Goal: Task Accomplishment & Management: Manage account settings

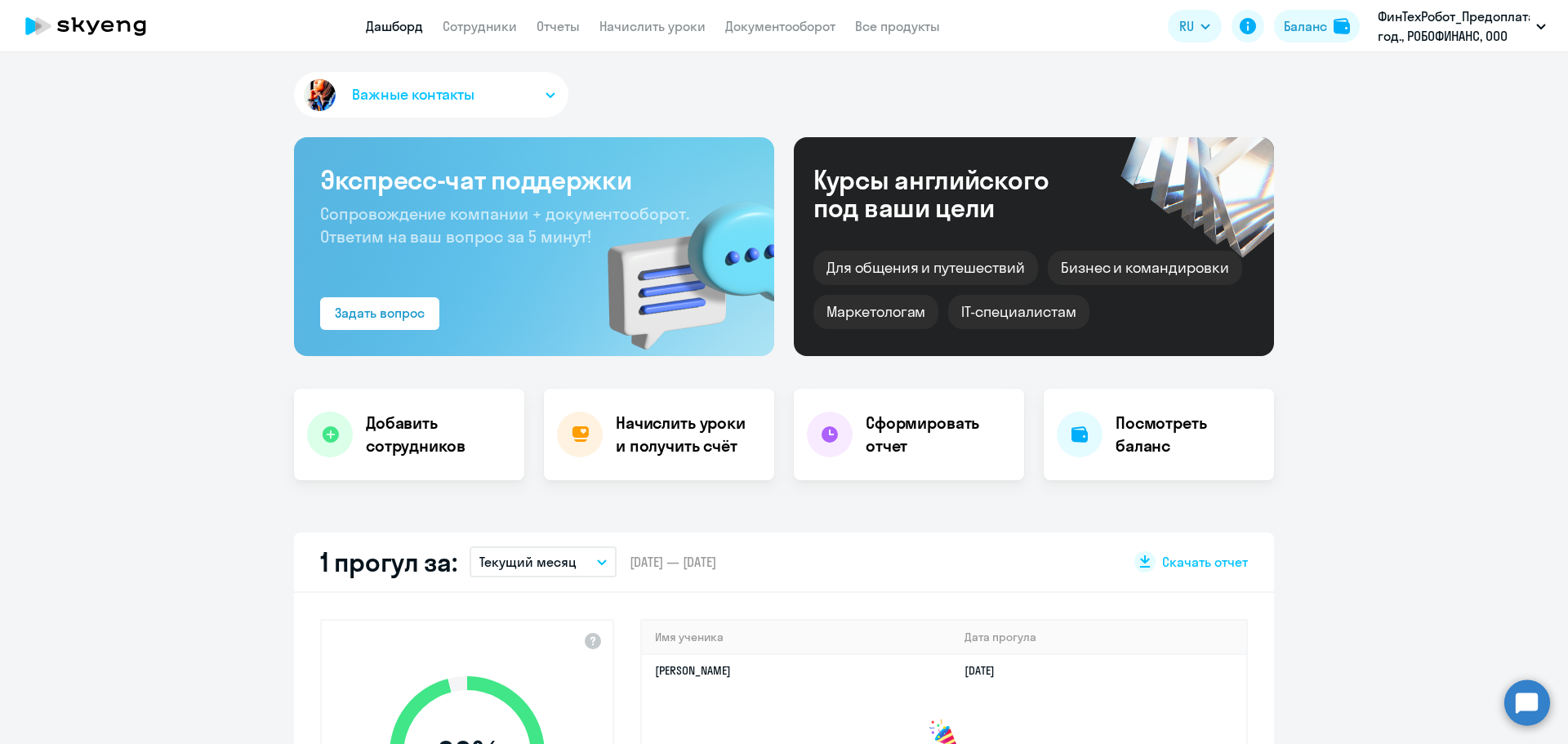
select select "30"
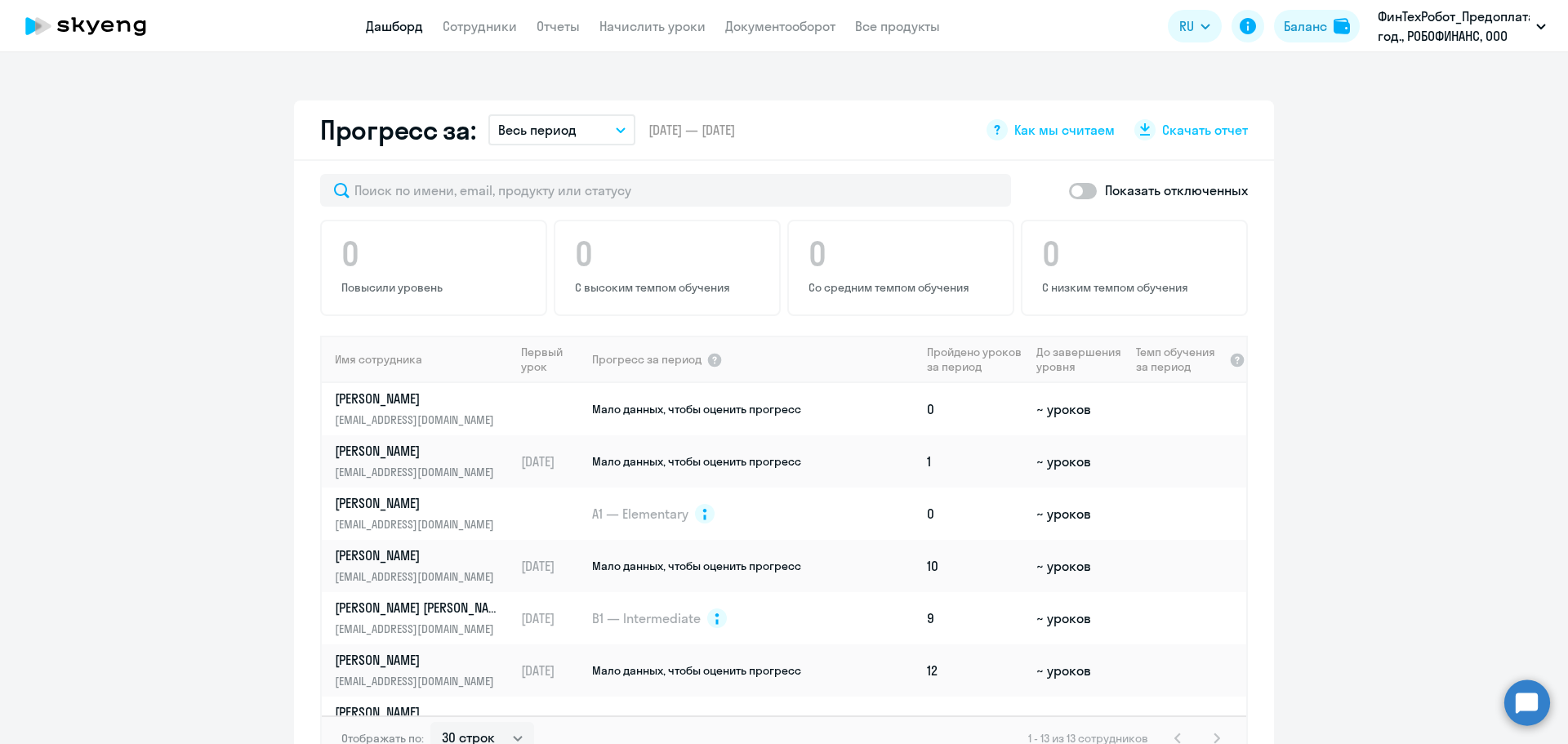
scroll to position [898, 0]
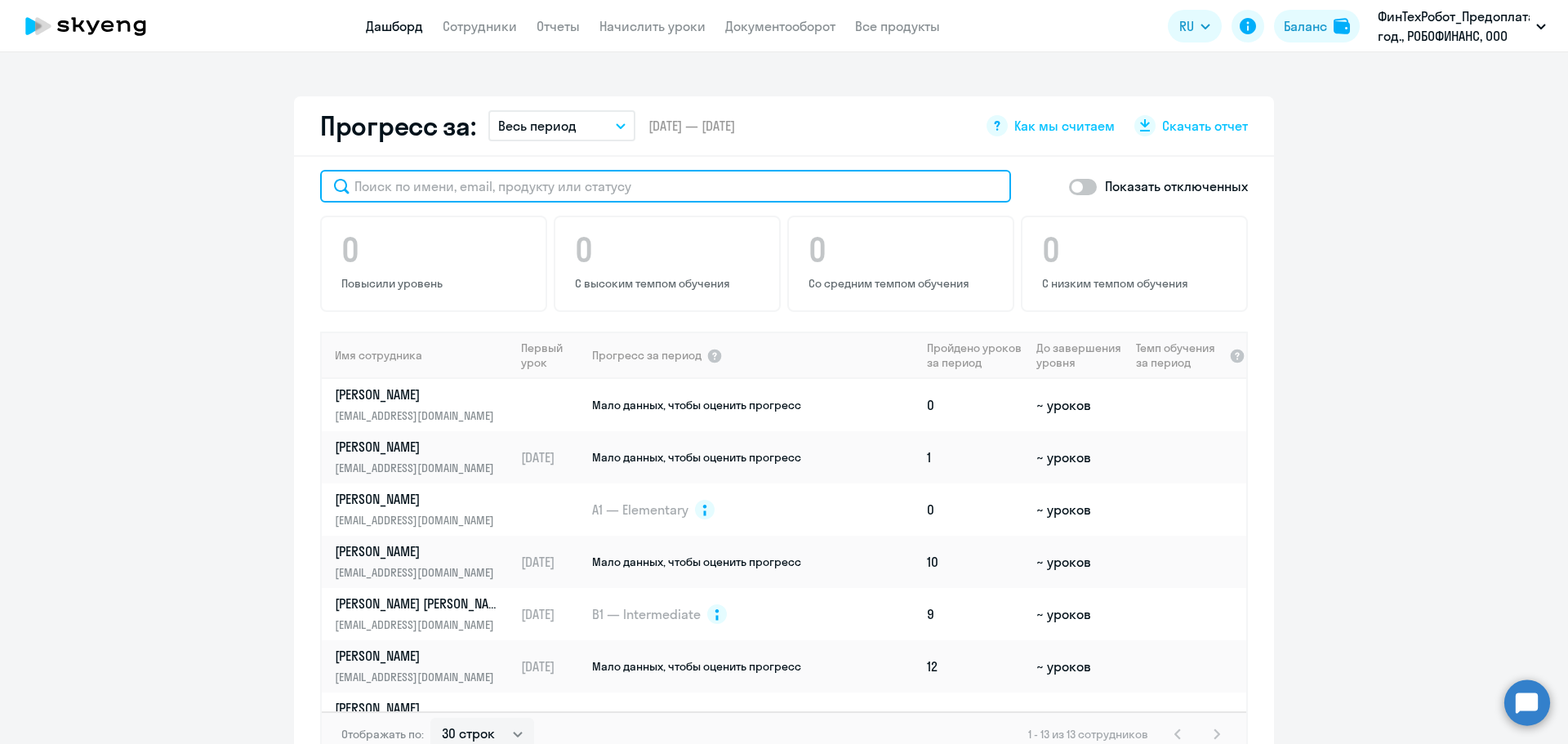
click at [561, 185] on input "text" at bounding box center [665, 186] width 691 height 33
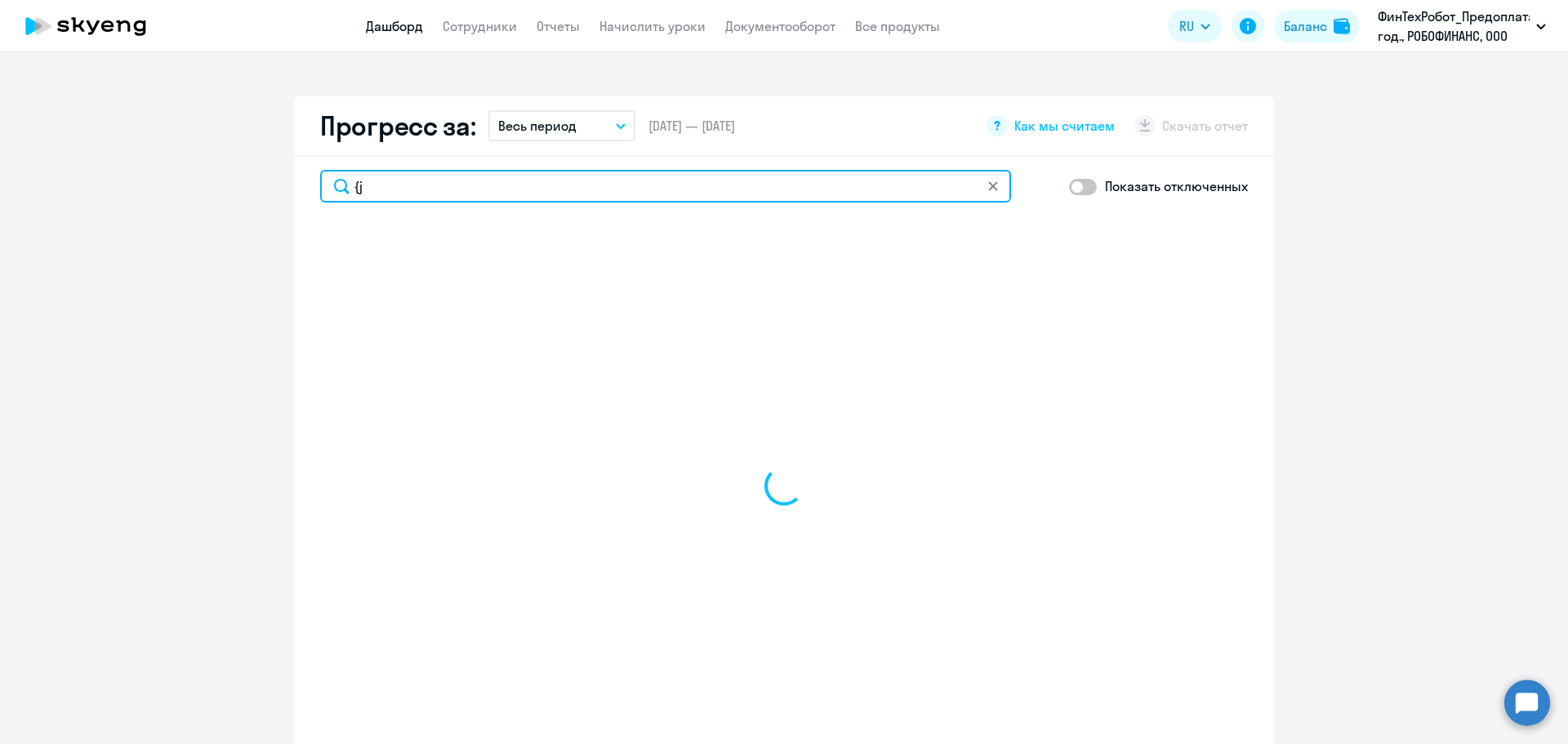
type input "{"
type input "Х"
select select "30"
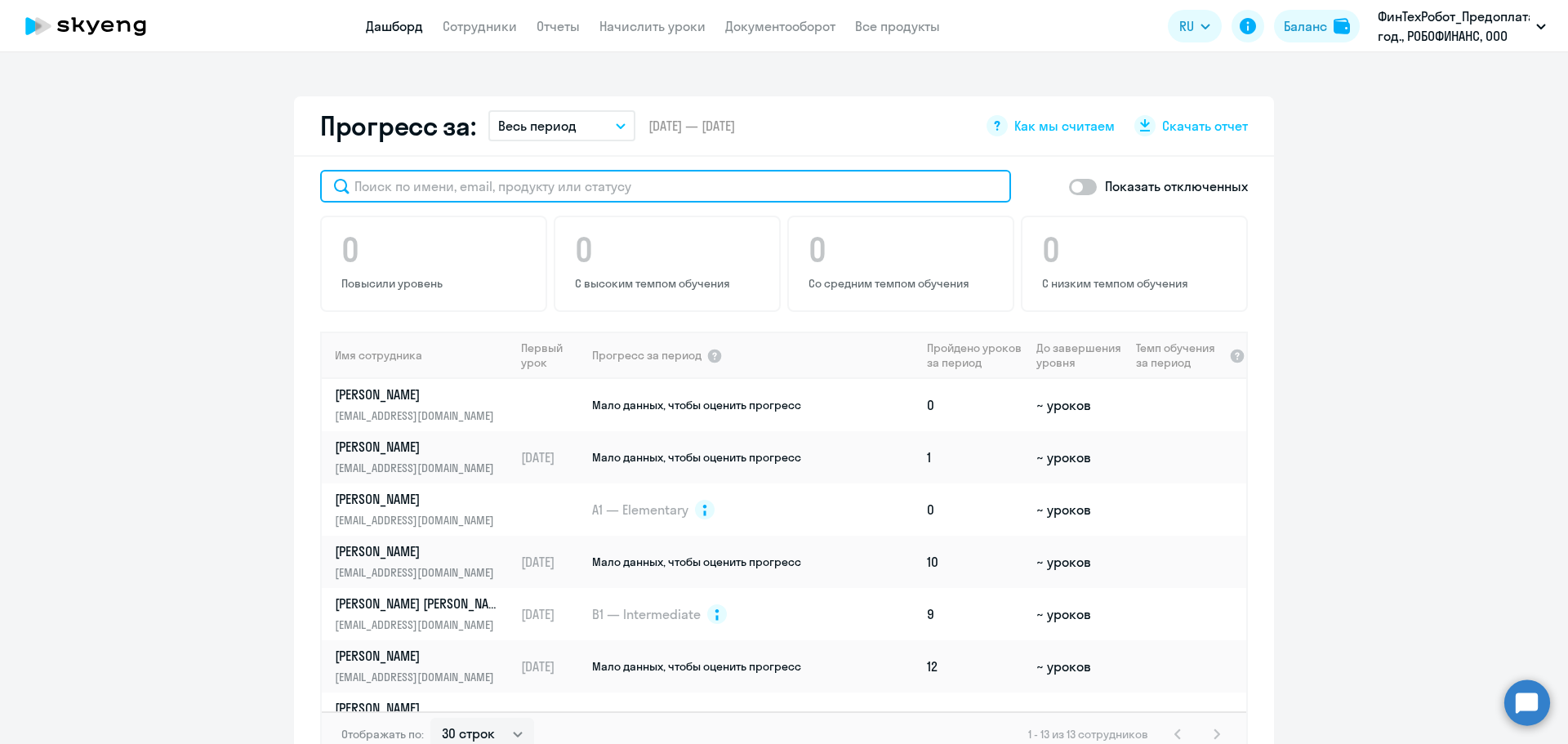
type input "k"
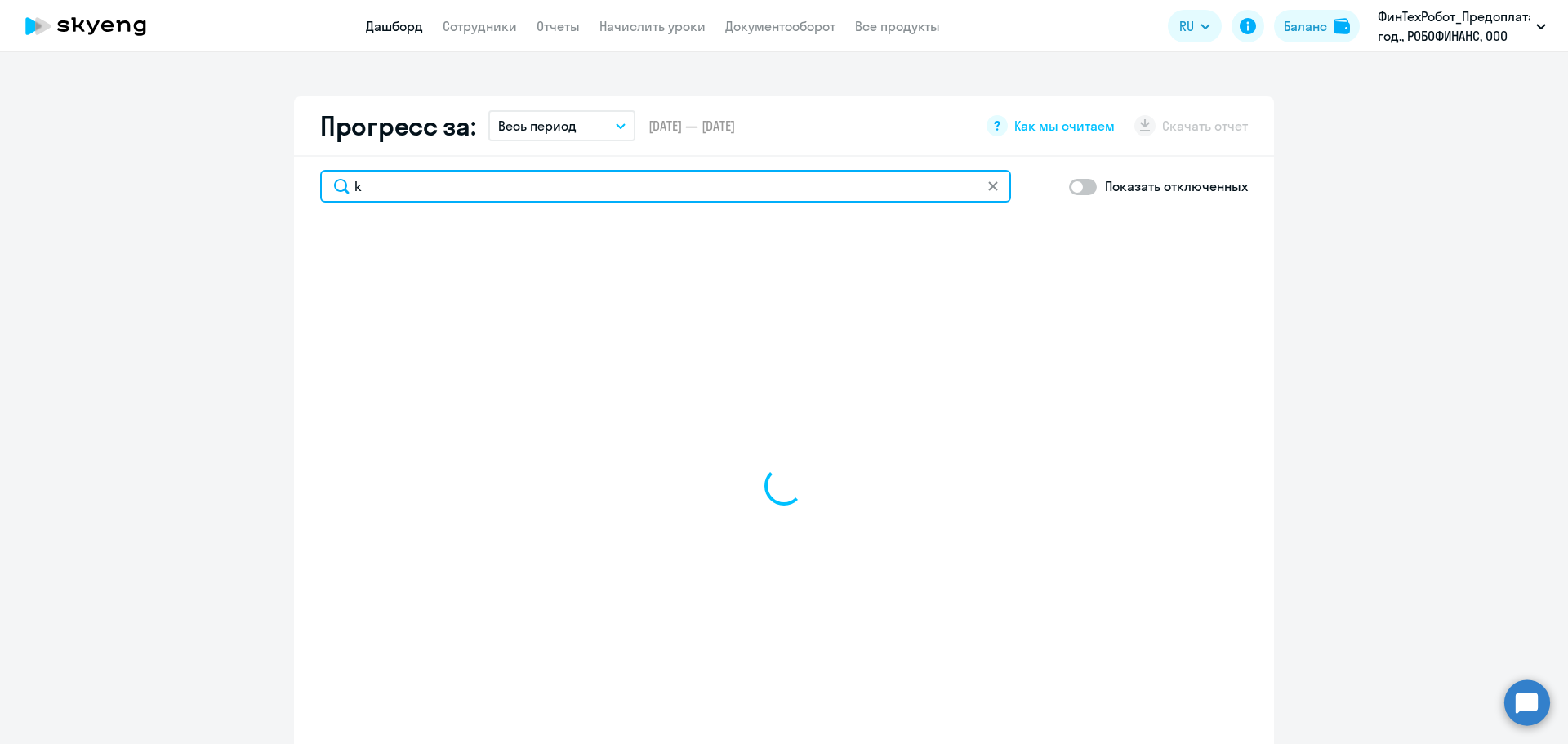
select select "30"
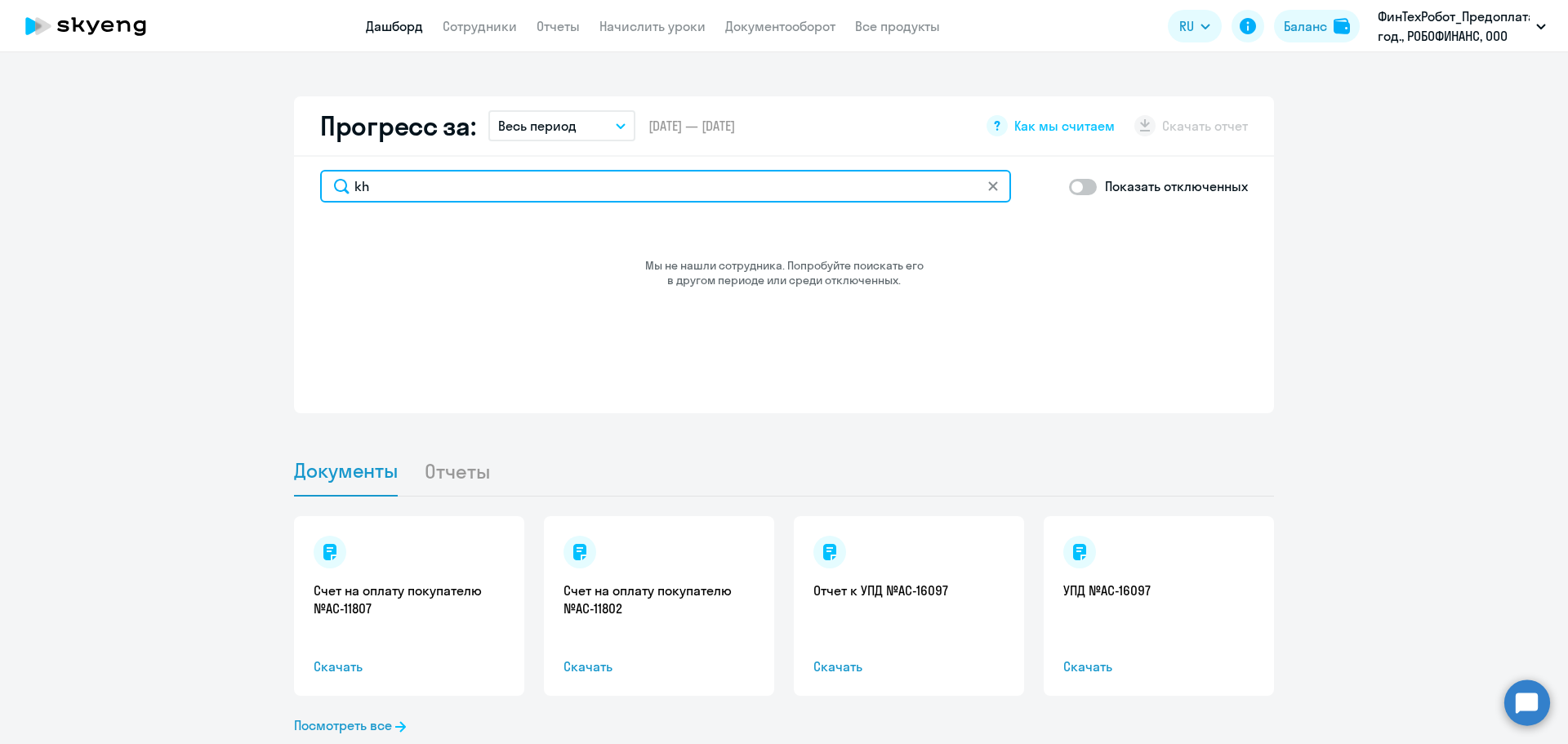
type input "k"
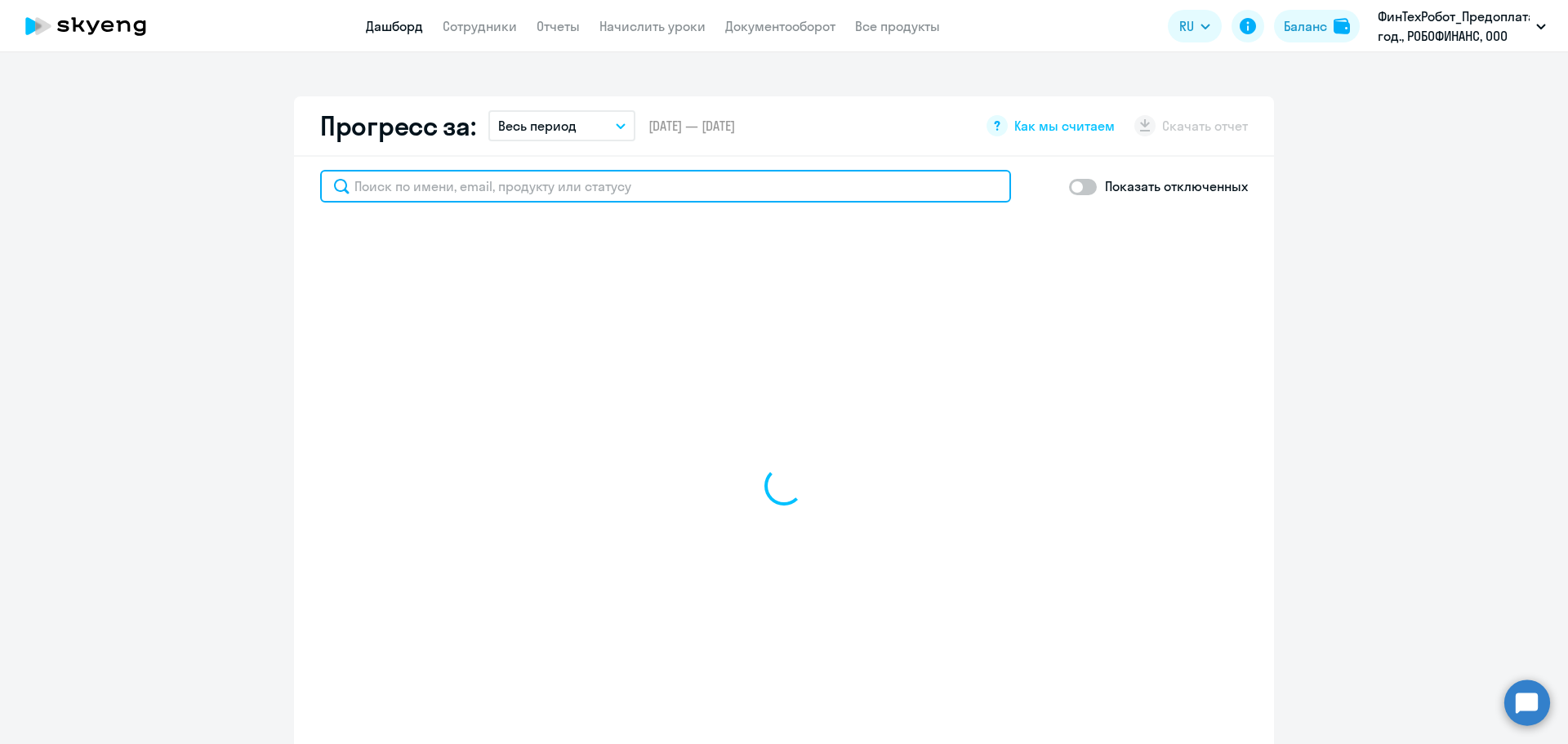
select select "30"
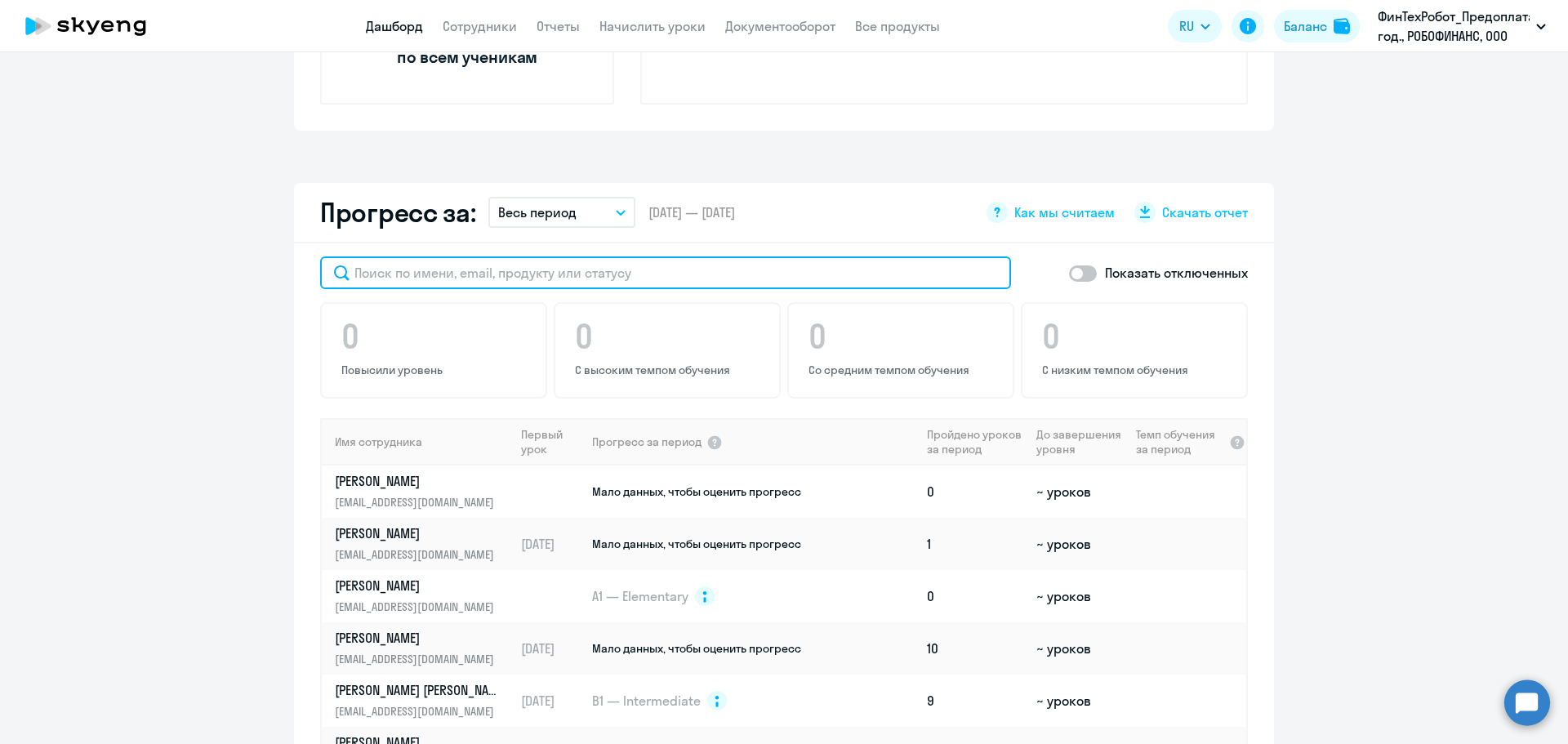
scroll to position [489, 0]
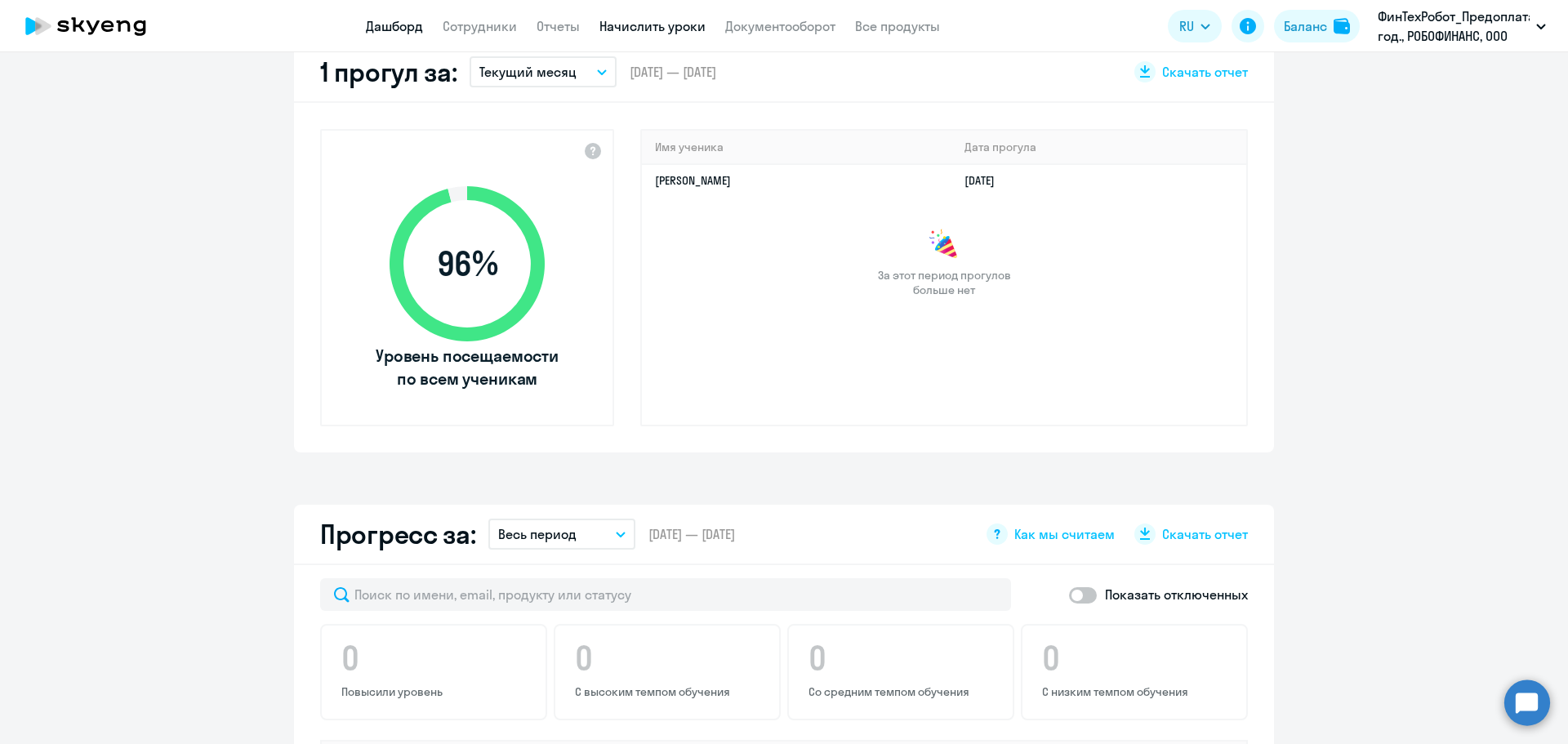
click at [642, 30] on link "Начислить уроки" at bounding box center [652, 26] width 106 height 16
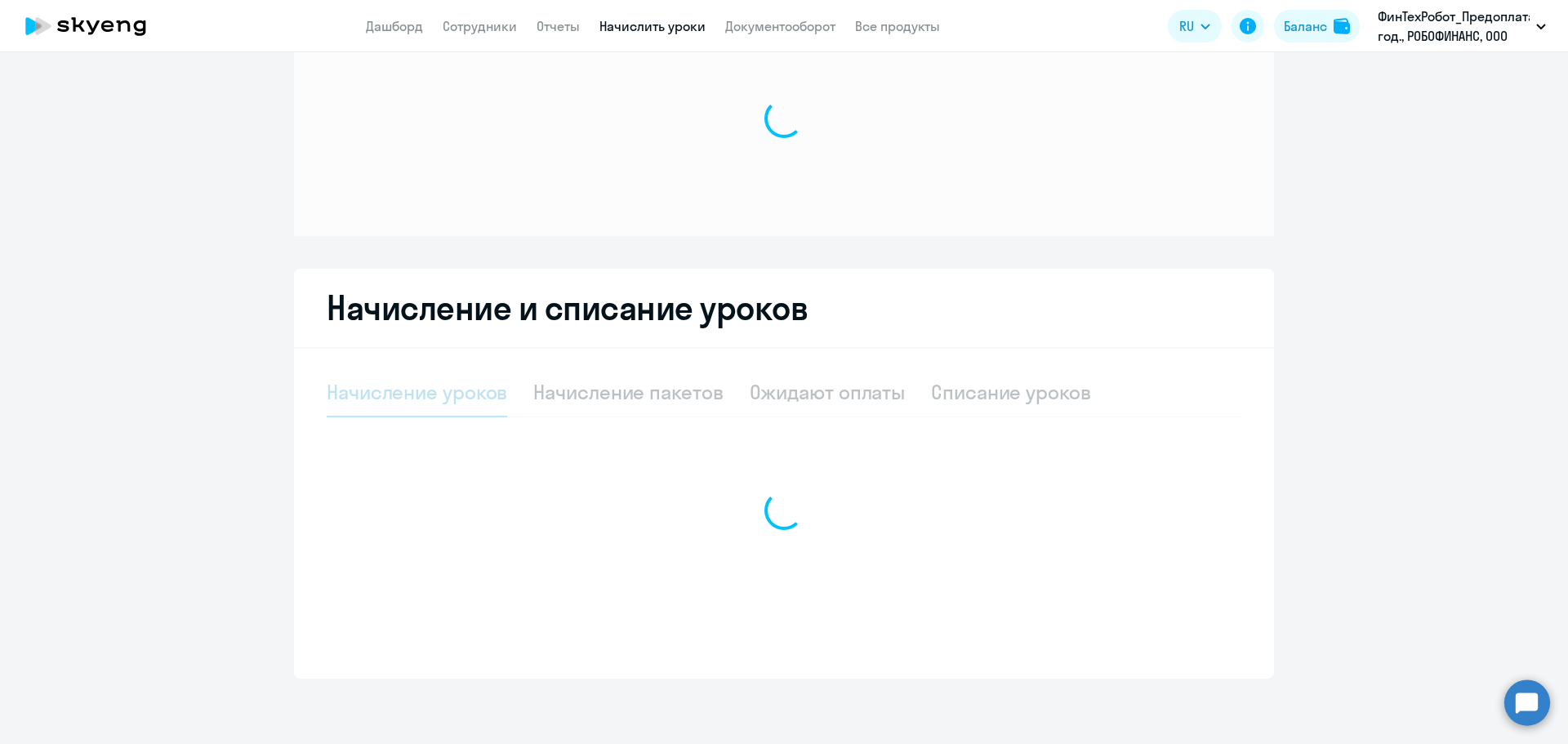
scroll to position [76, 0]
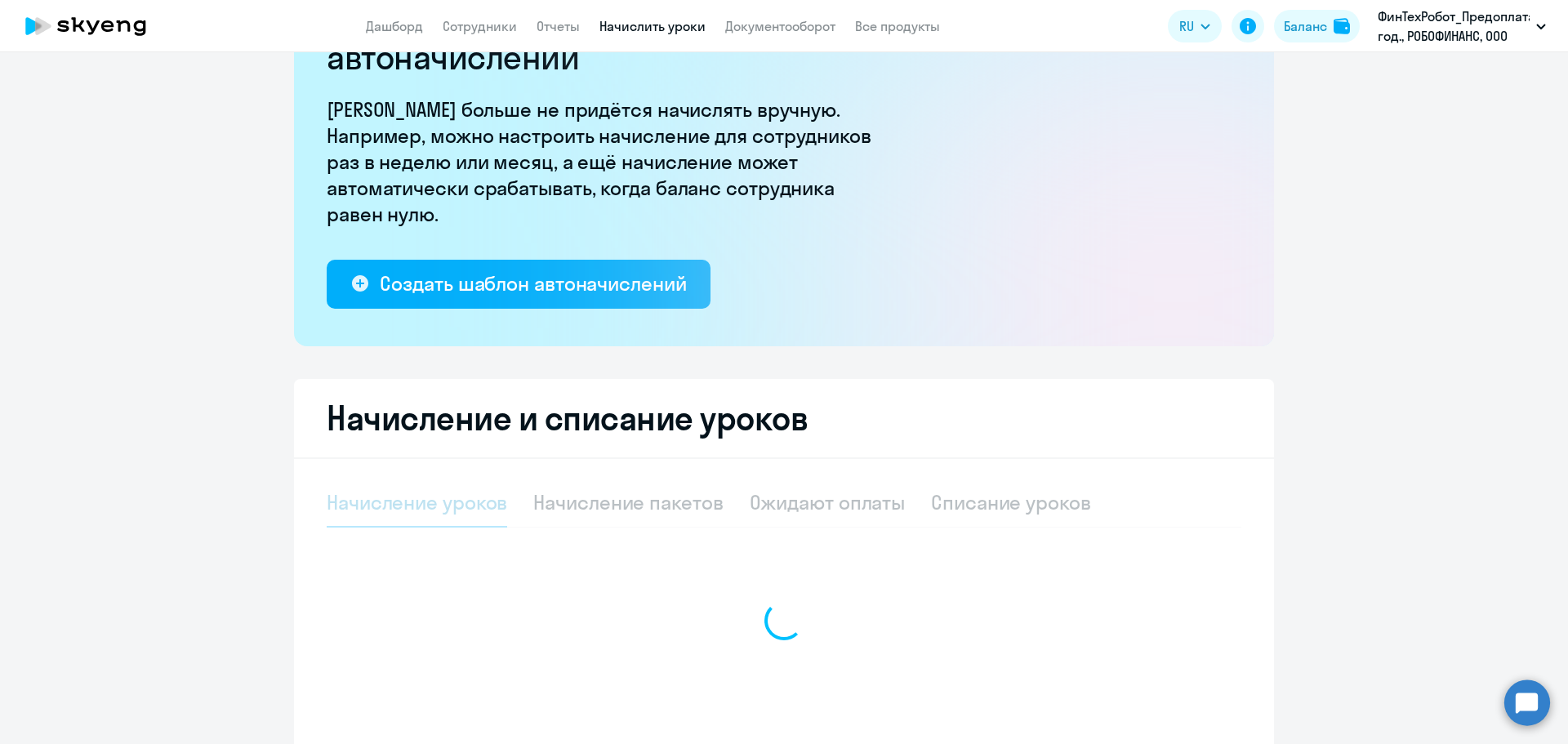
select select "10"
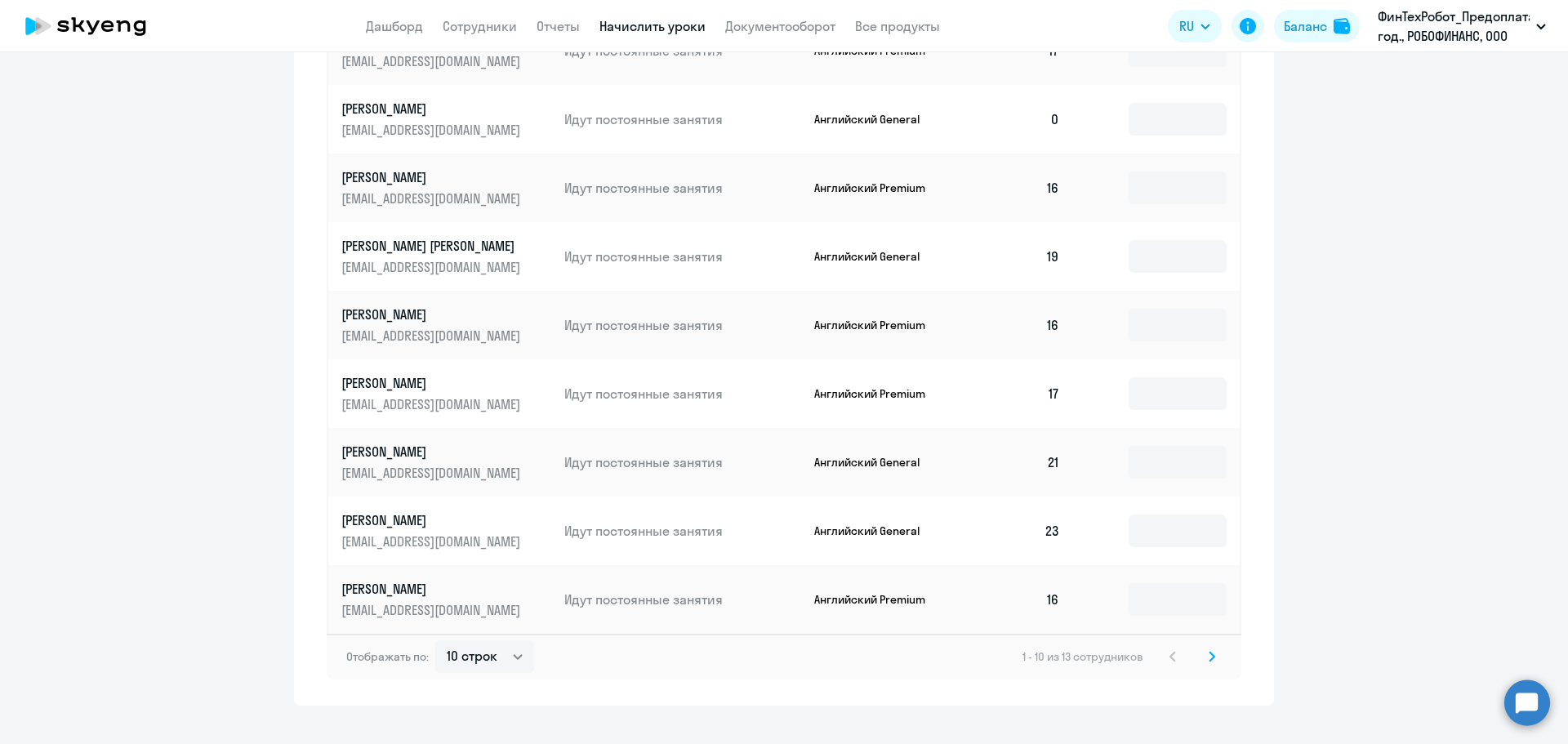
scroll to position [914, 0]
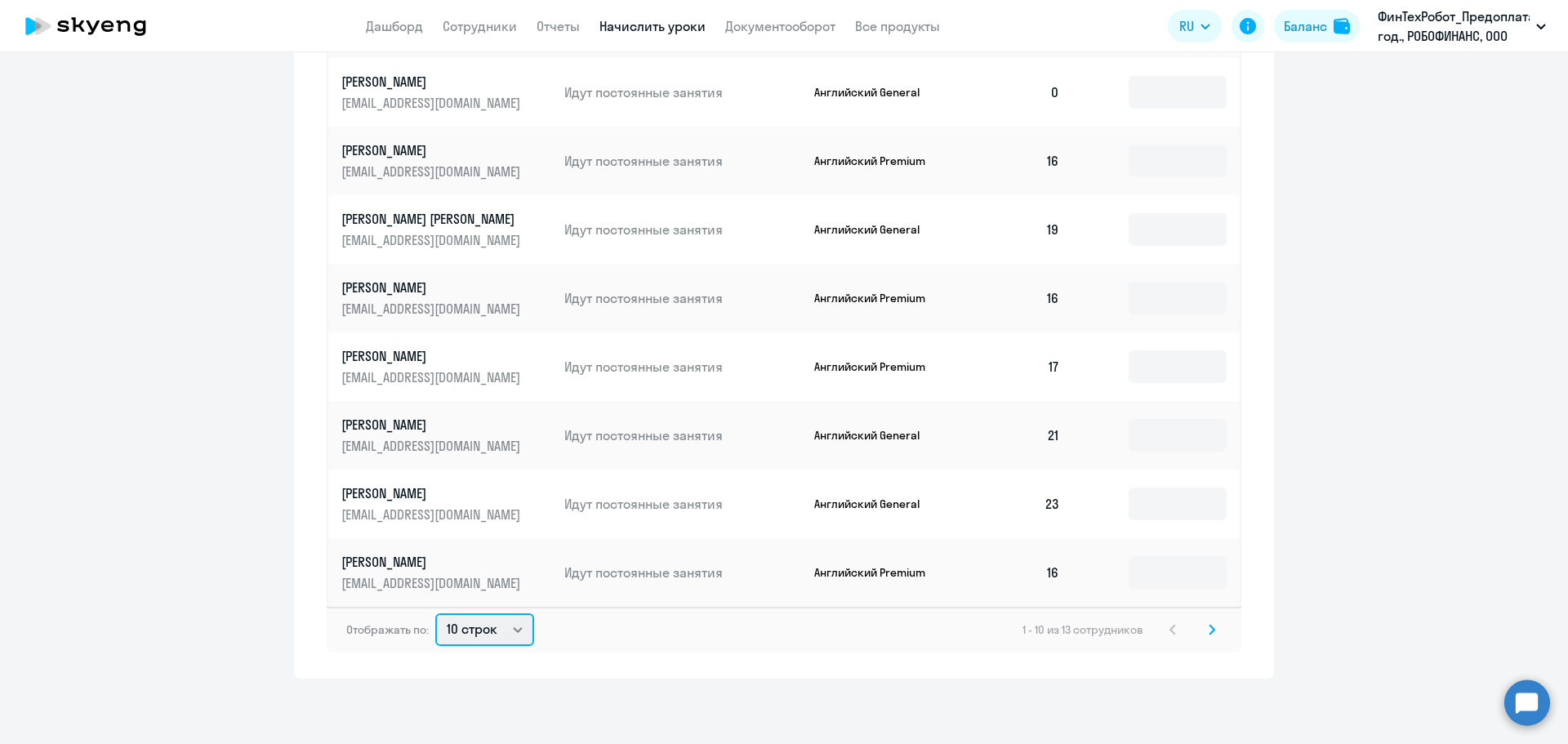
click at [503, 627] on select "10 строк 30 строк 50 строк" at bounding box center [484, 629] width 99 height 33
click at [698, 662] on div "Начисление и списание уроков Начисление уроков Начисление пакетов Ожидают оплат…" at bounding box center [784, 128] width 980 height 1102
click at [1211, 627] on svg-icon at bounding box center [1211, 629] width 20 height 20
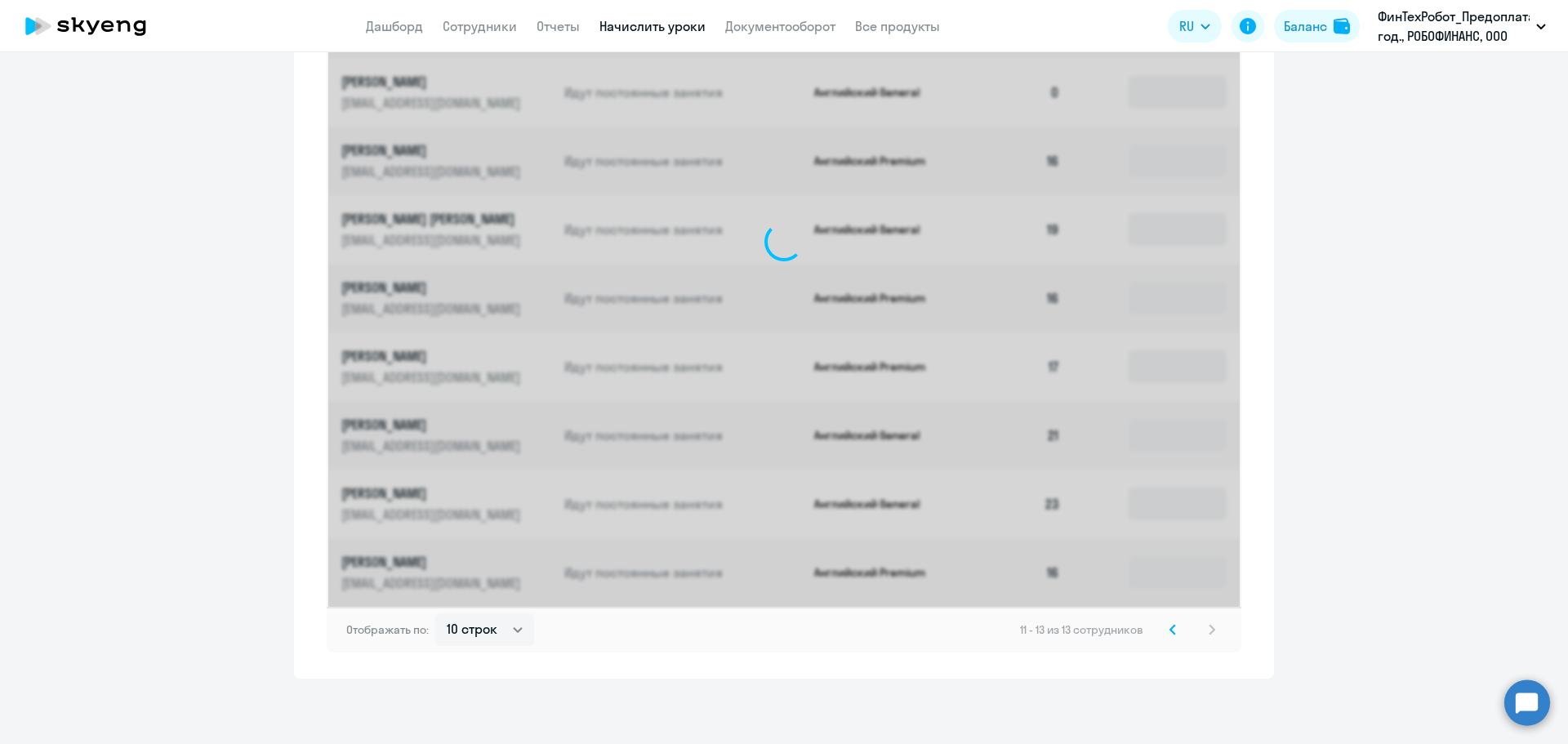
scroll to position [434, 0]
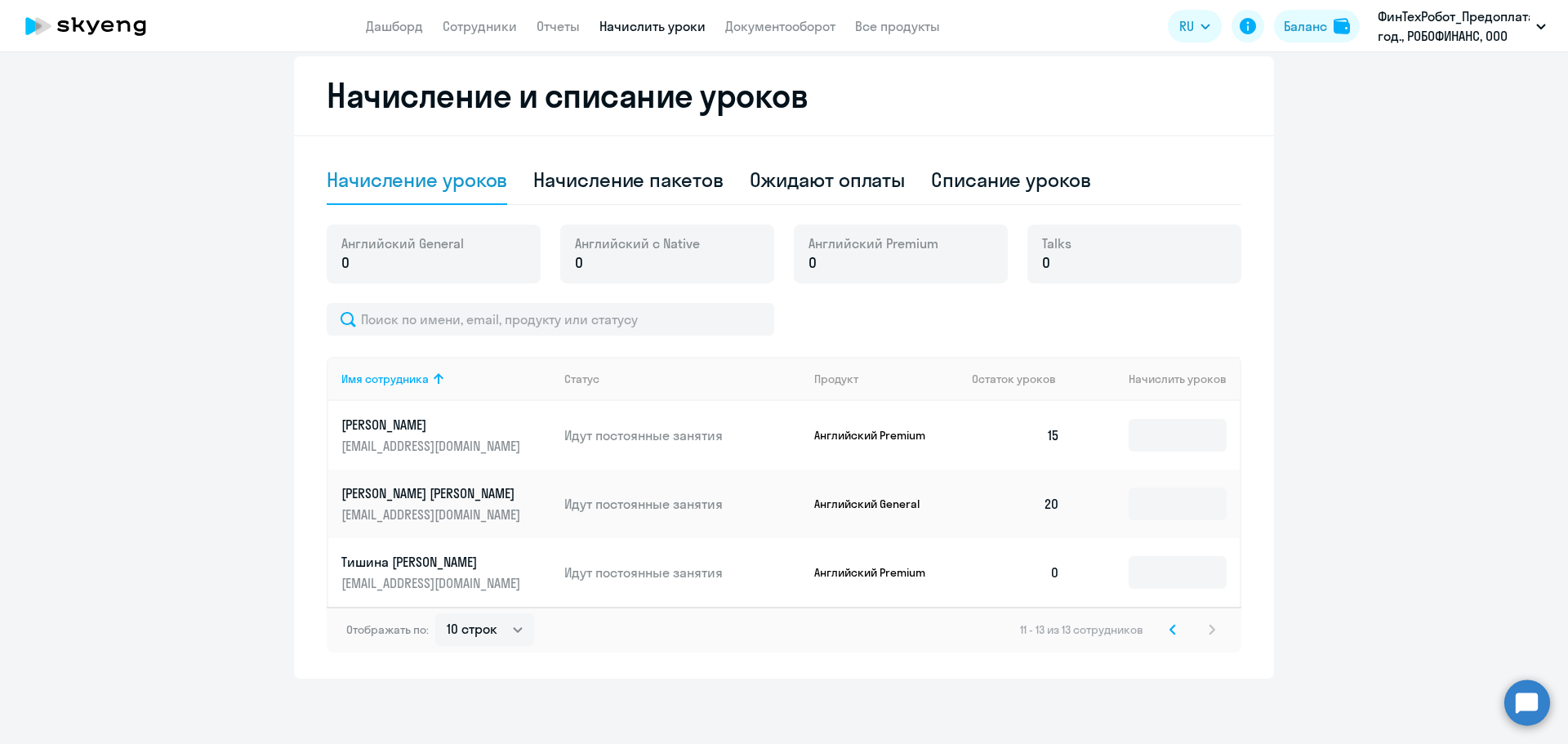
click at [472, 15] on app-header "Дашборд Сотрудники Отчеты Начислить уроки Документооборот Все продукты Дашборд …" at bounding box center [784, 26] width 1568 height 52
click at [485, 26] on link "Сотрудники" at bounding box center [479, 26] width 75 height 16
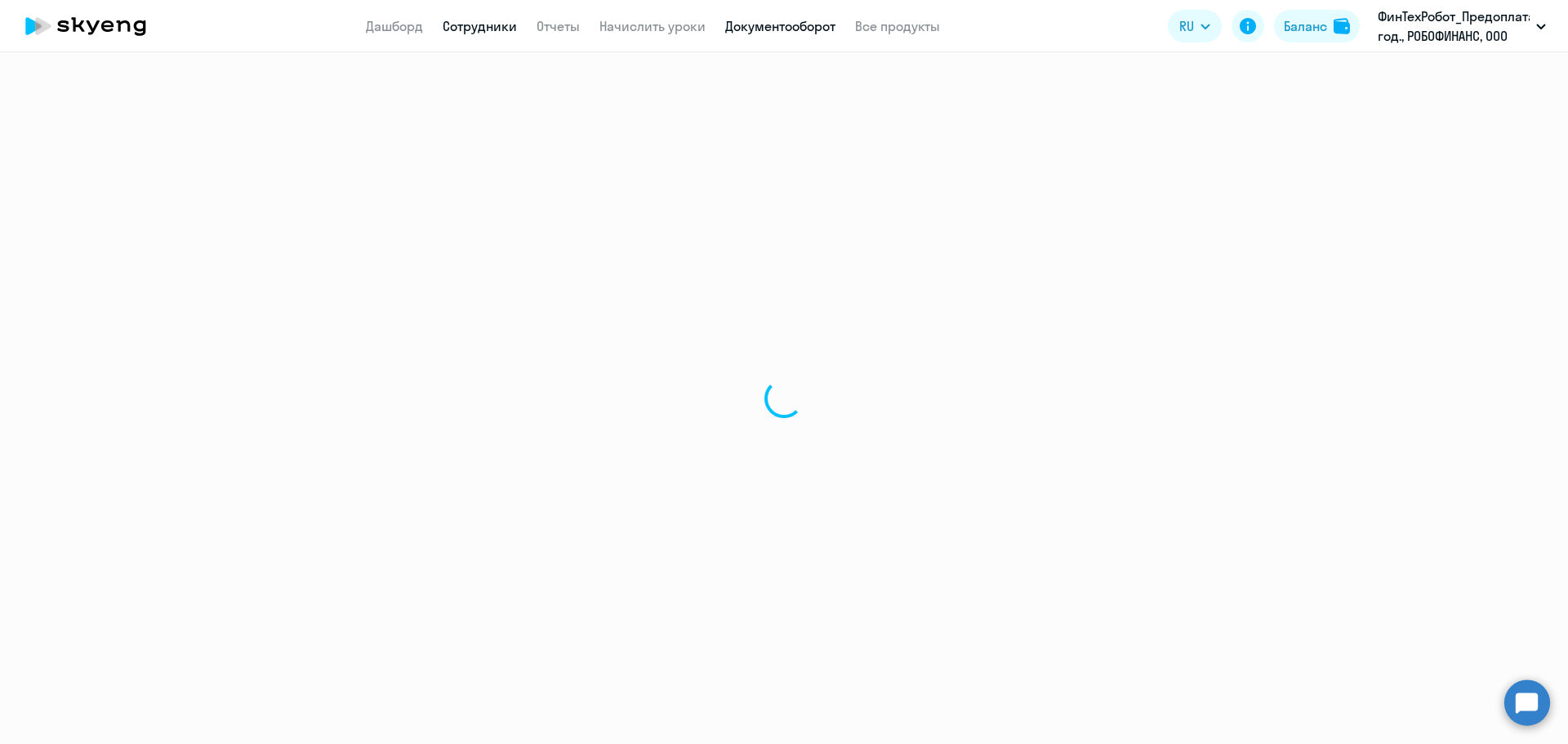
select select "30"
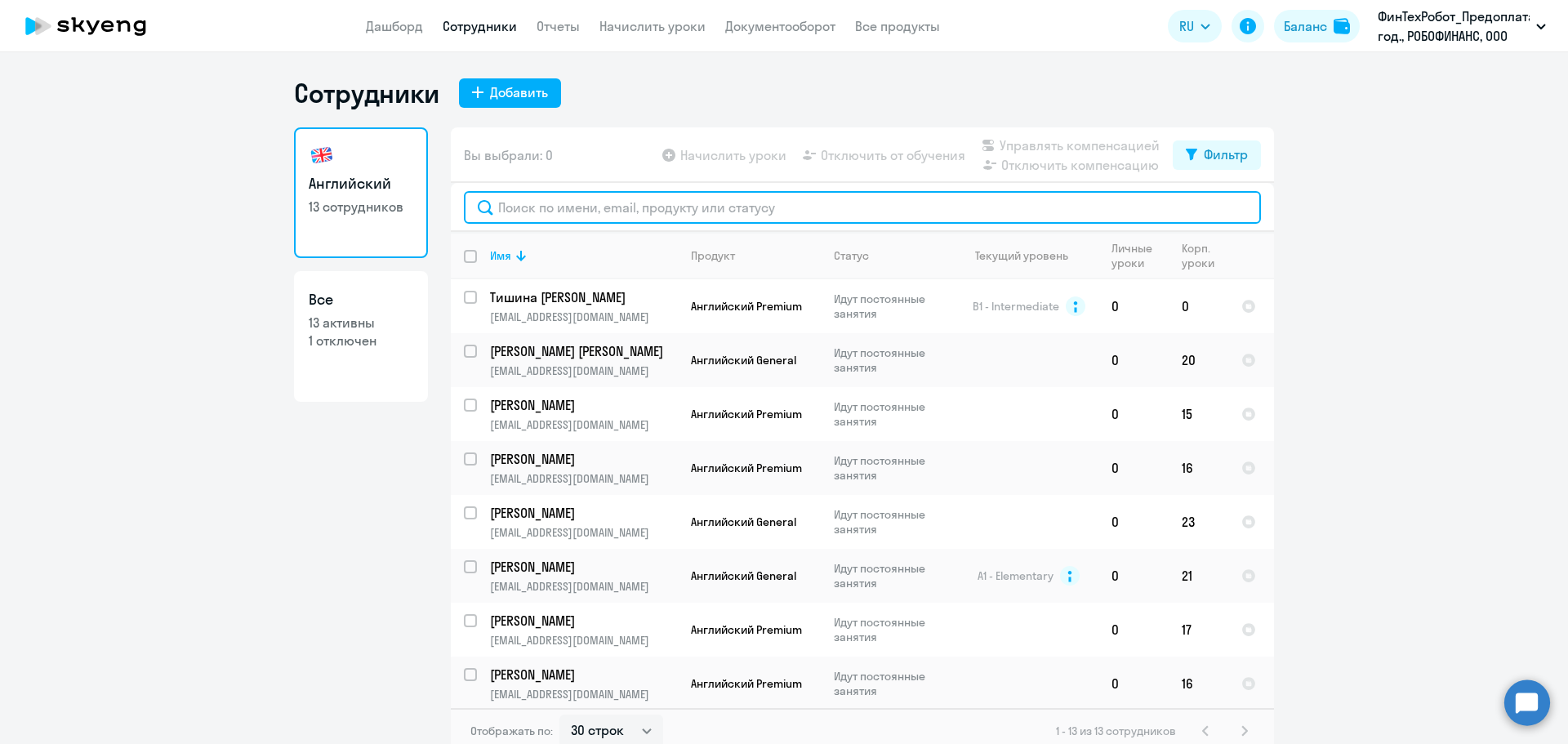
click at [525, 201] on input "text" at bounding box center [862, 207] width 797 height 33
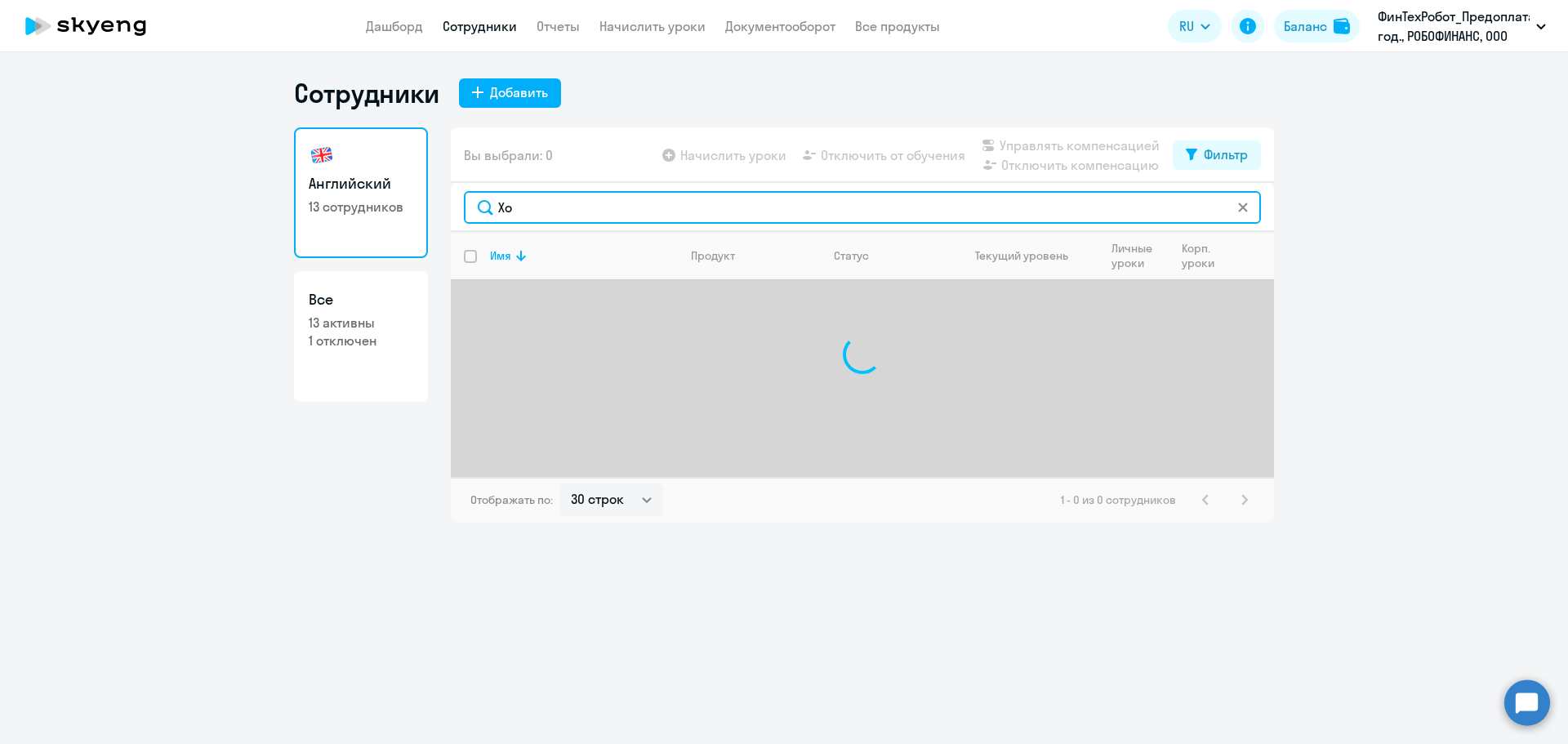
type input "Х"
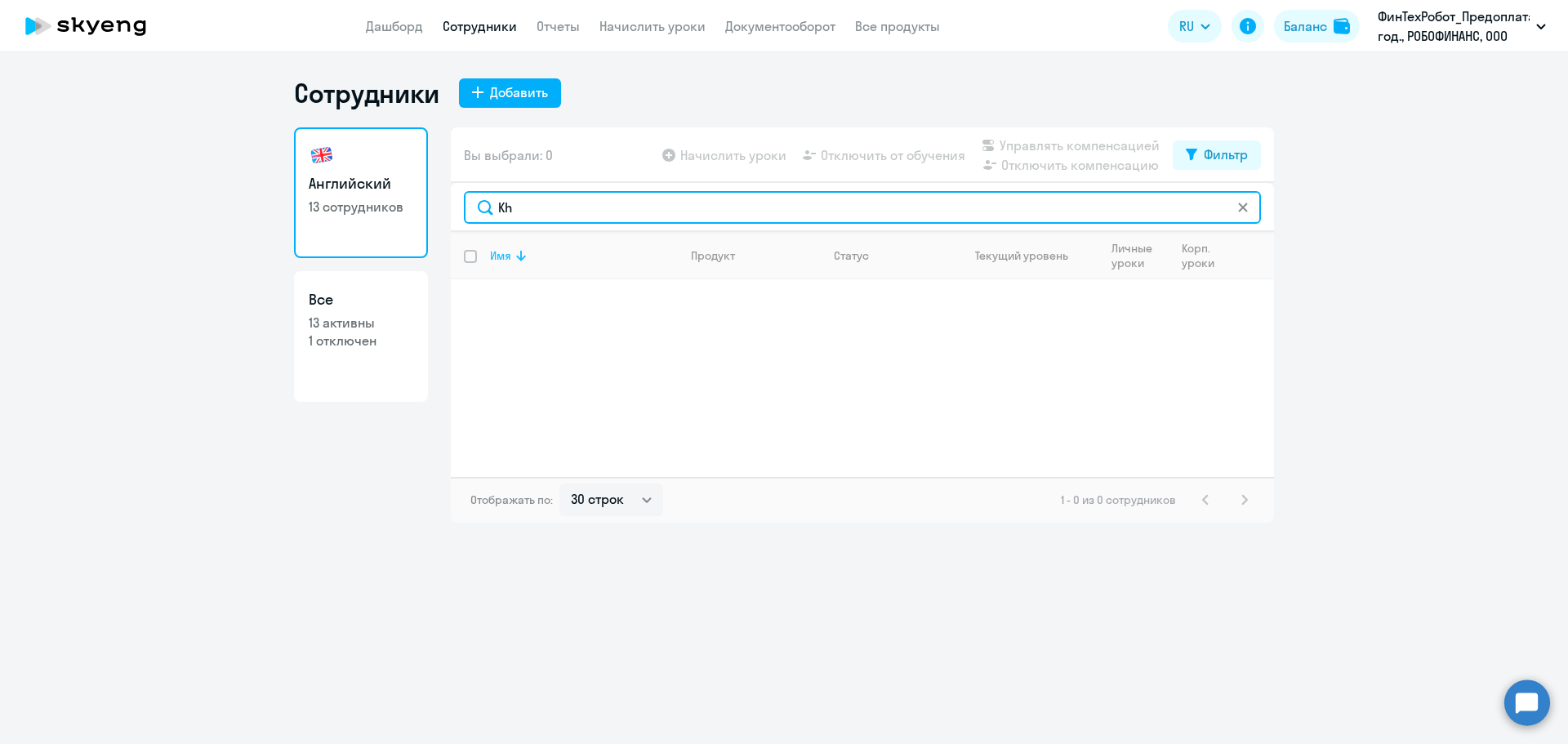
type input "K"
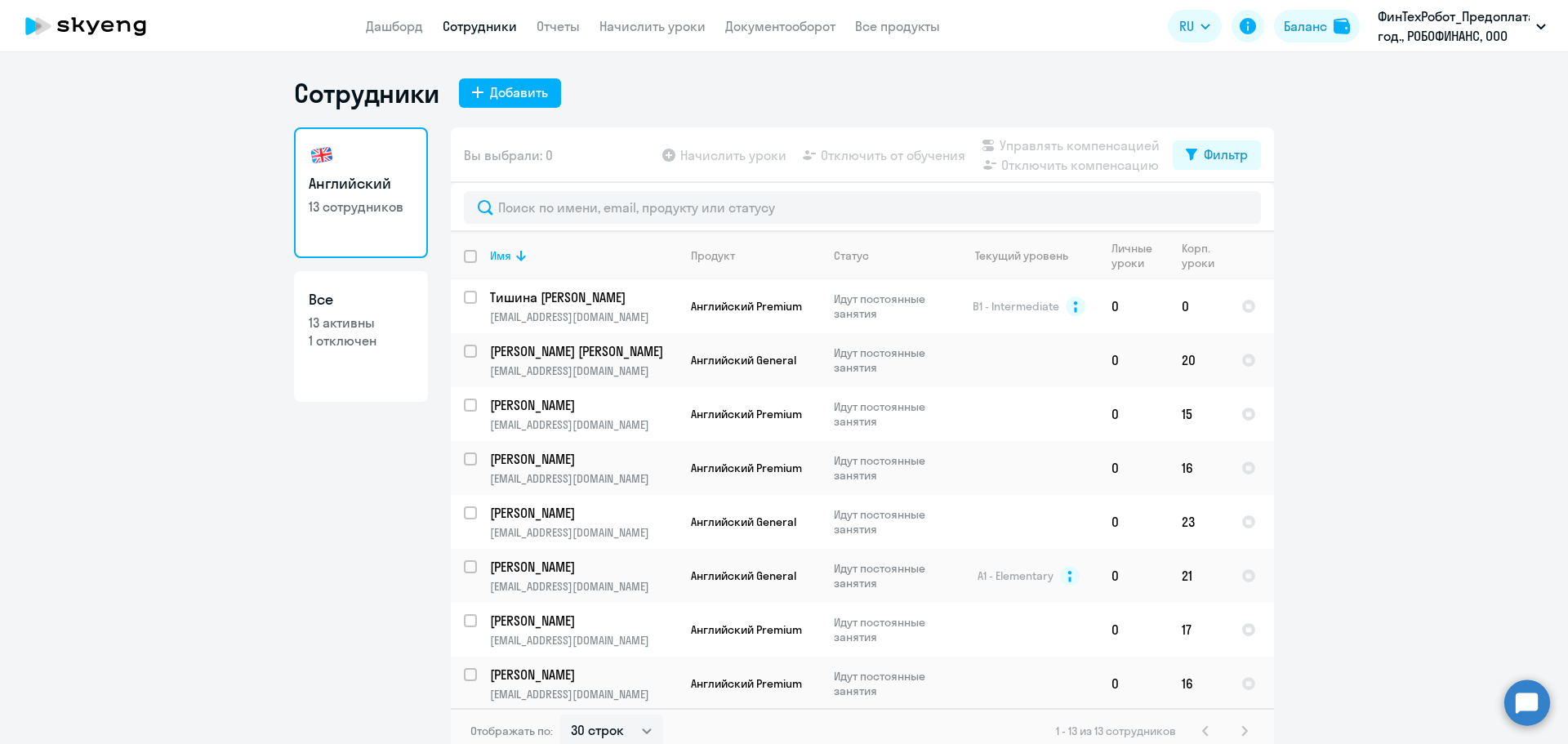
click at [1464, 169] on ng-component "Сотрудники Добавить Английский 13 сотрудников Все 13 активны 1 отключен Вы выбр…" at bounding box center [784, 416] width 1568 height 677
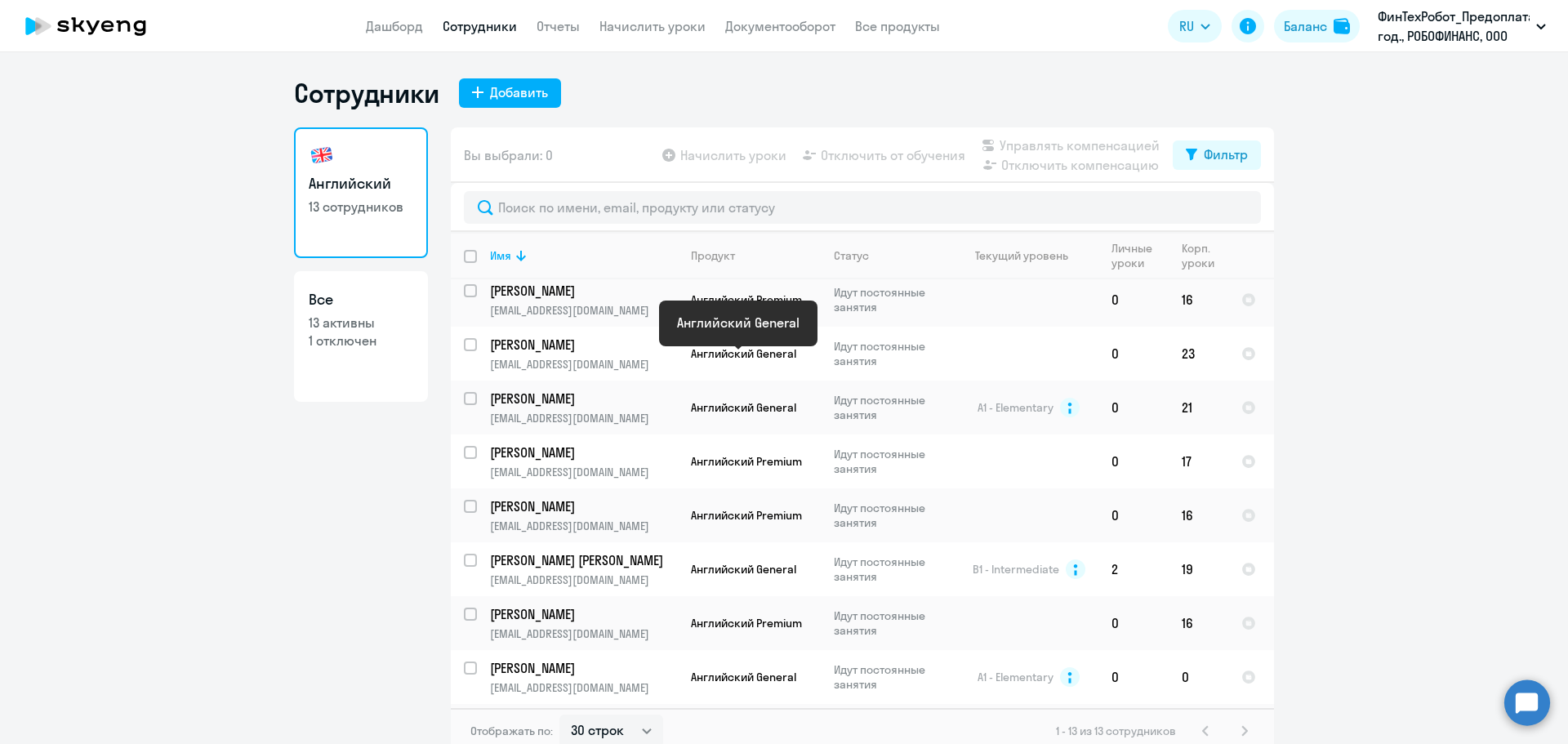
scroll to position [272, 0]
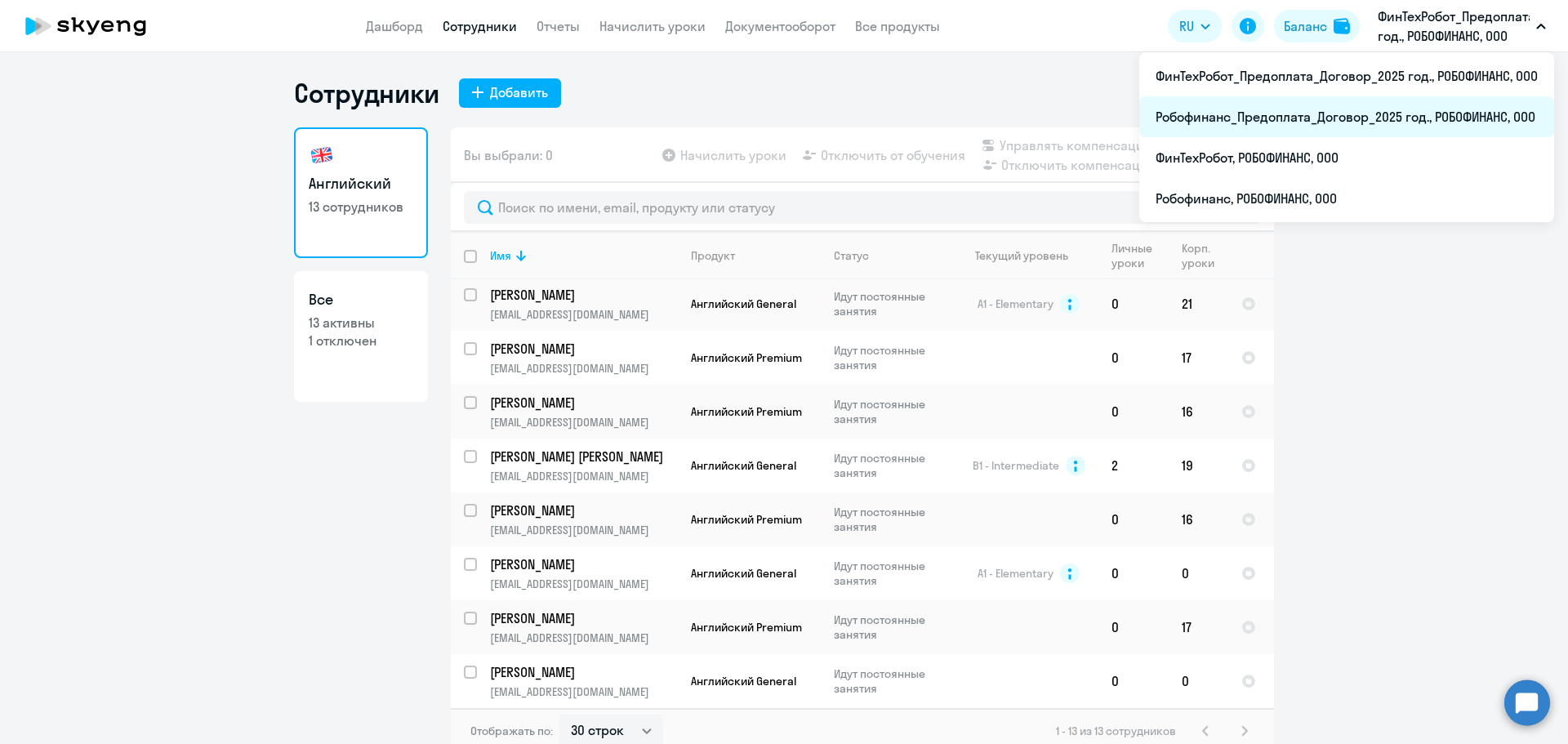
click at [1280, 115] on li "Робофинанс_Предоплата_Договор_2025 год., РОБОФИНАНС, ООО" at bounding box center [1347, 117] width 415 height 41
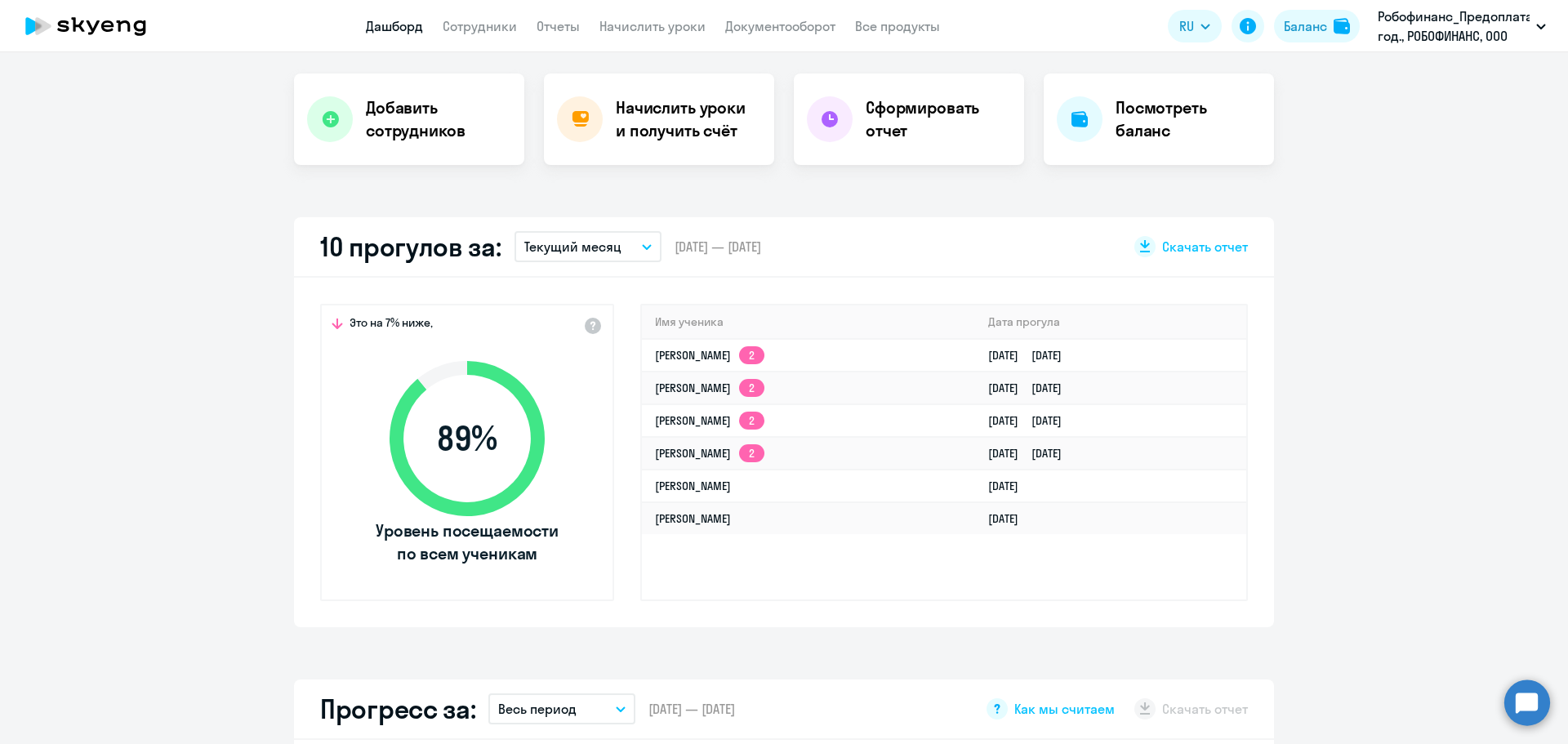
scroll to position [327, 0]
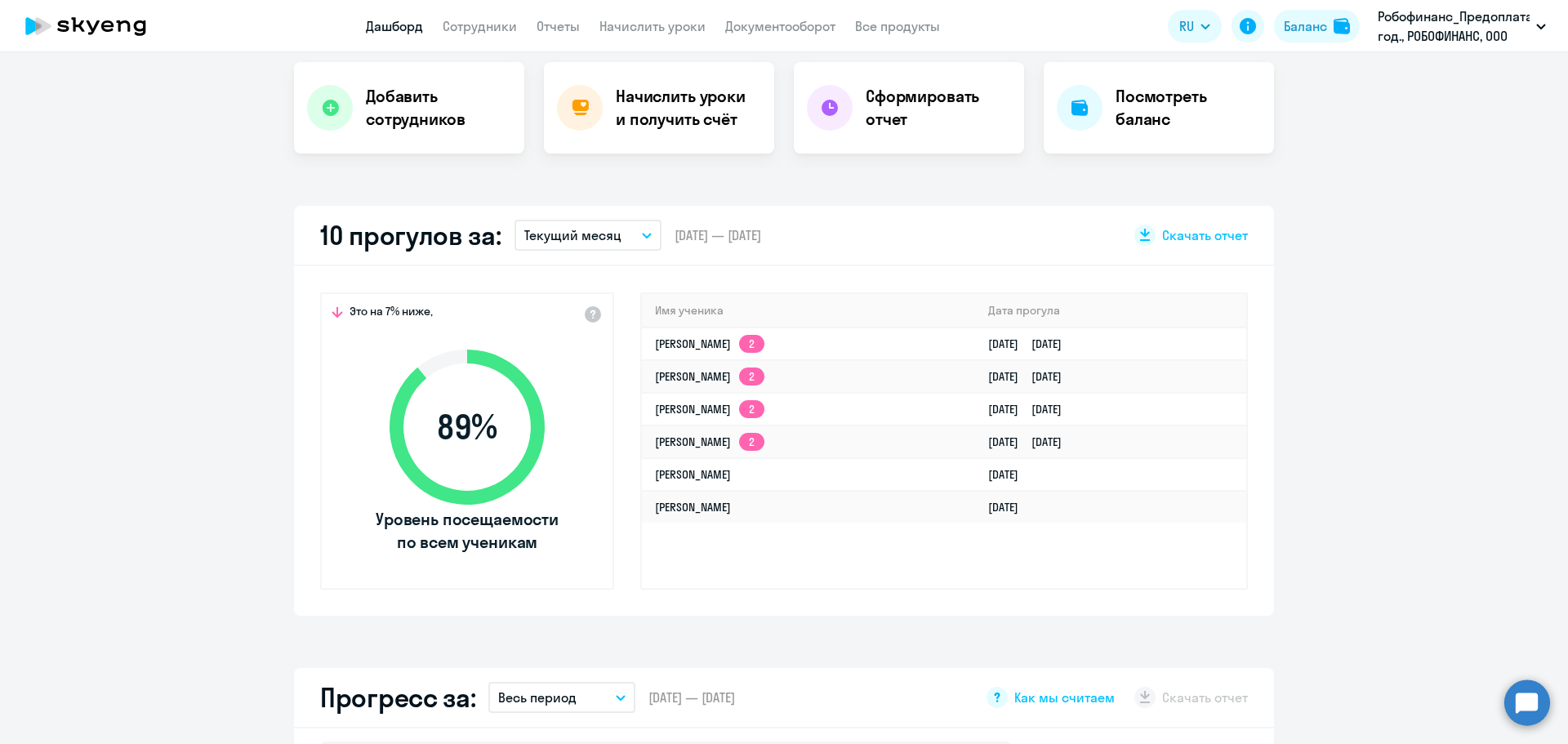
select select "30"
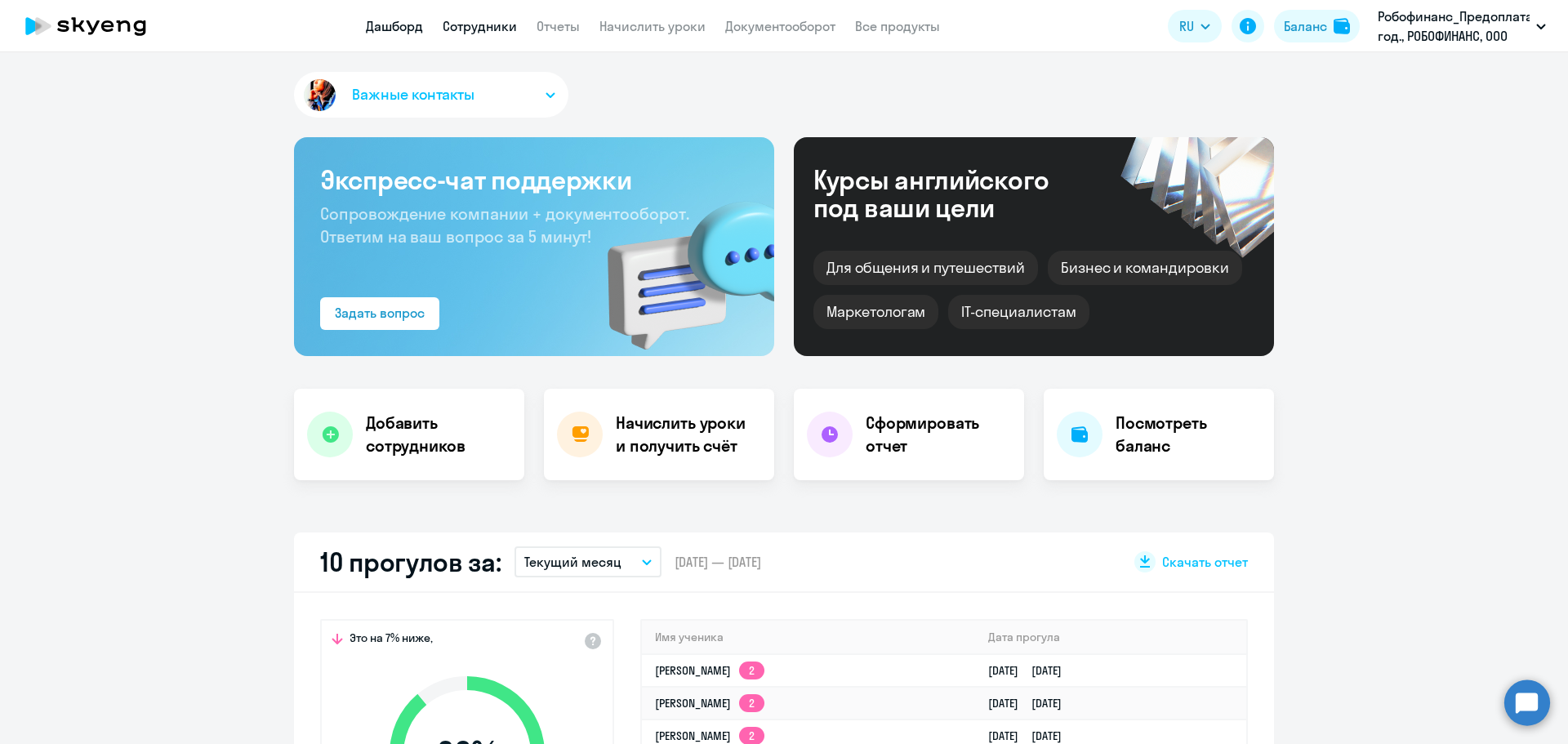
click at [499, 28] on link "Сотрудники" at bounding box center [479, 26] width 75 height 16
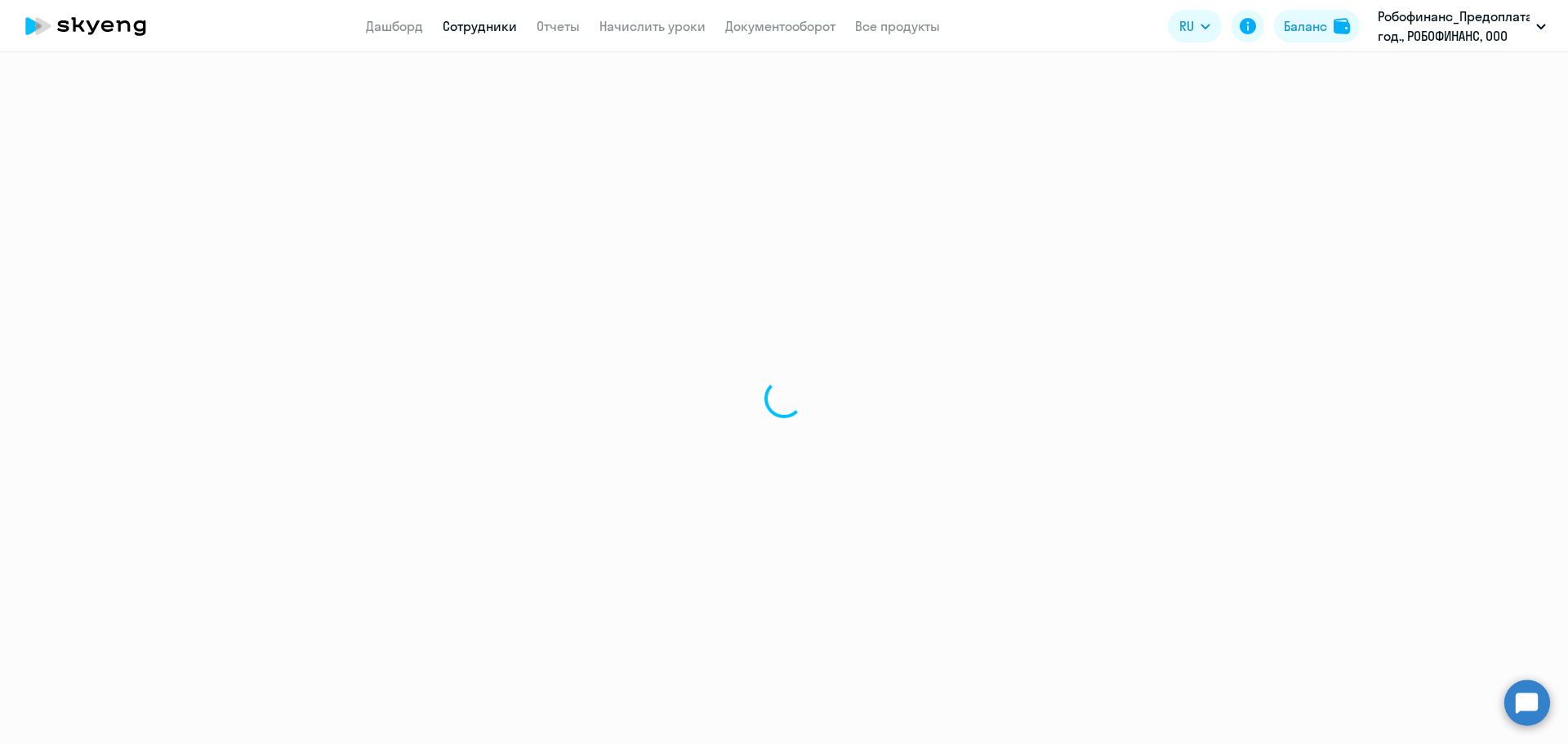
select select "30"
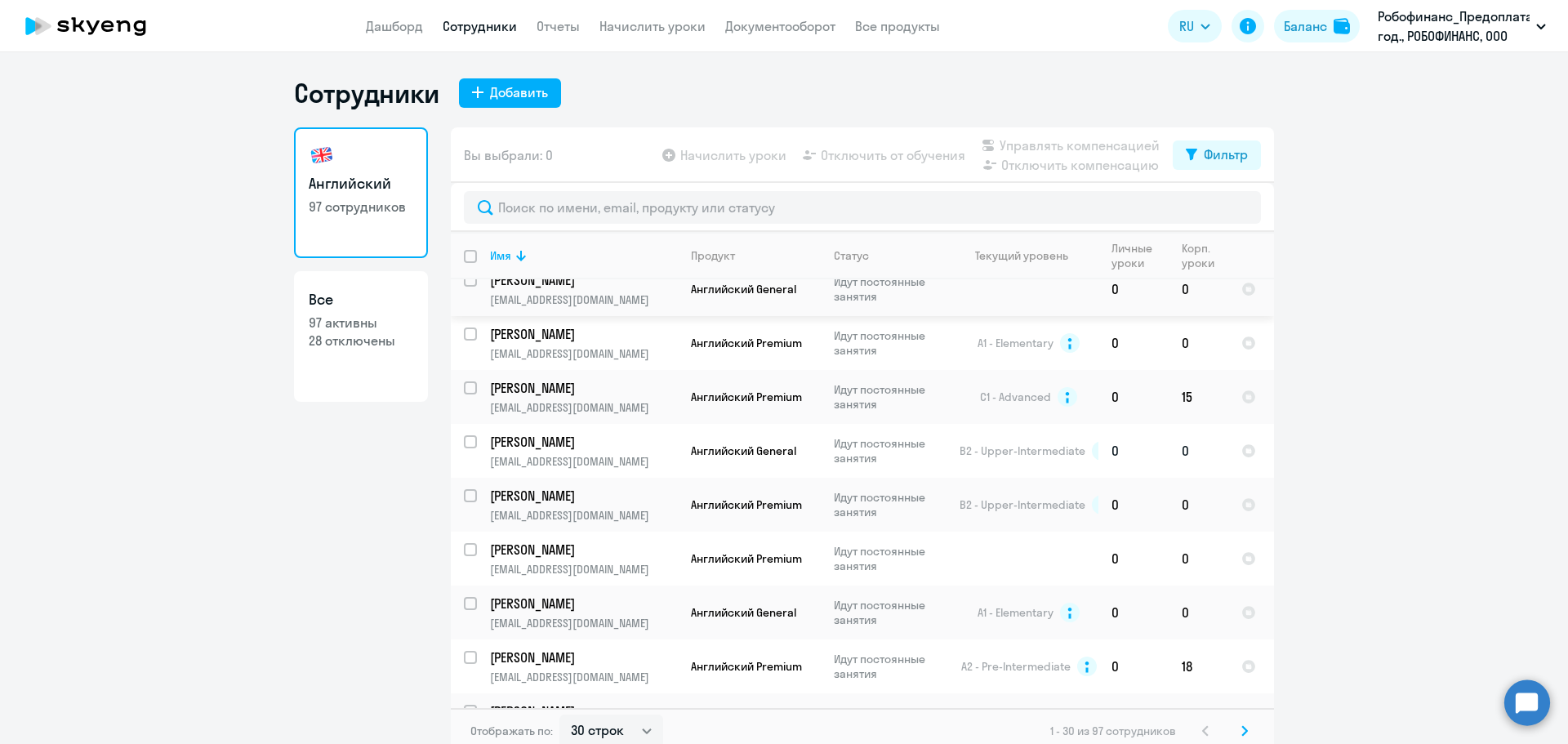
scroll to position [245, 0]
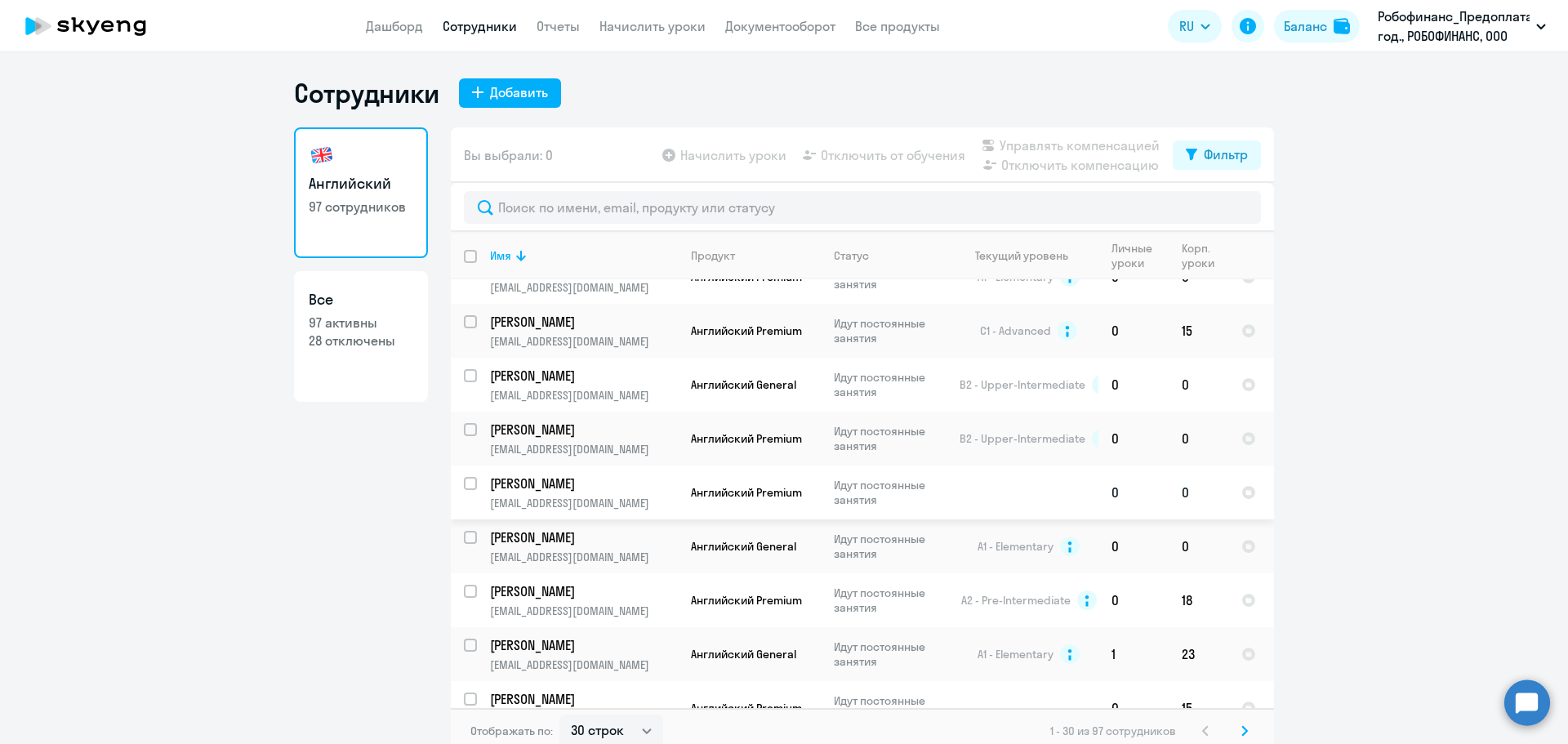
click at [638, 497] on p "[EMAIL_ADDRESS][DOMAIN_NAME]" at bounding box center [583, 502] width 187 height 15
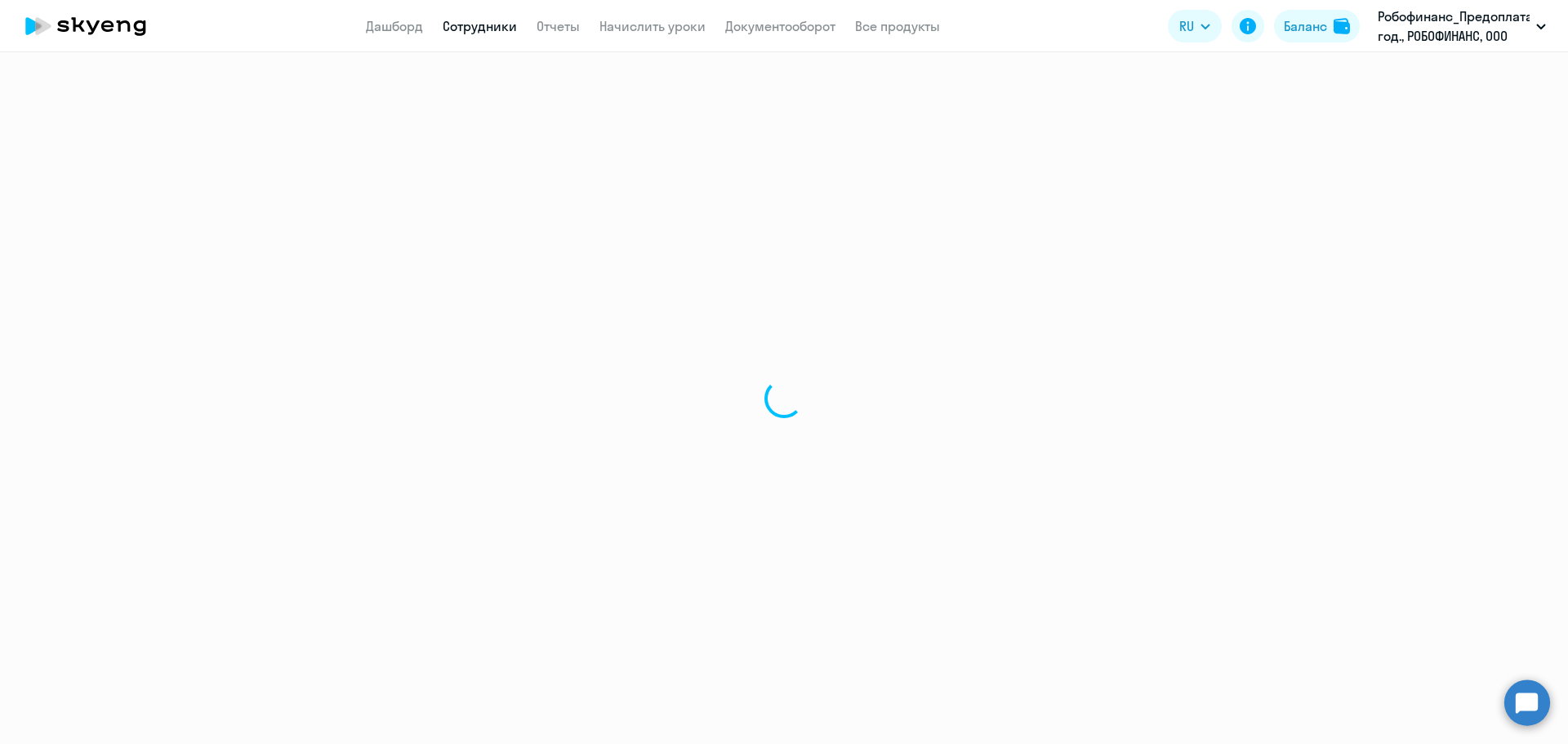
select select "english"
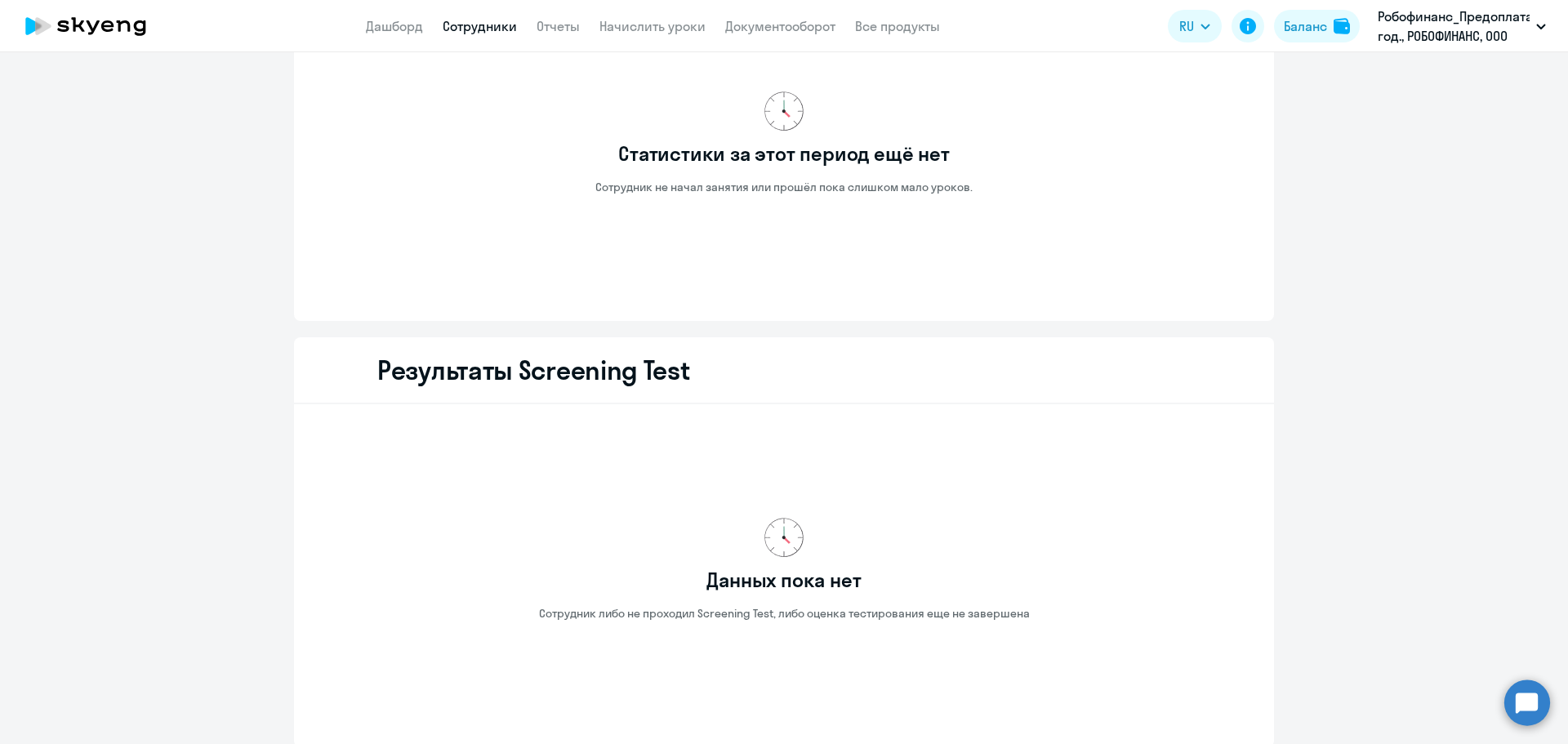
scroll to position [1959, 0]
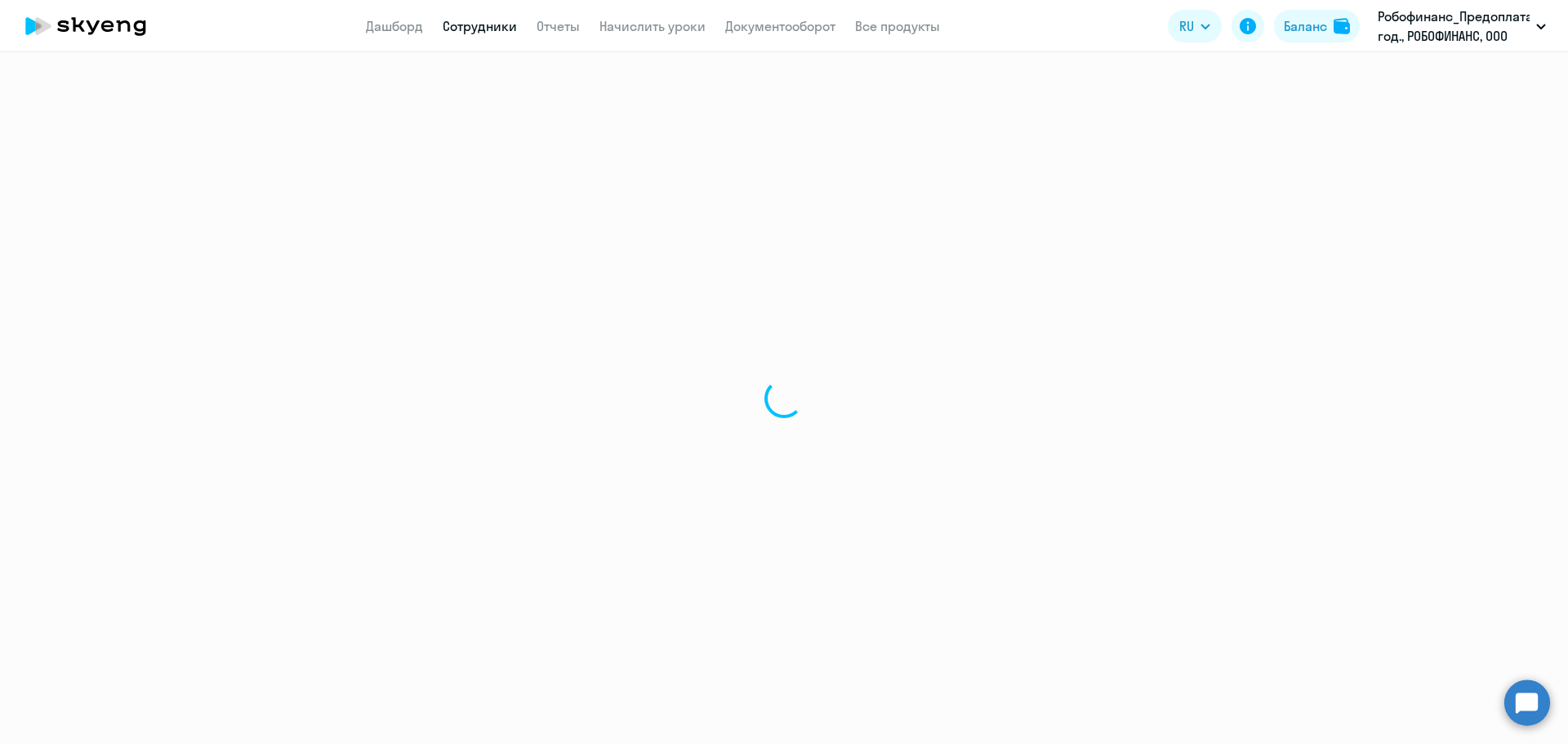
select select "30"
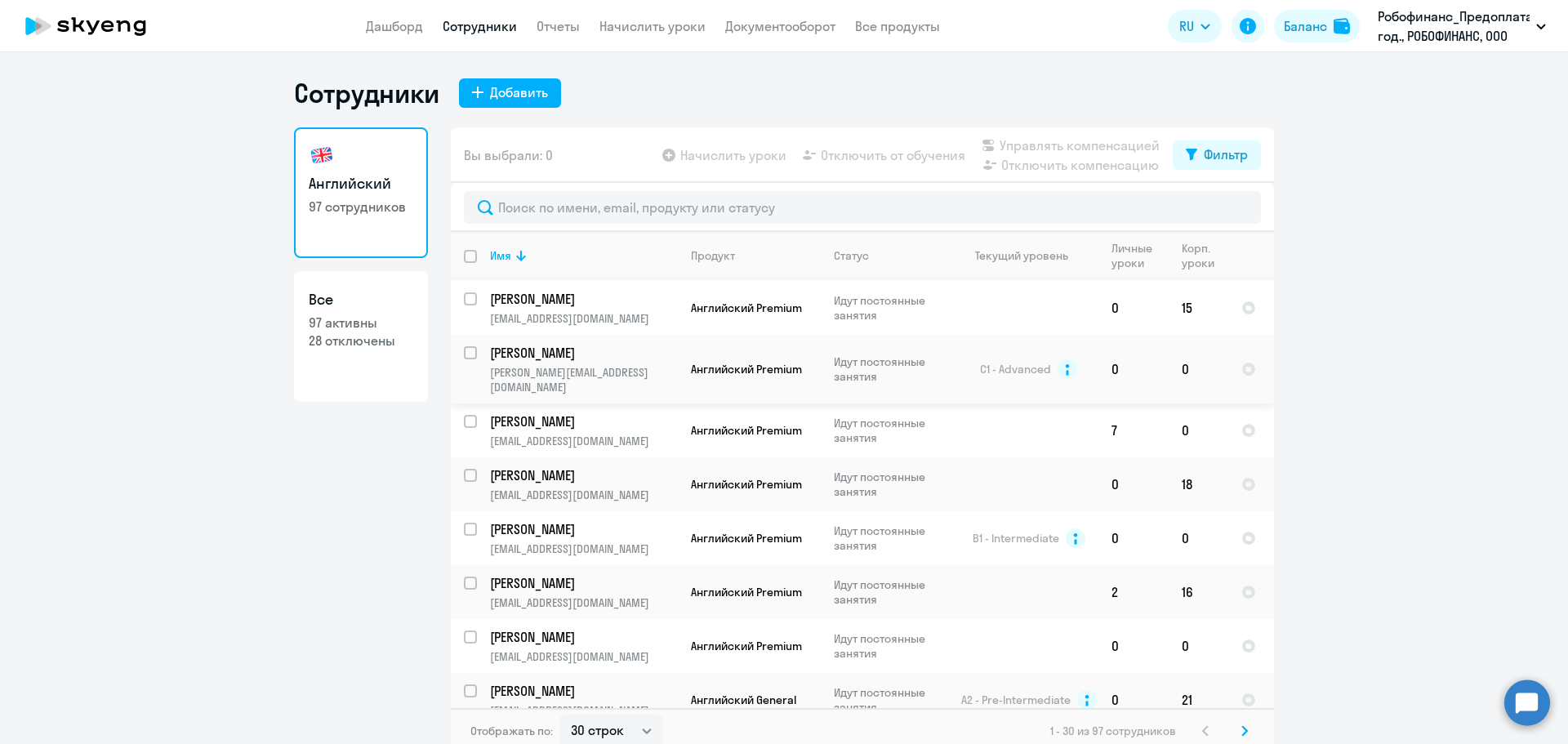
scroll to position [653, 0]
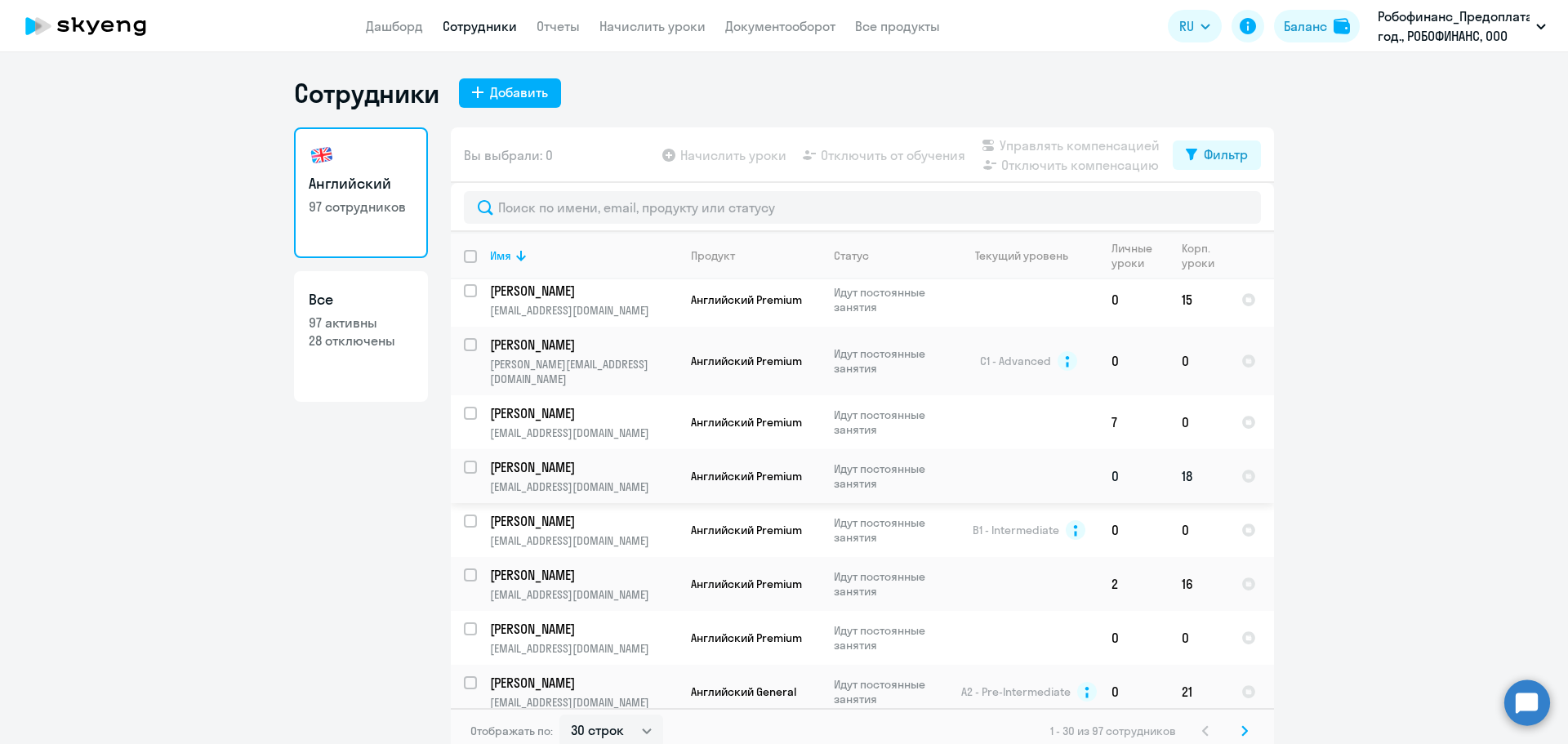
click at [953, 458] on td at bounding box center [1022, 476] width 152 height 54
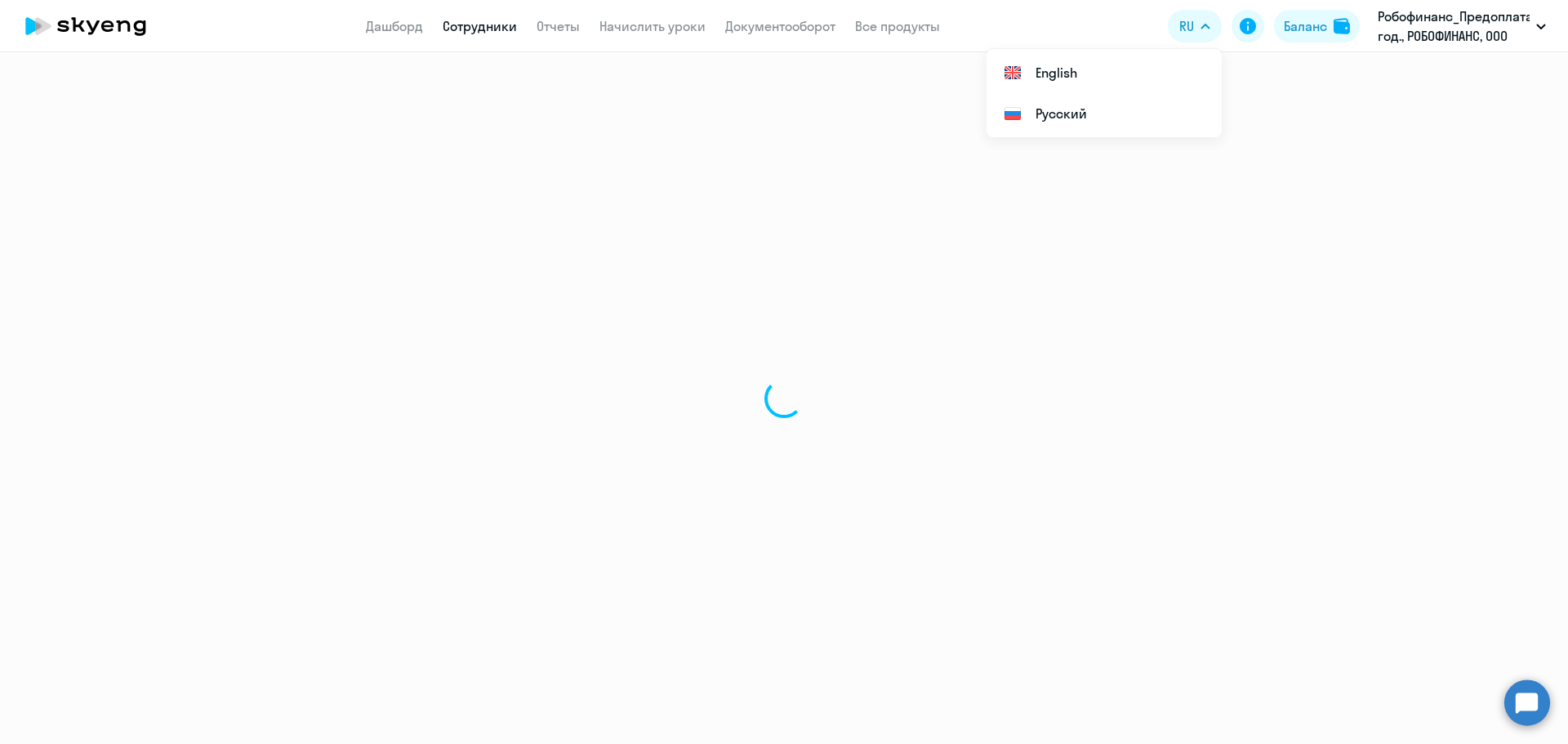
select select "english"
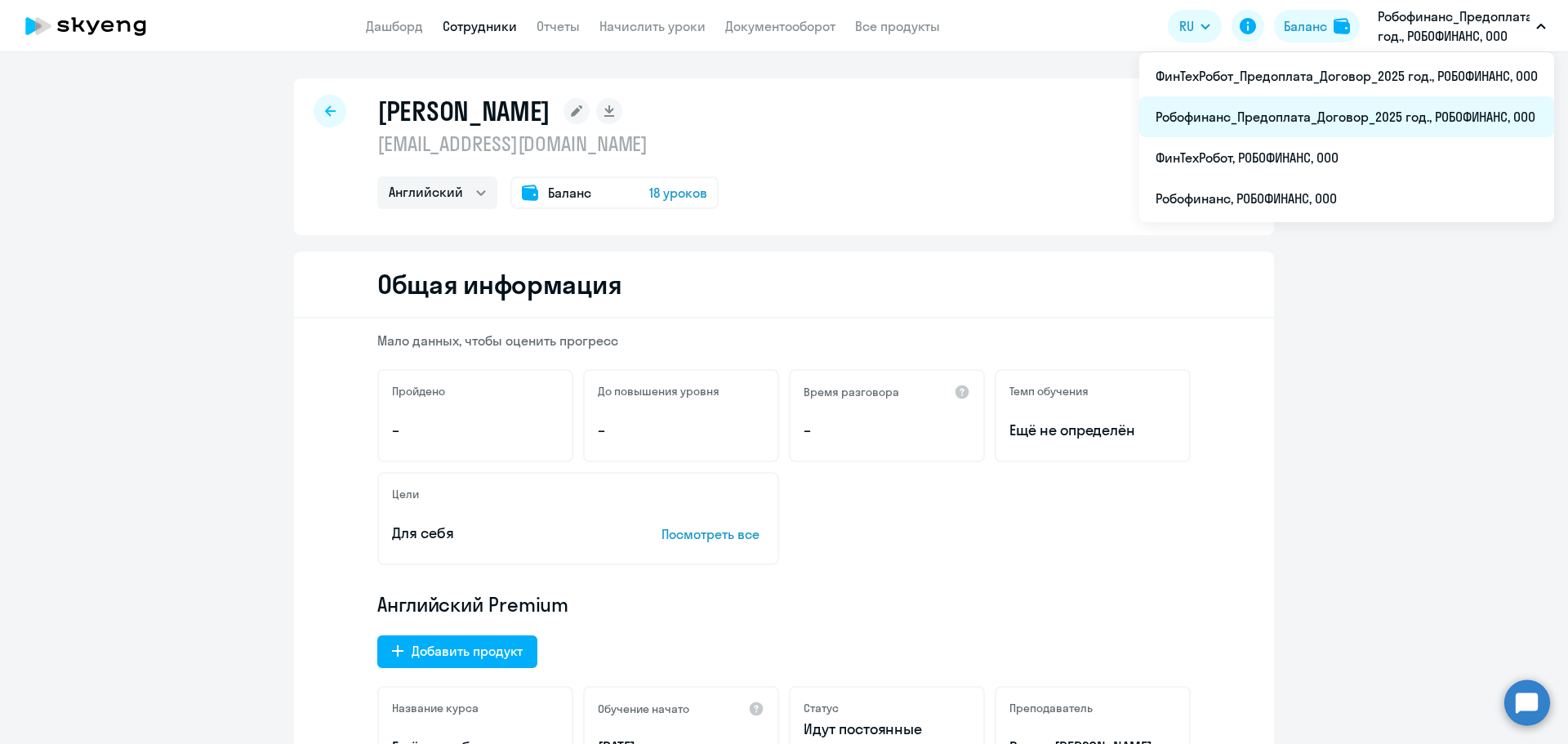
click at [1383, 123] on li "Робофинанс_Предоплата_Договор_2025 год., РОБОФИНАНС, ООО" at bounding box center [1347, 117] width 415 height 41
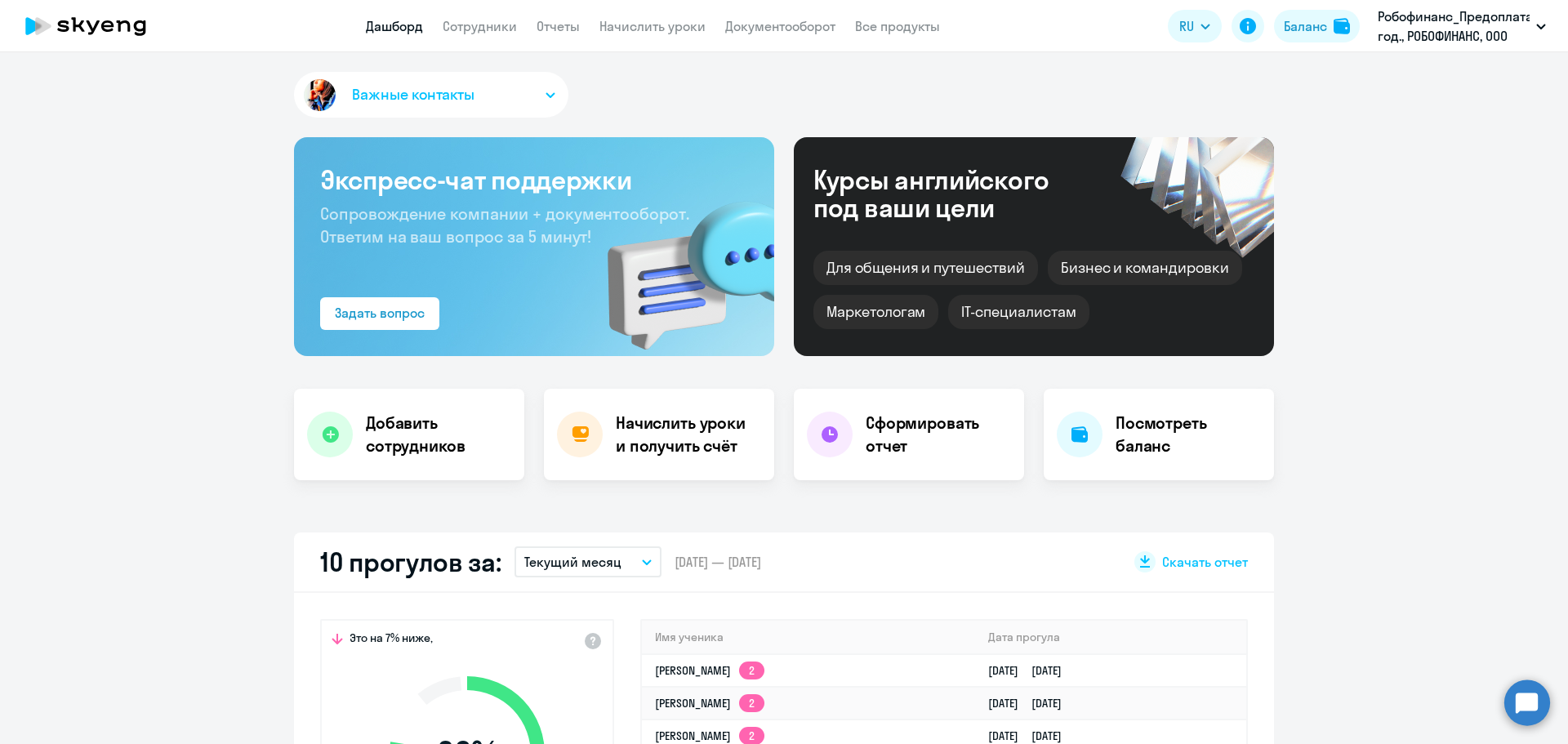
select select "30"
click at [484, 21] on link "Сотрудники" at bounding box center [479, 26] width 75 height 16
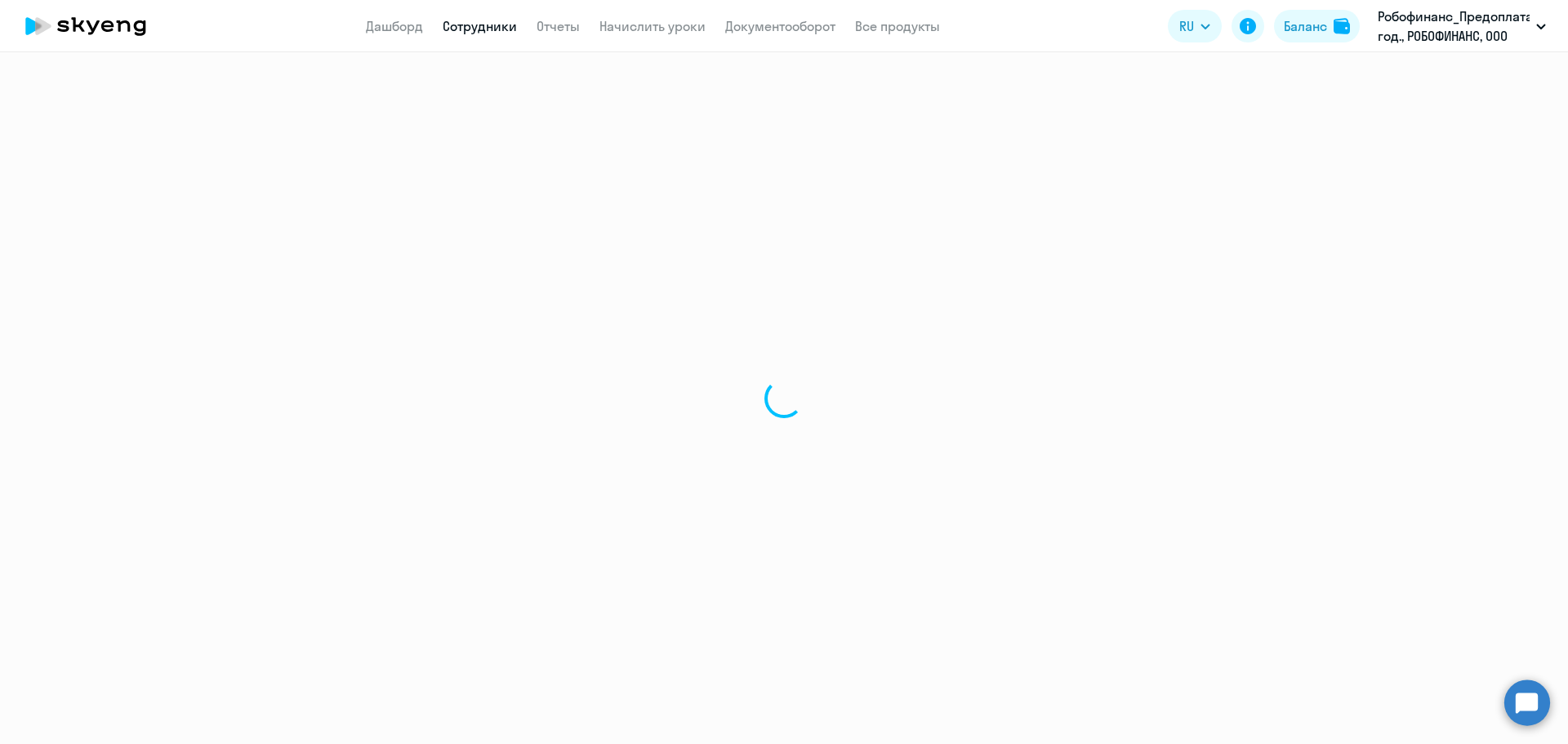
select select "30"
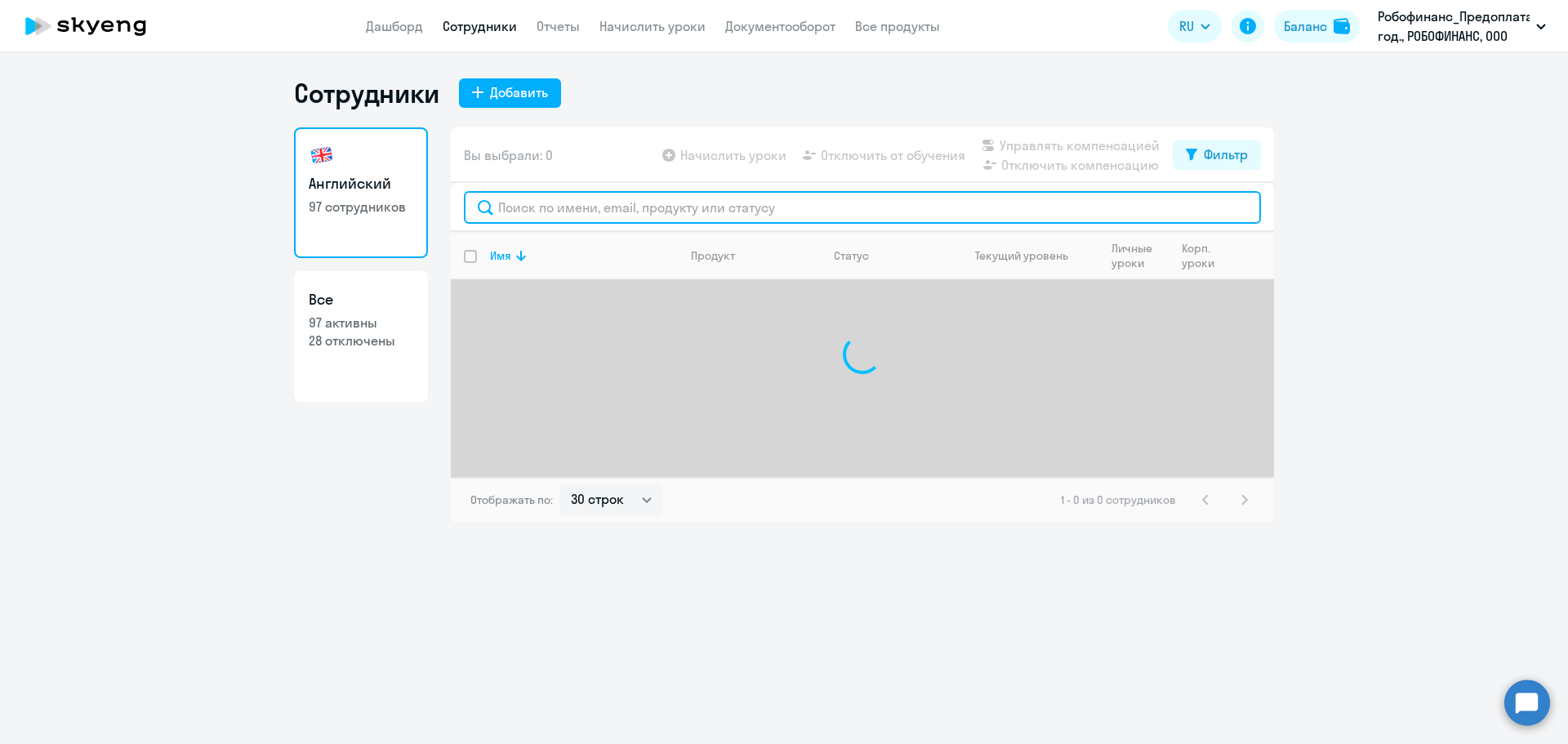
click at [602, 196] on input "text" at bounding box center [862, 207] width 797 height 33
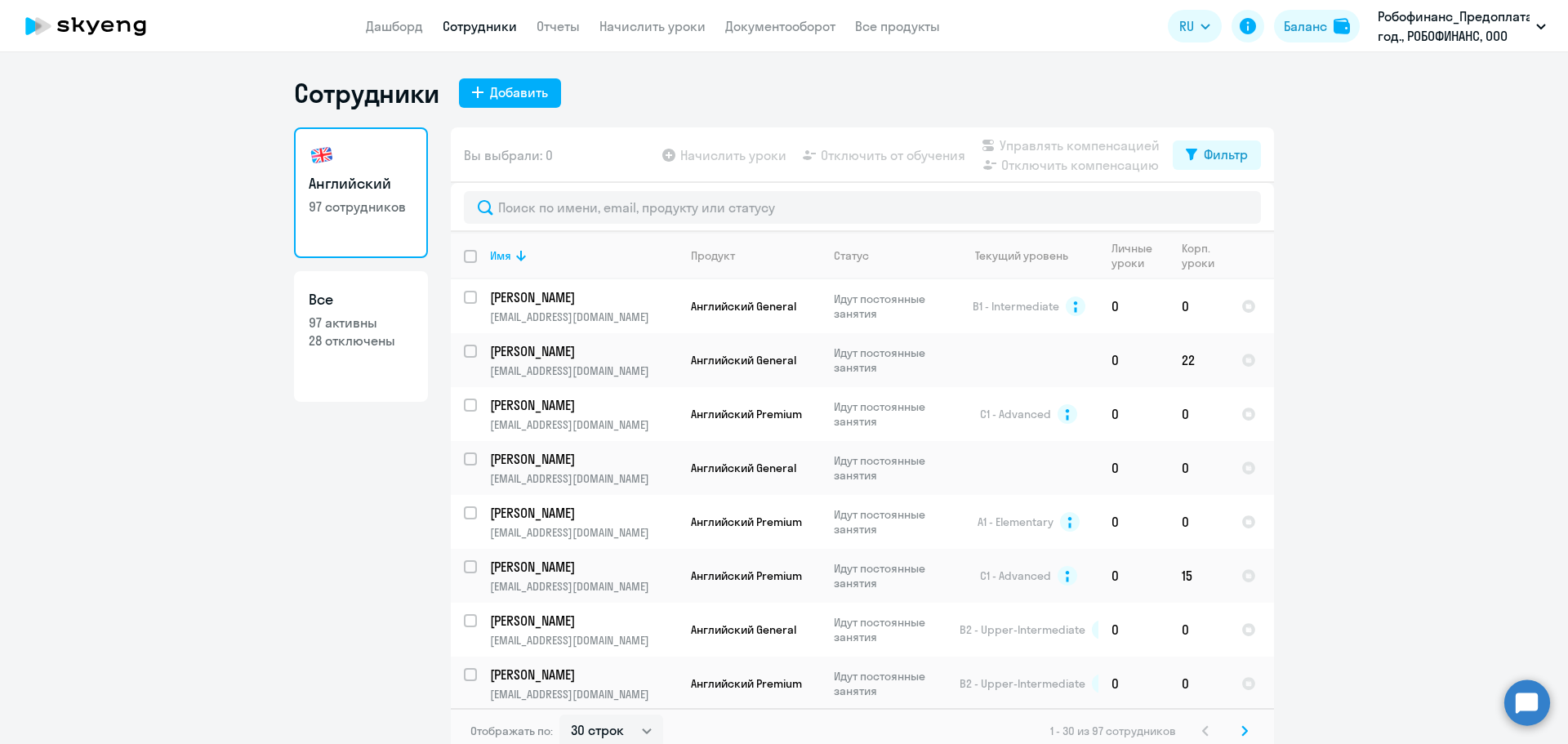
click at [317, 506] on div "Английский 97 сотрудников Все 97 активны 28 отключены" at bounding box center [361, 435] width 134 height 616
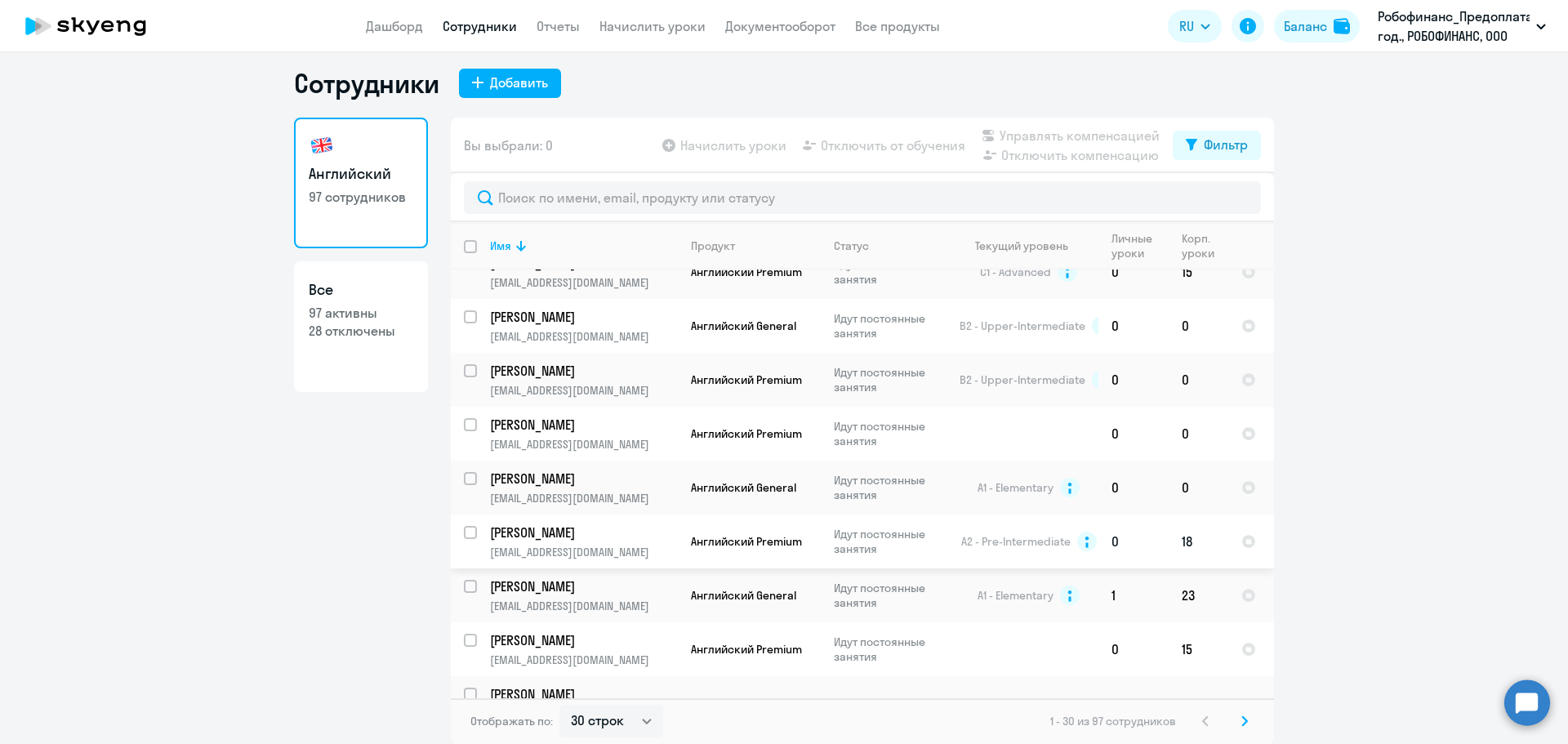
scroll to position [327, 0]
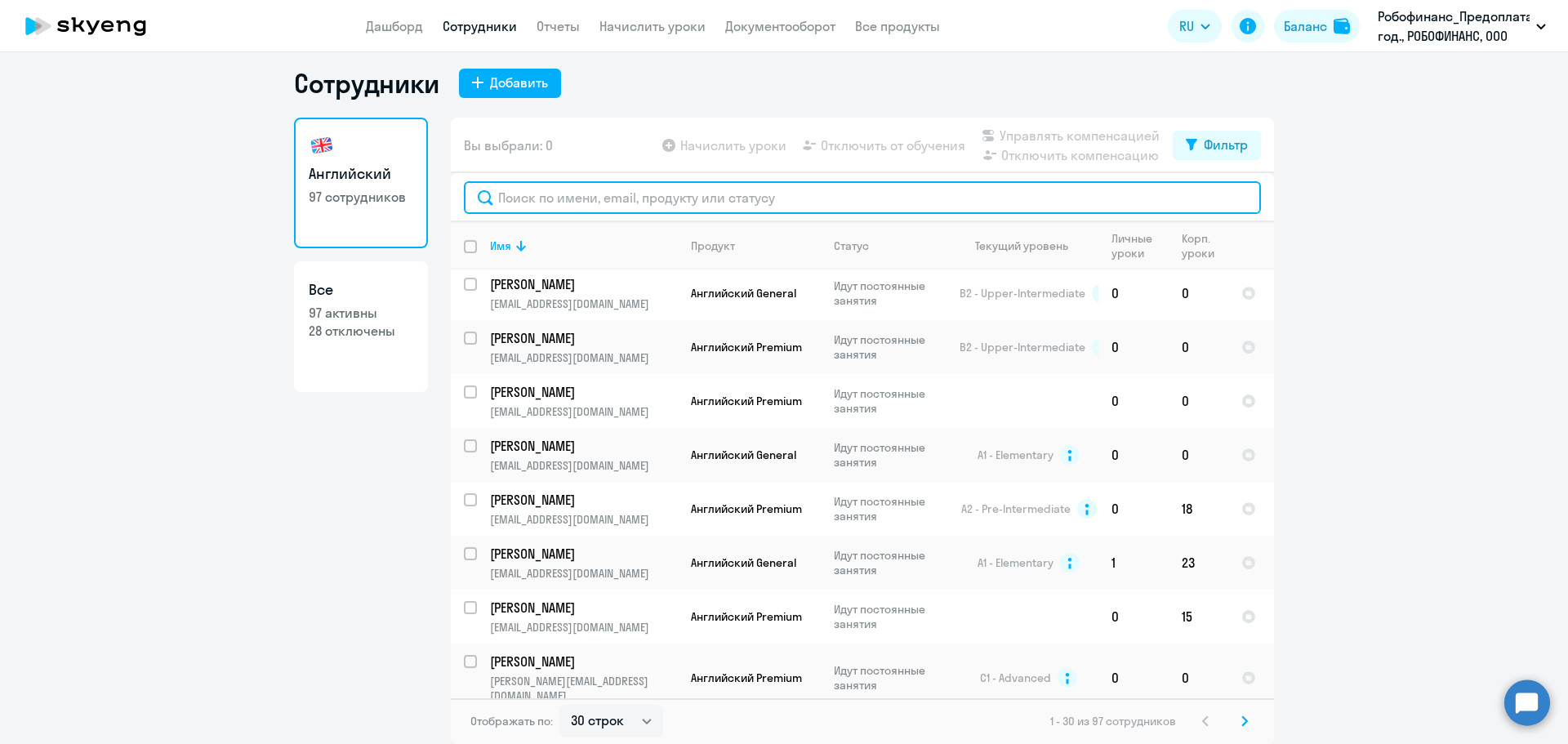
click at [567, 183] on input "text" at bounding box center [862, 197] width 797 height 33
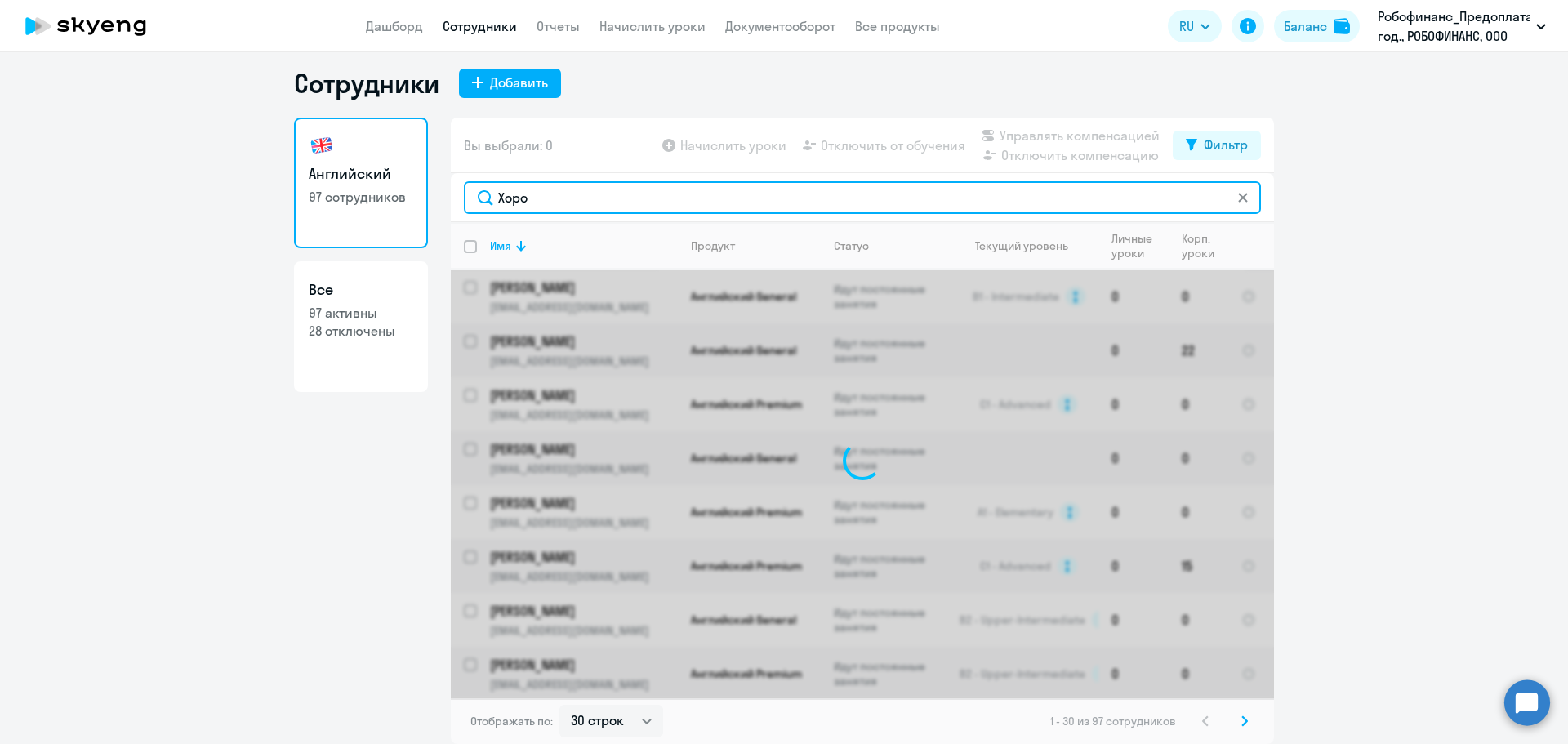
scroll to position [0, 0]
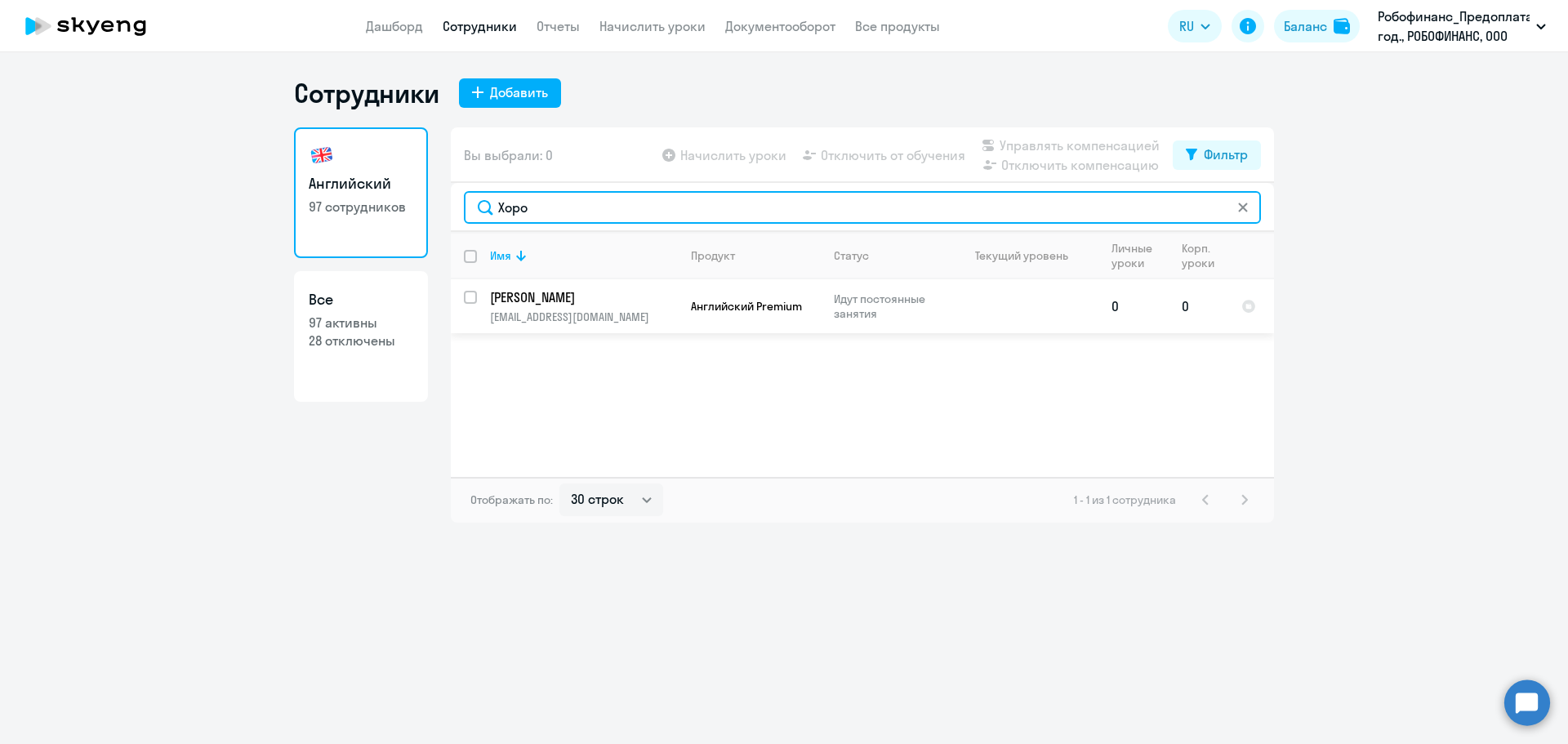
type input "Хоро"
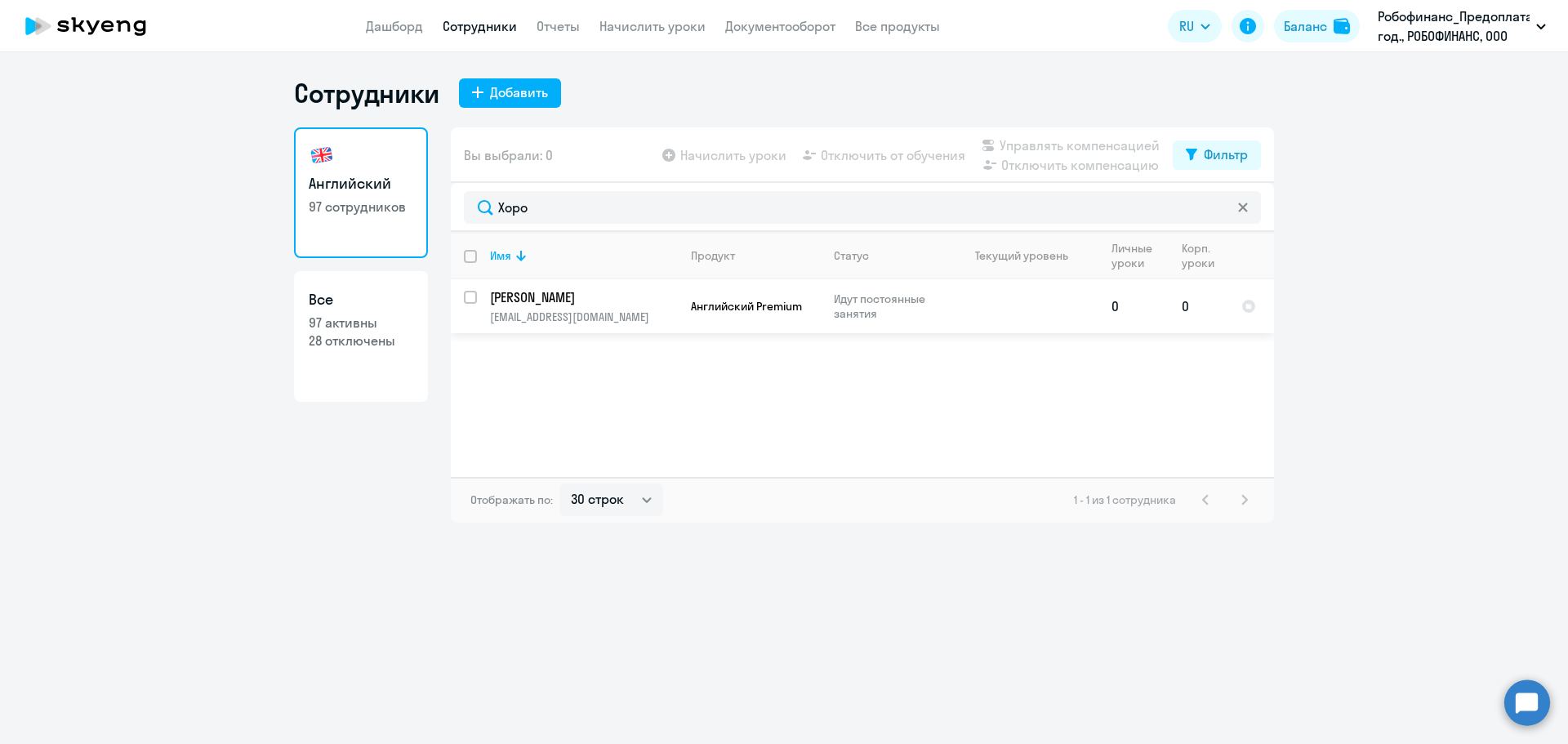
click at [922, 313] on p "Идут постоянные занятия" at bounding box center [889, 306] width 111 height 29
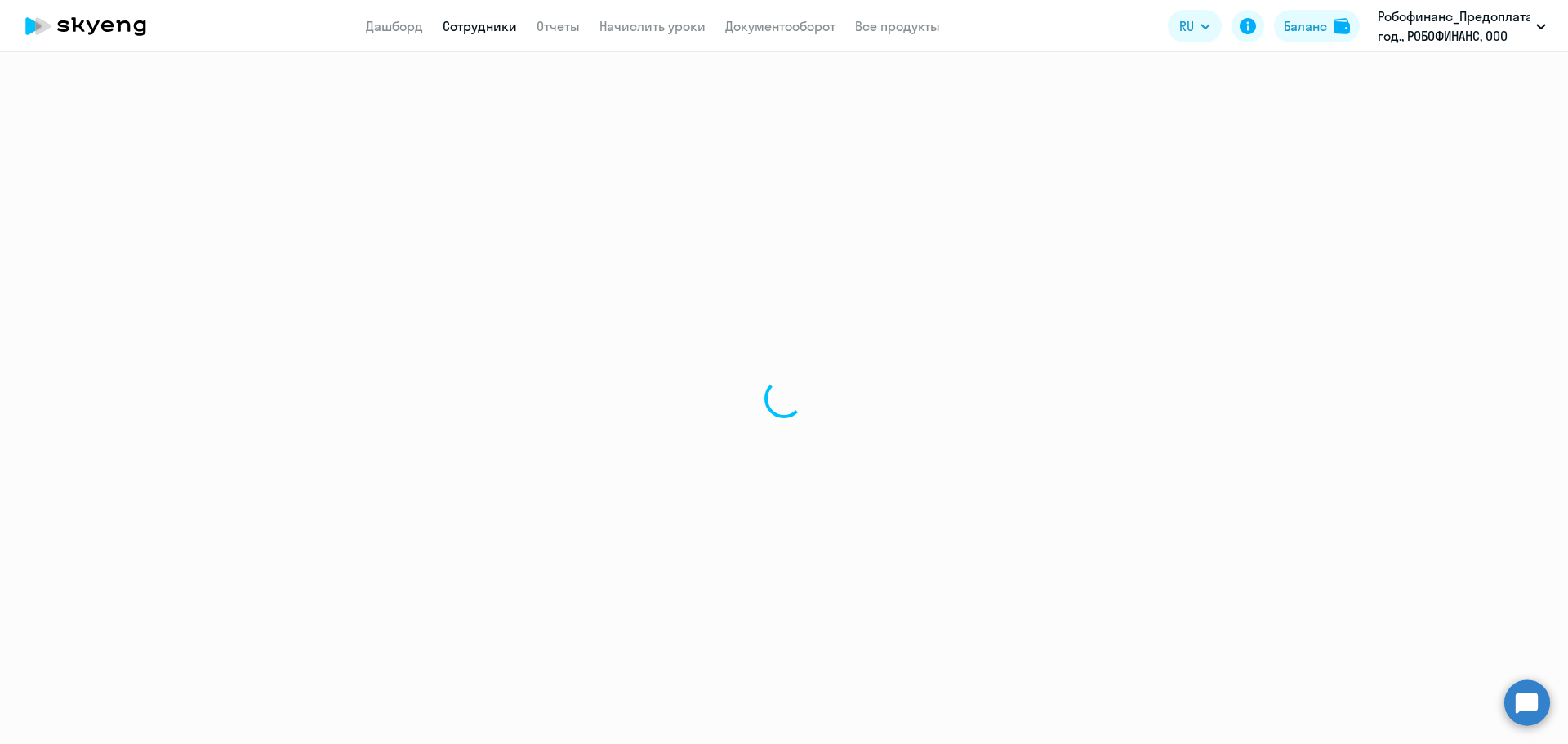
select select "english"
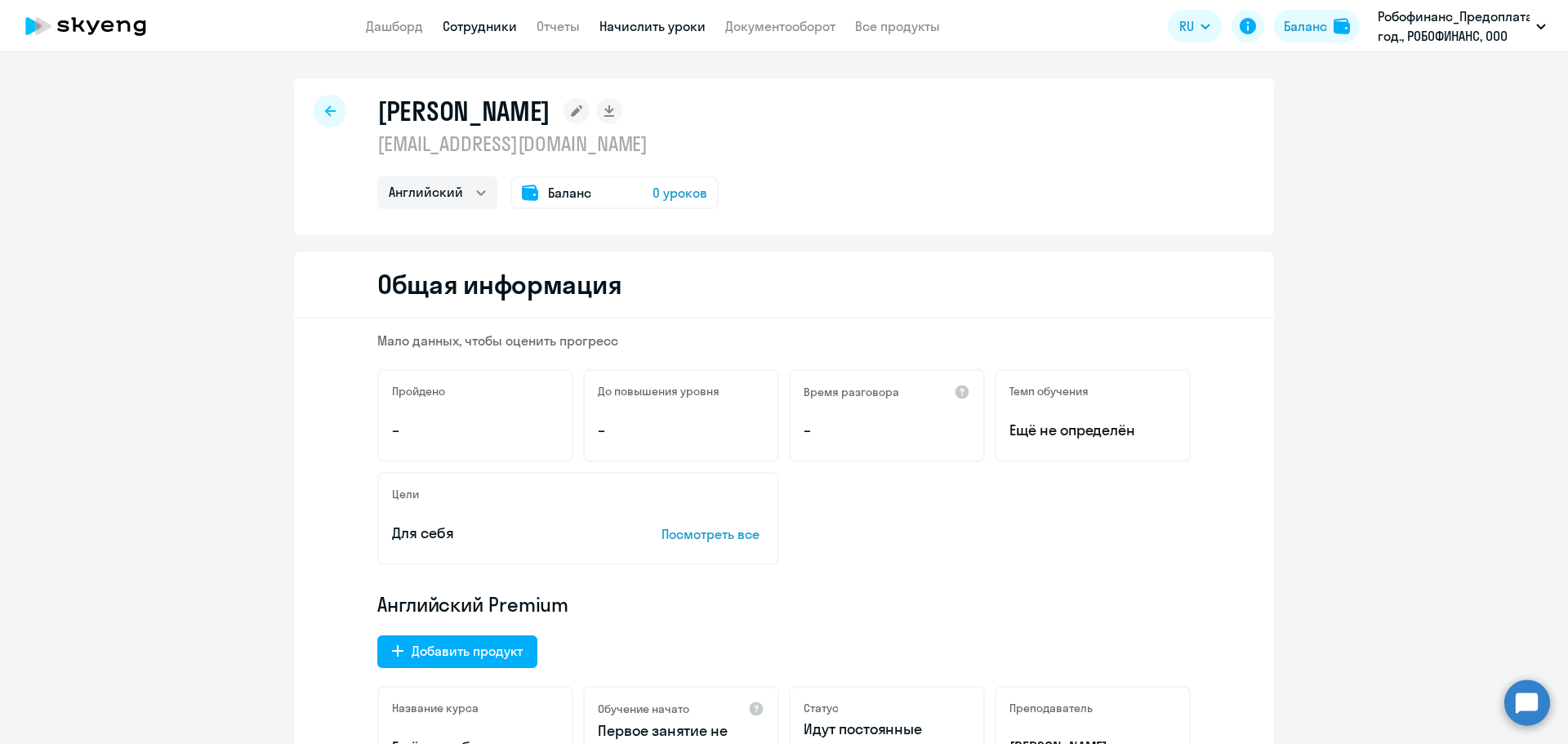
click at [675, 33] on link "Начислить уроки" at bounding box center [652, 26] width 106 height 16
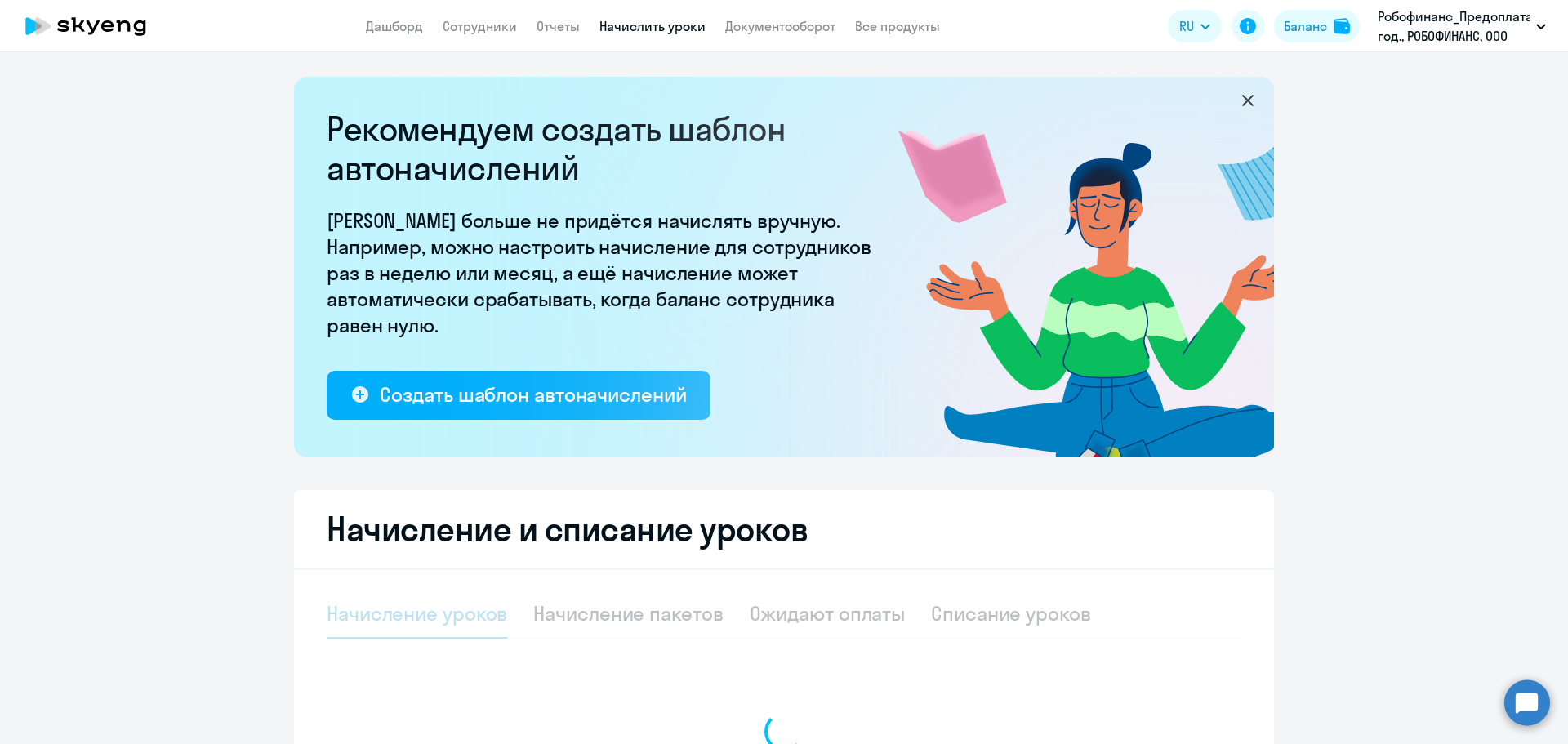
select select "10"
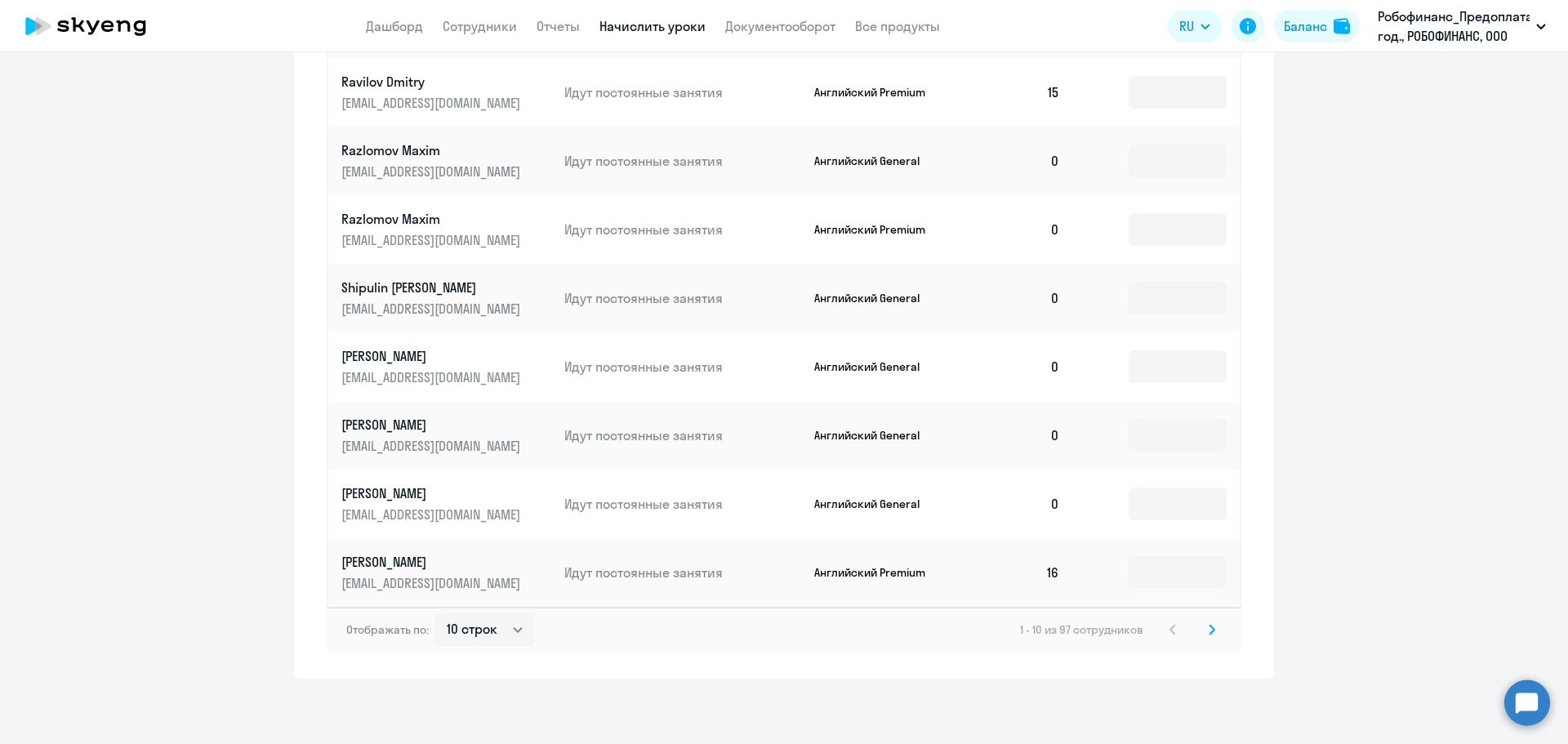
scroll to position [506, 0]
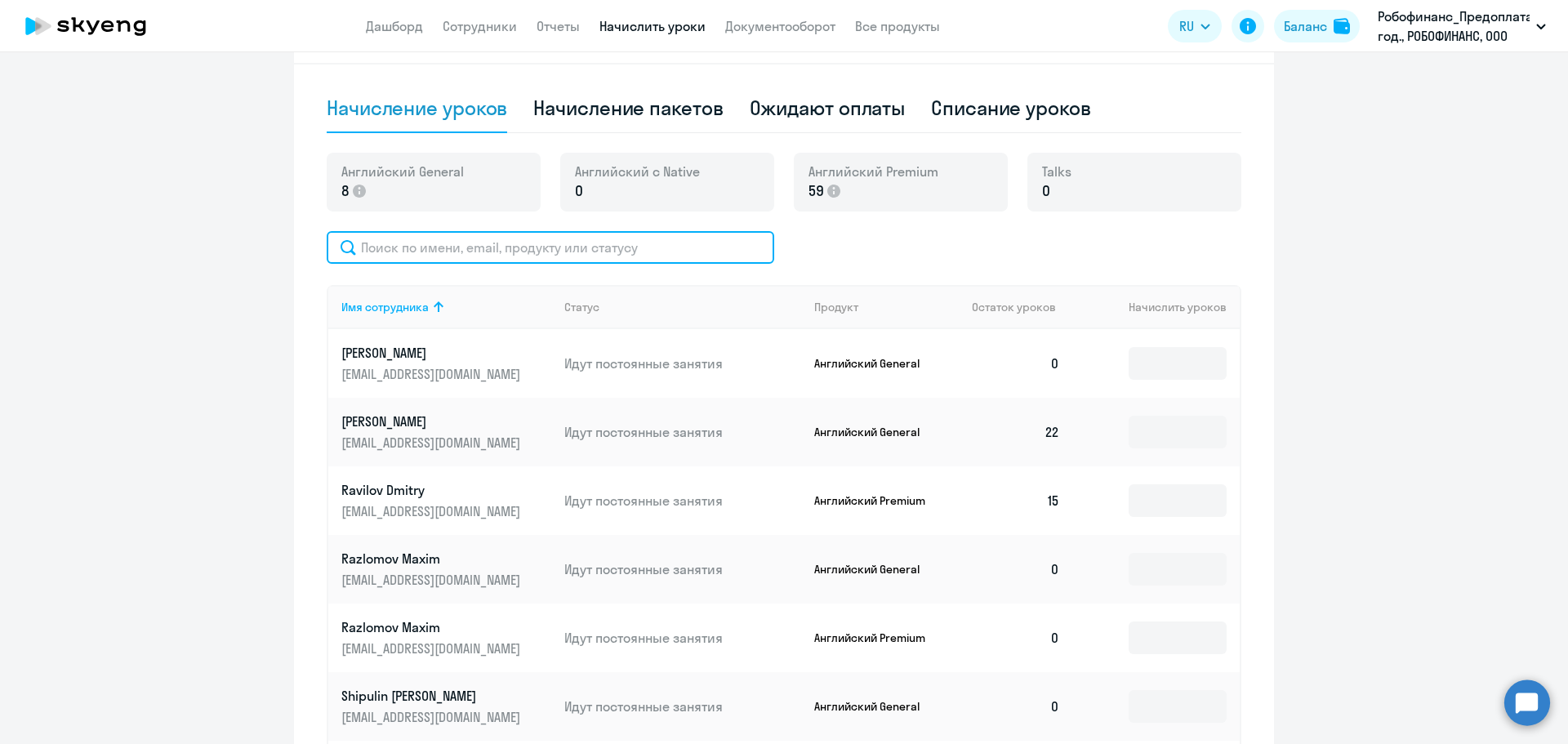
click at [455, 243] on input "text" at bounding box center [550, 248] width 448 height 33
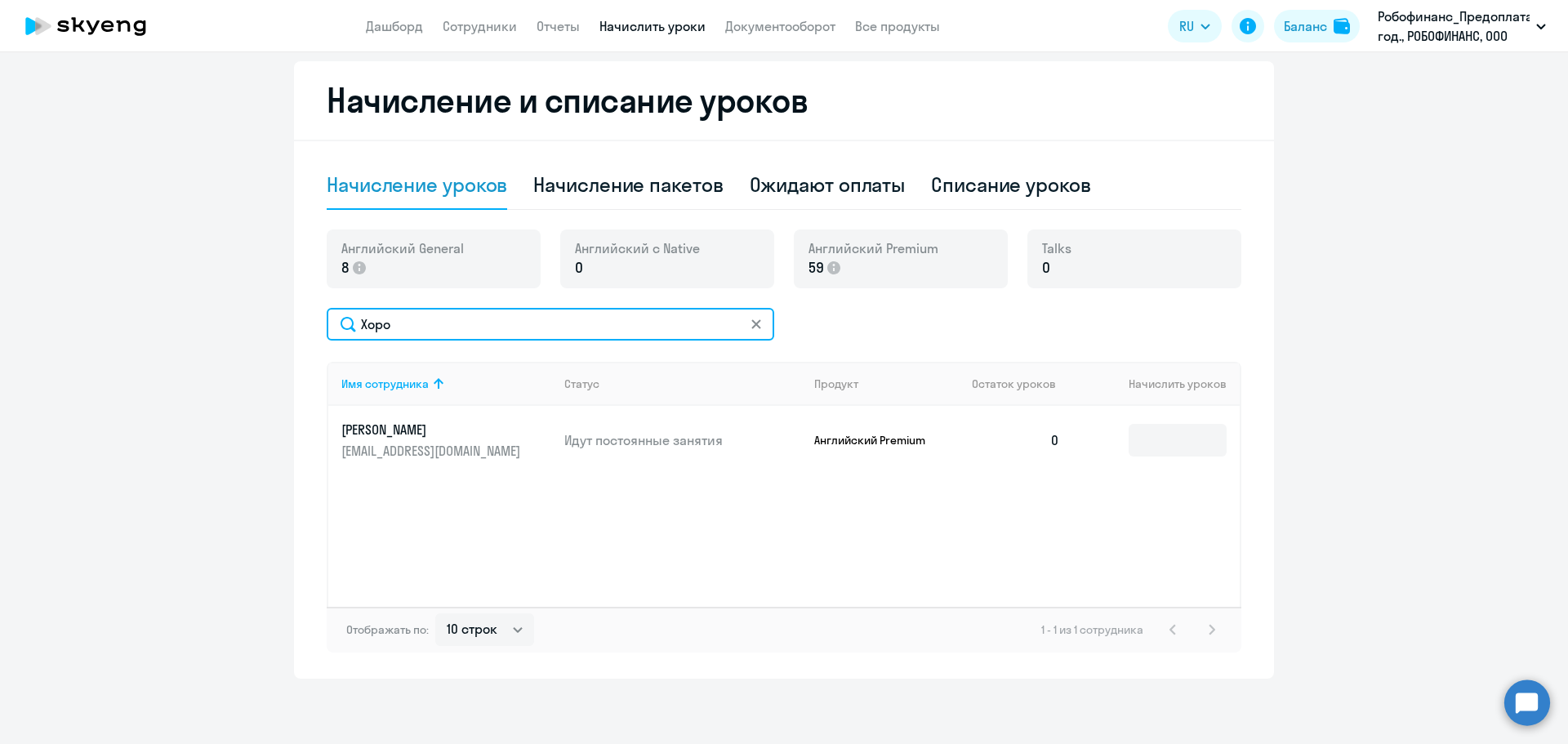
scroll to position [429, 0]
type input "Хоро"
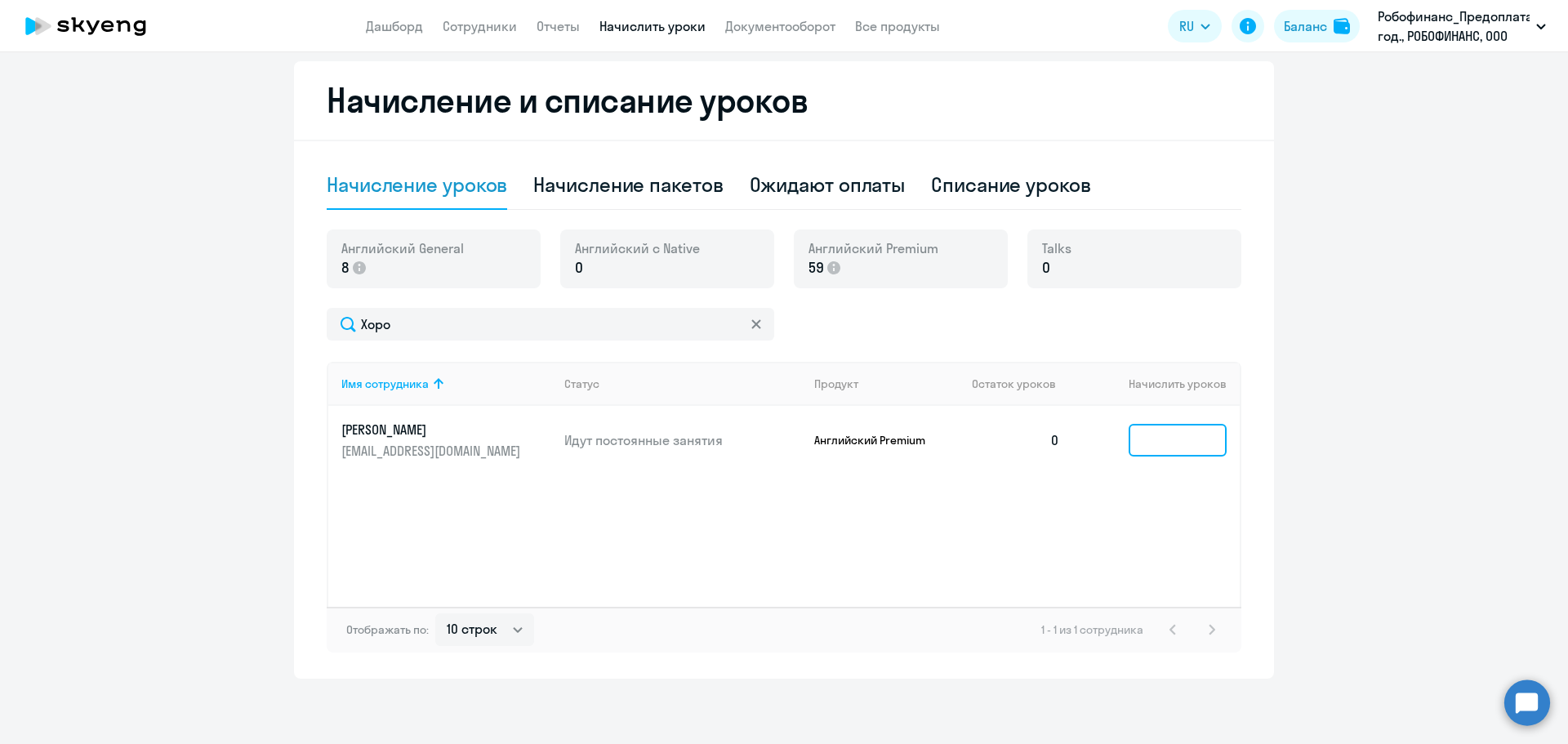
click at [1176, 447] on input at bounding box center [1177, 440] width 98 height 33
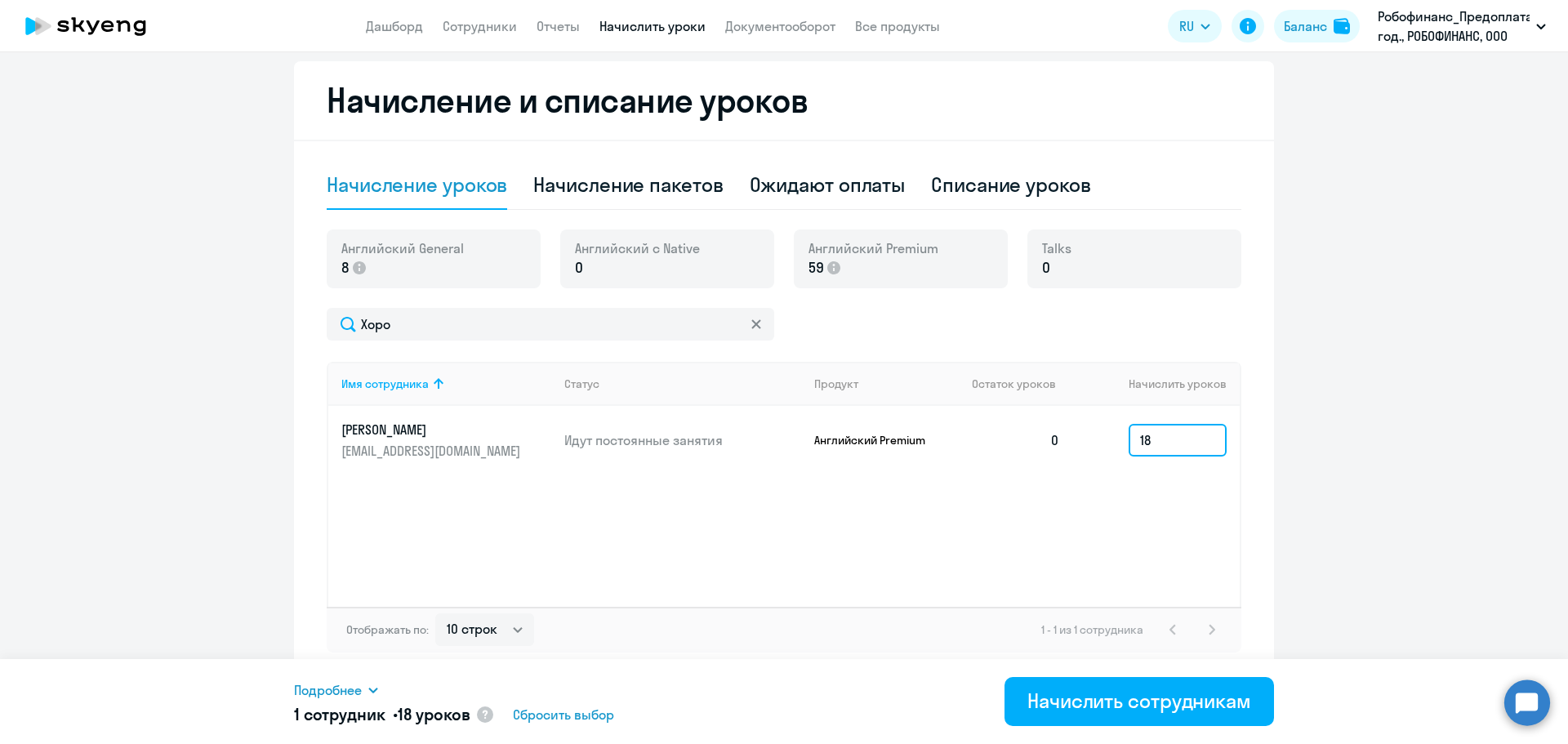
type input "18"
click at [1136, 525] on div "Имя сотрудника Статус Продукт Остаток уроков Начислить уроков [PERSON_NAME] [PE…" at bounding box center [784, 484] width 915 height 245
click at [352, 270] on icon at bounding box center [358, 267] width 13 height 13
click at [913, 501] on div "Имя сотрудника Статус Продукт Остаток уроков Начислить уроков [PERSON_NAME] [PE…" at bounding box center [784, 484] width 915 height 245
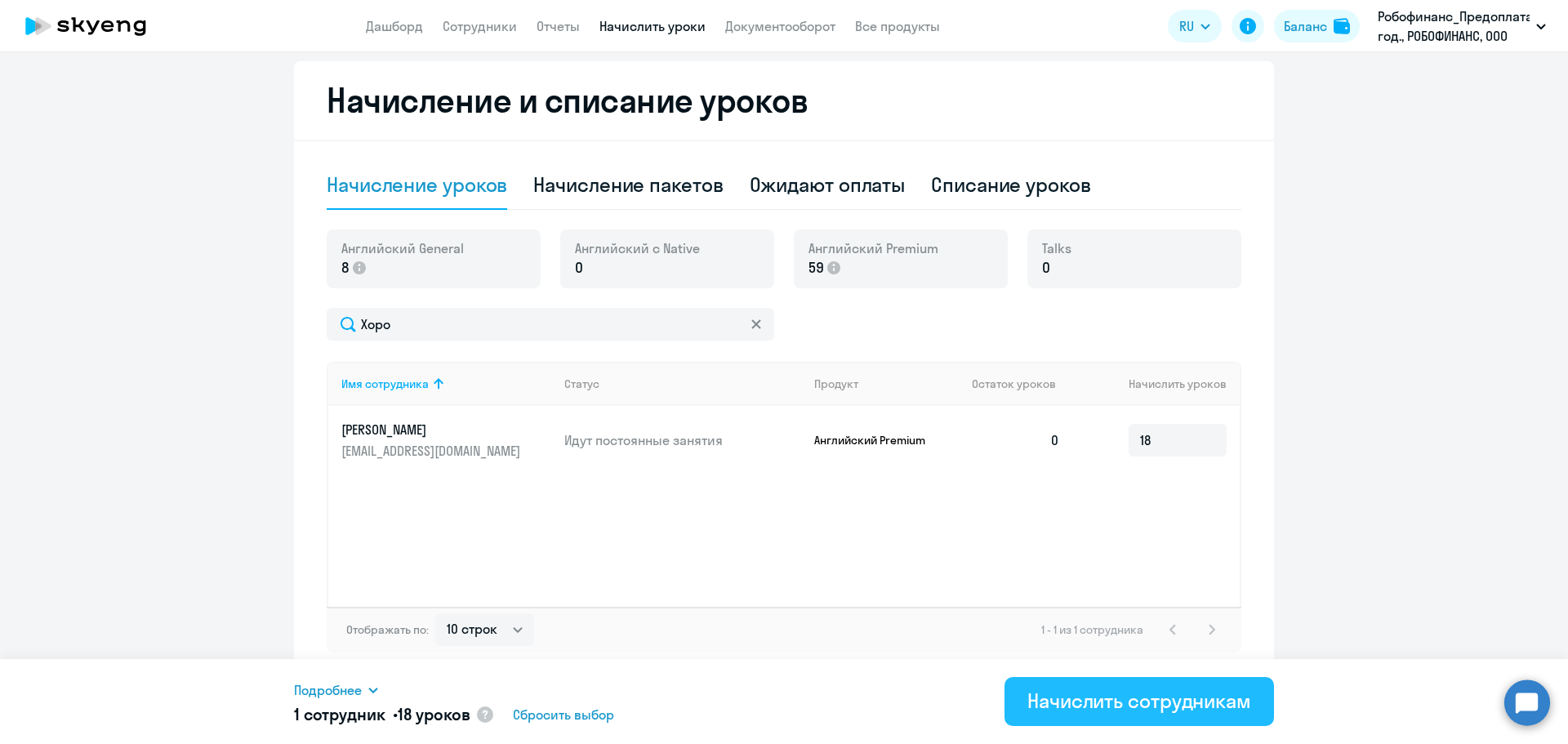
click at [1072, 698] on div "Начислить сотрудникам" at bounding box center [1138, 700] width 224 height 26
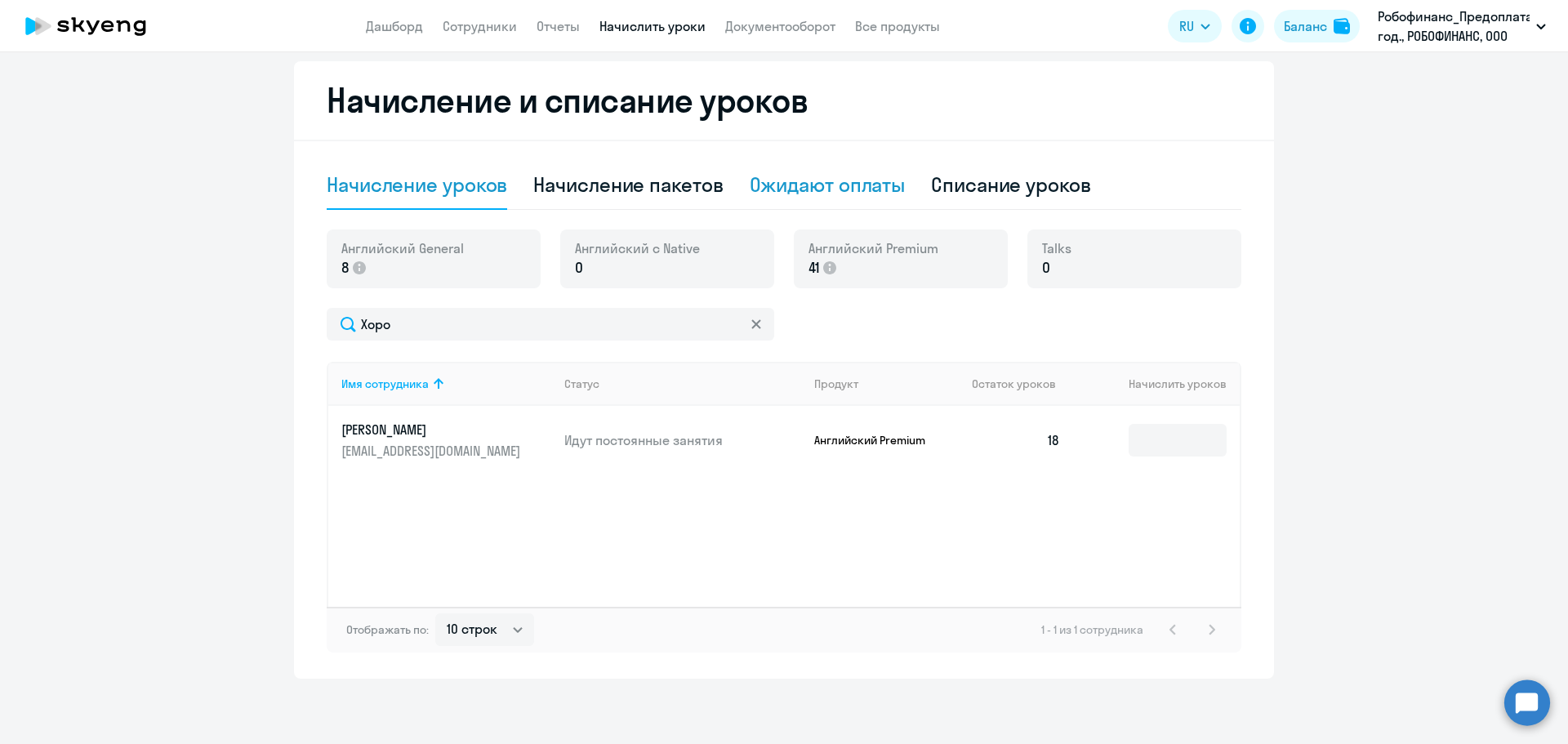
click at [850, 178] on div "Ожидают оплаты" at bounding box center [827, 184] width 156 height 26
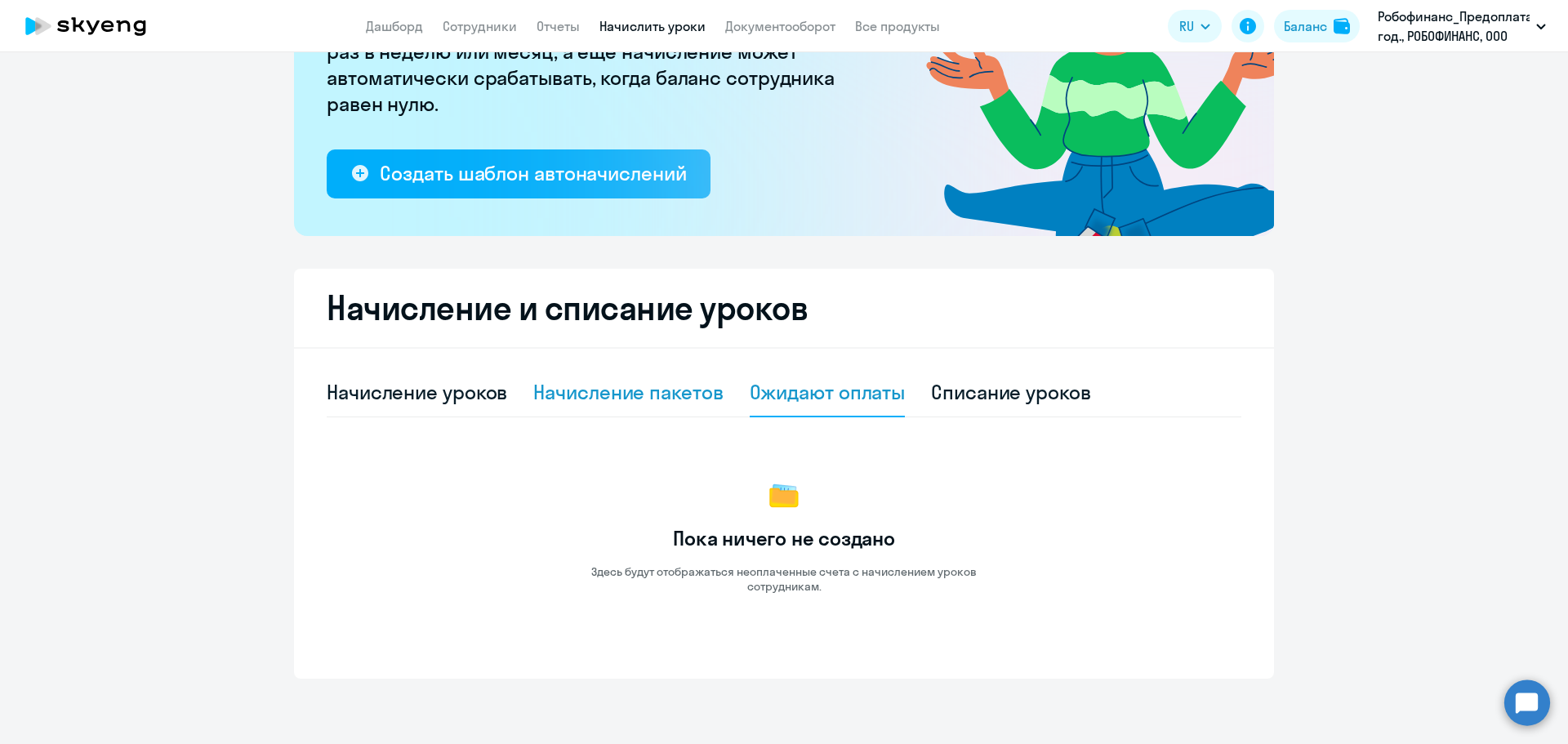
click at [647, 381] on div "Начисление пакетов" at bounding box center [628, 392] width 189 height 26
select select "10"
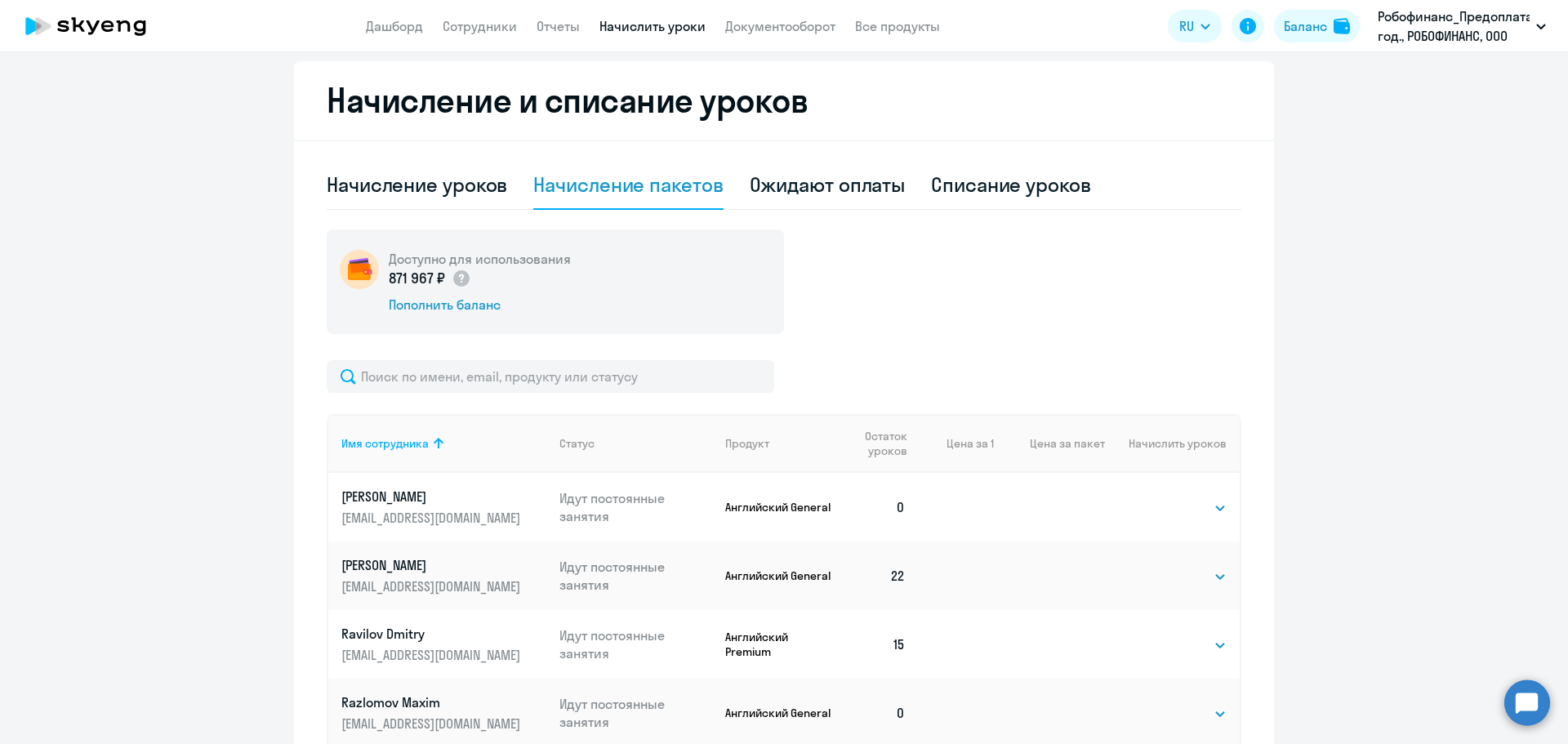
scroll to position [510, 0]
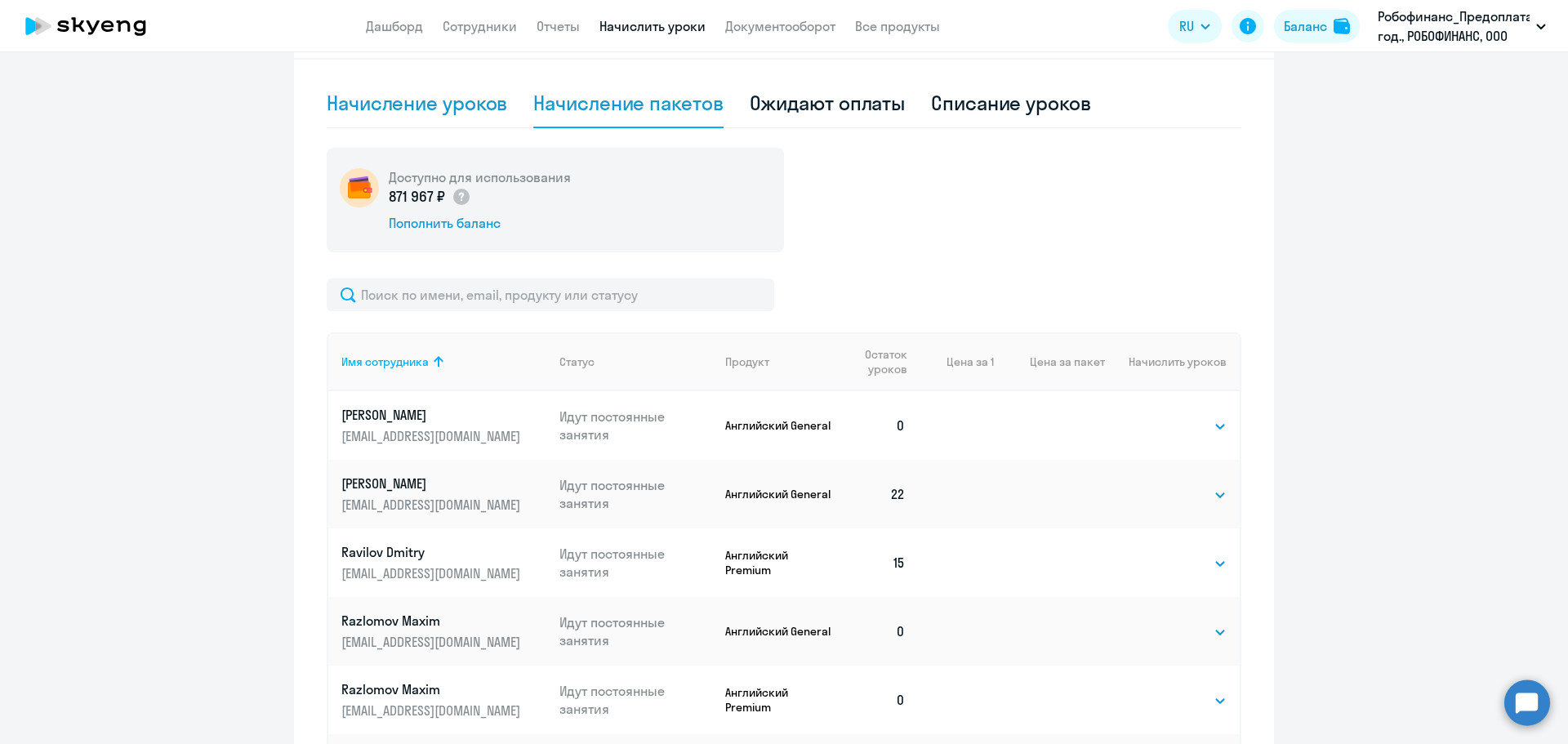
click at [353, 94] on div "Начисление уроков" at bounding box center [417, 103] width 180 height 26
select select "10"
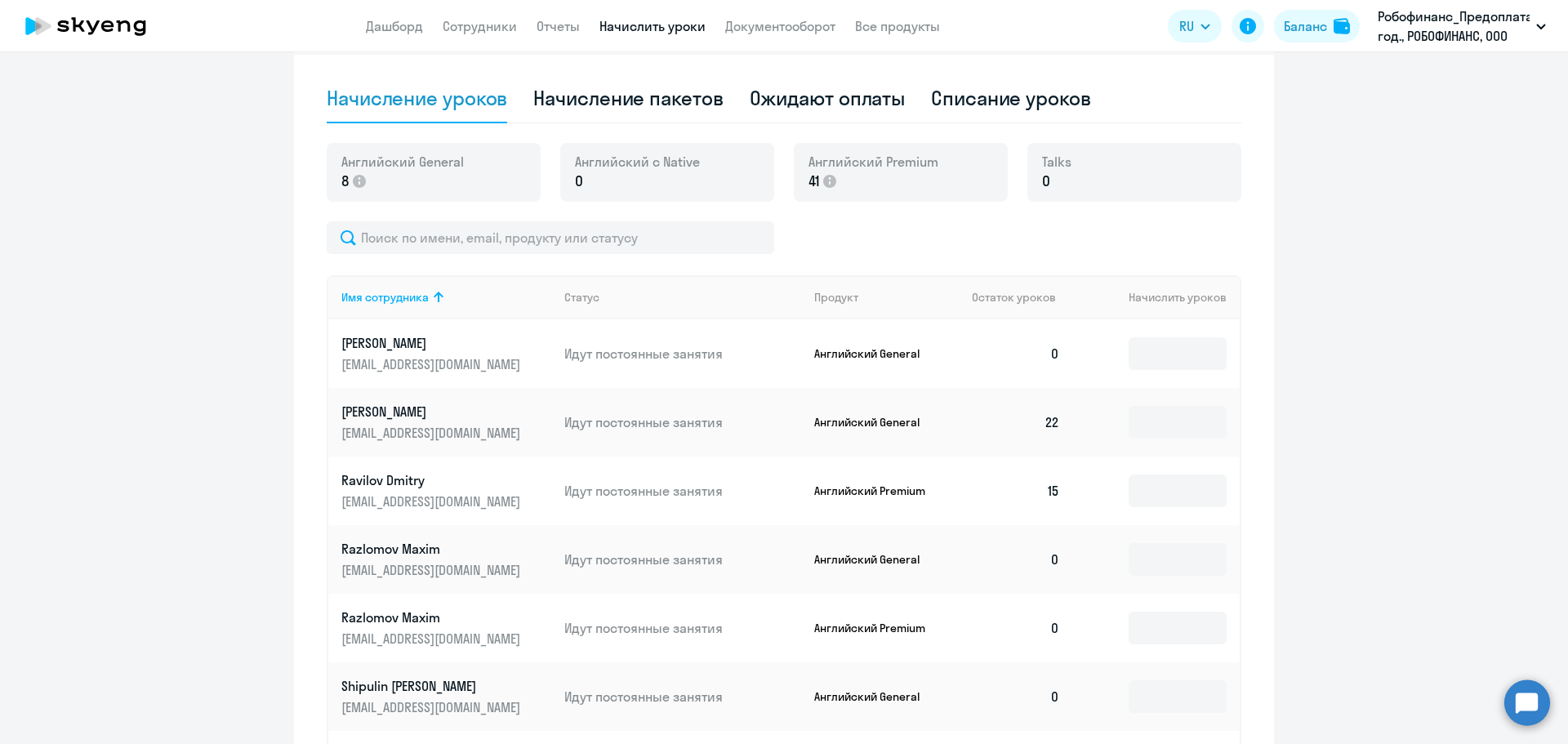
scroll to position [506, 0]
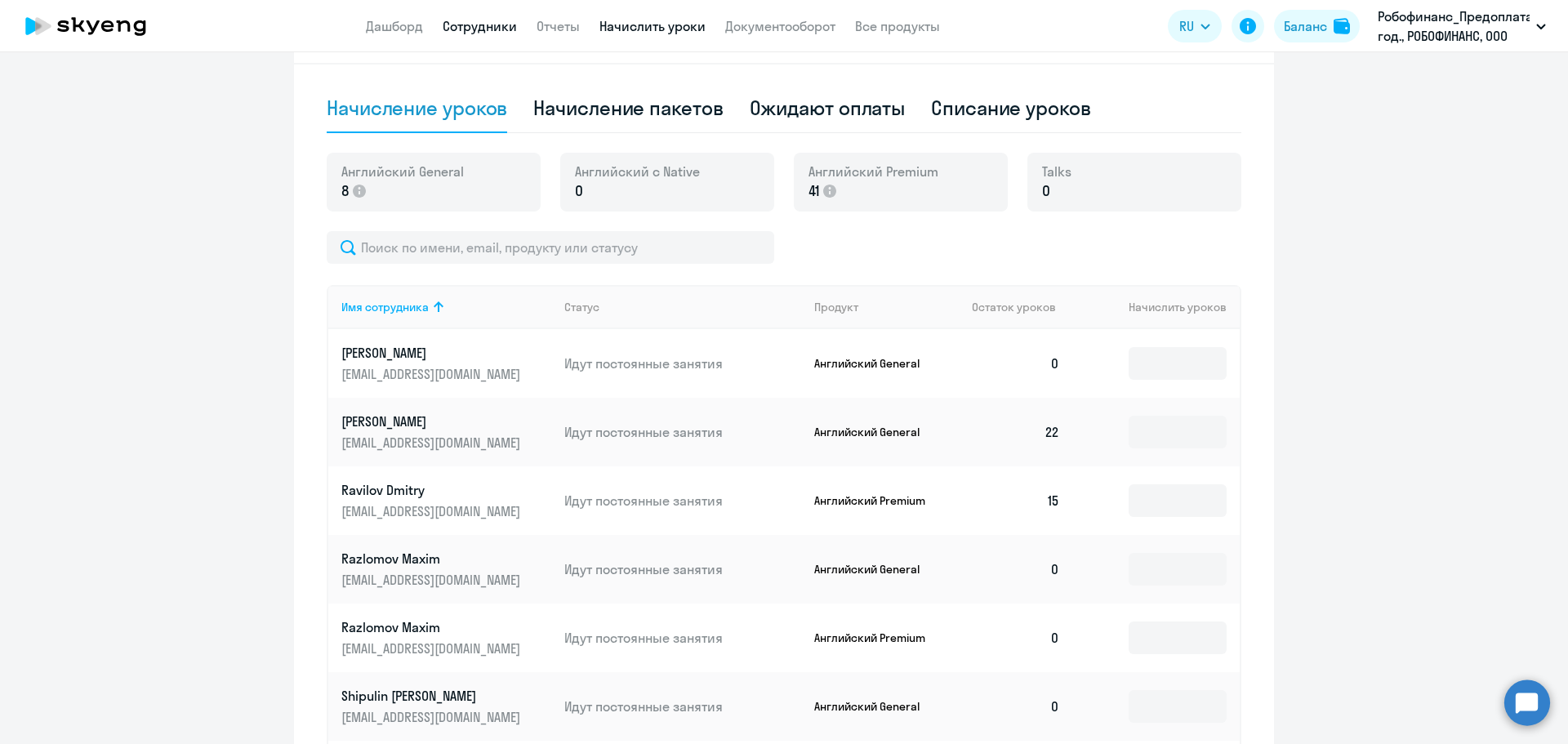
click at [477, 27] on link "Сотрудники" at bounding box center [479, 26] width 75 height 16
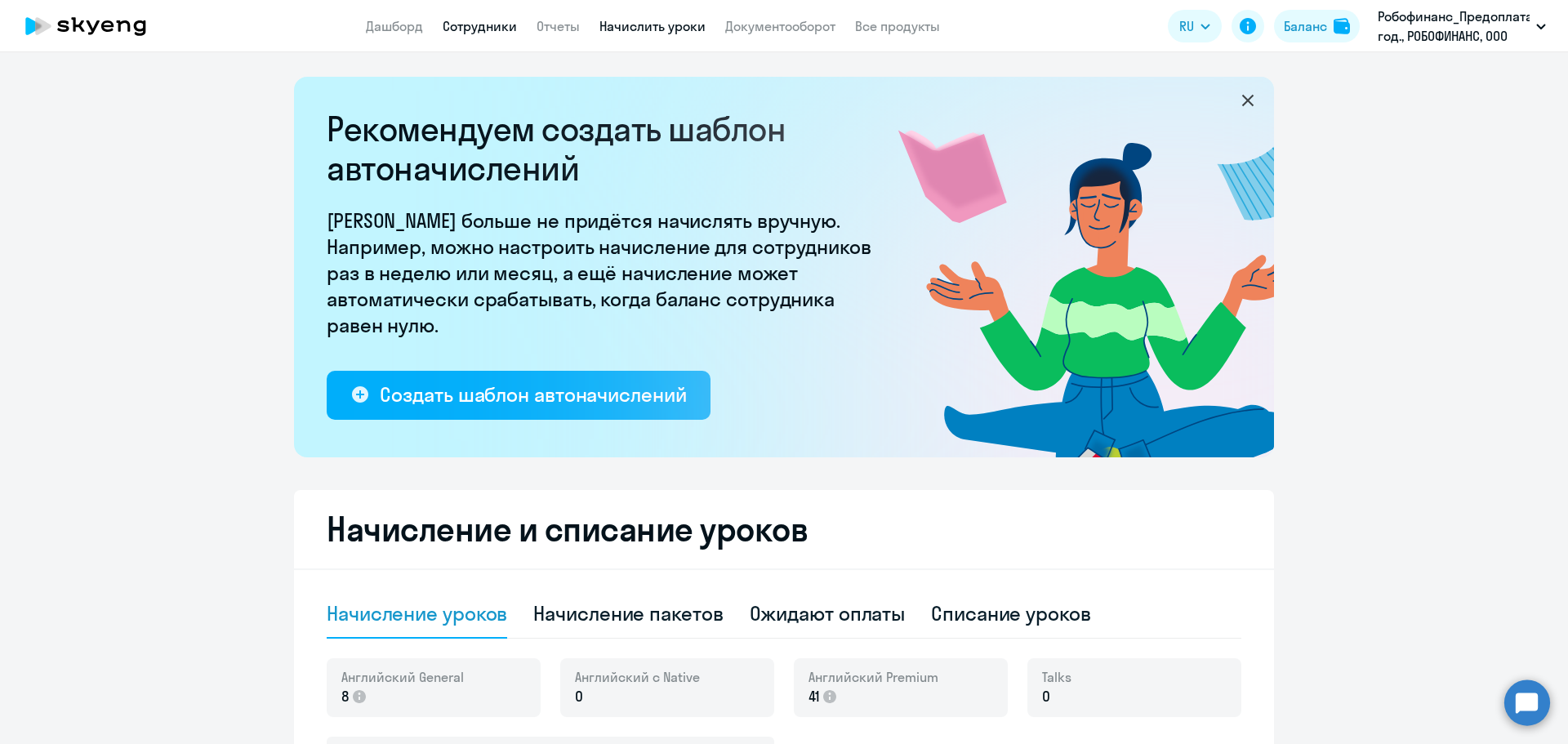
select select "30"
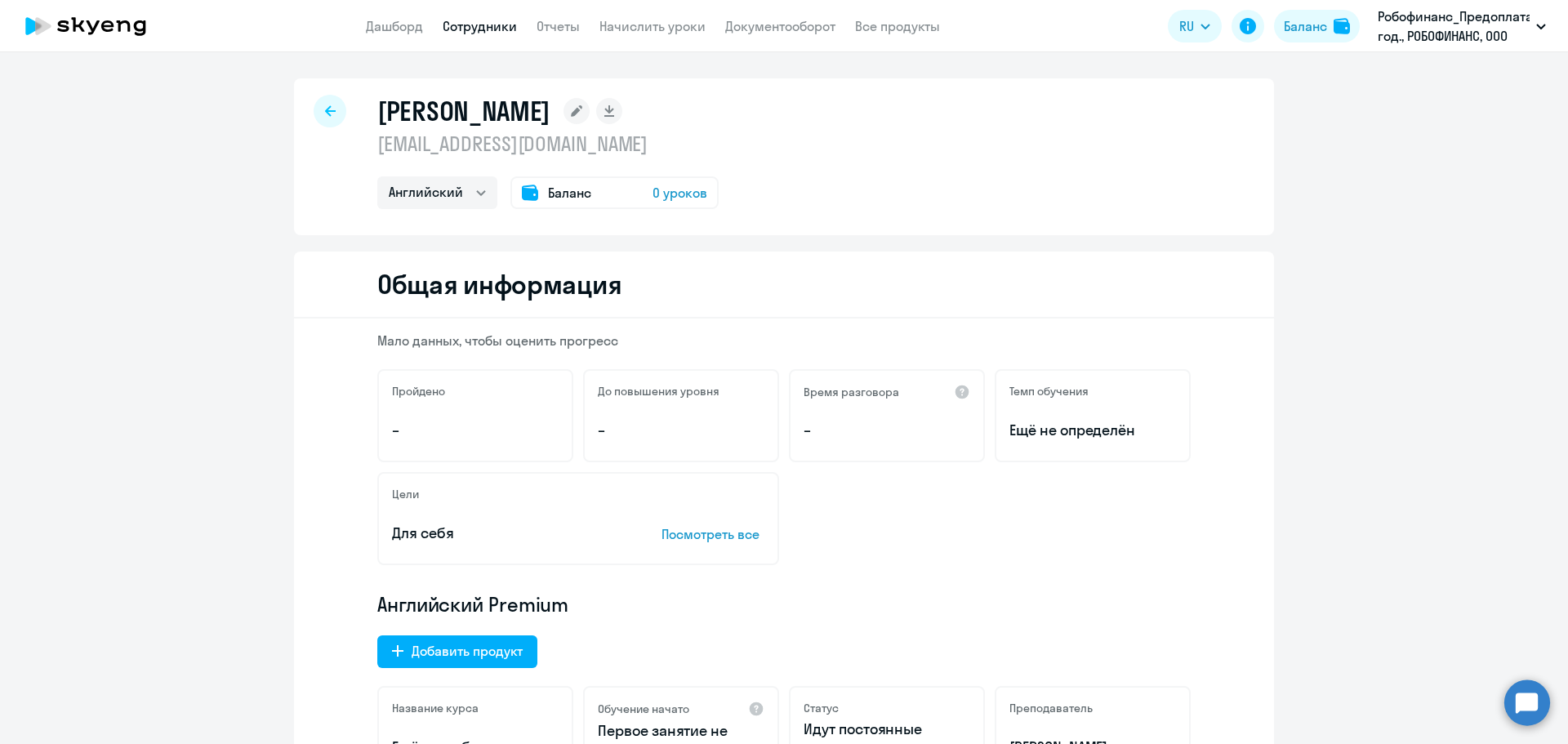
select select "english"
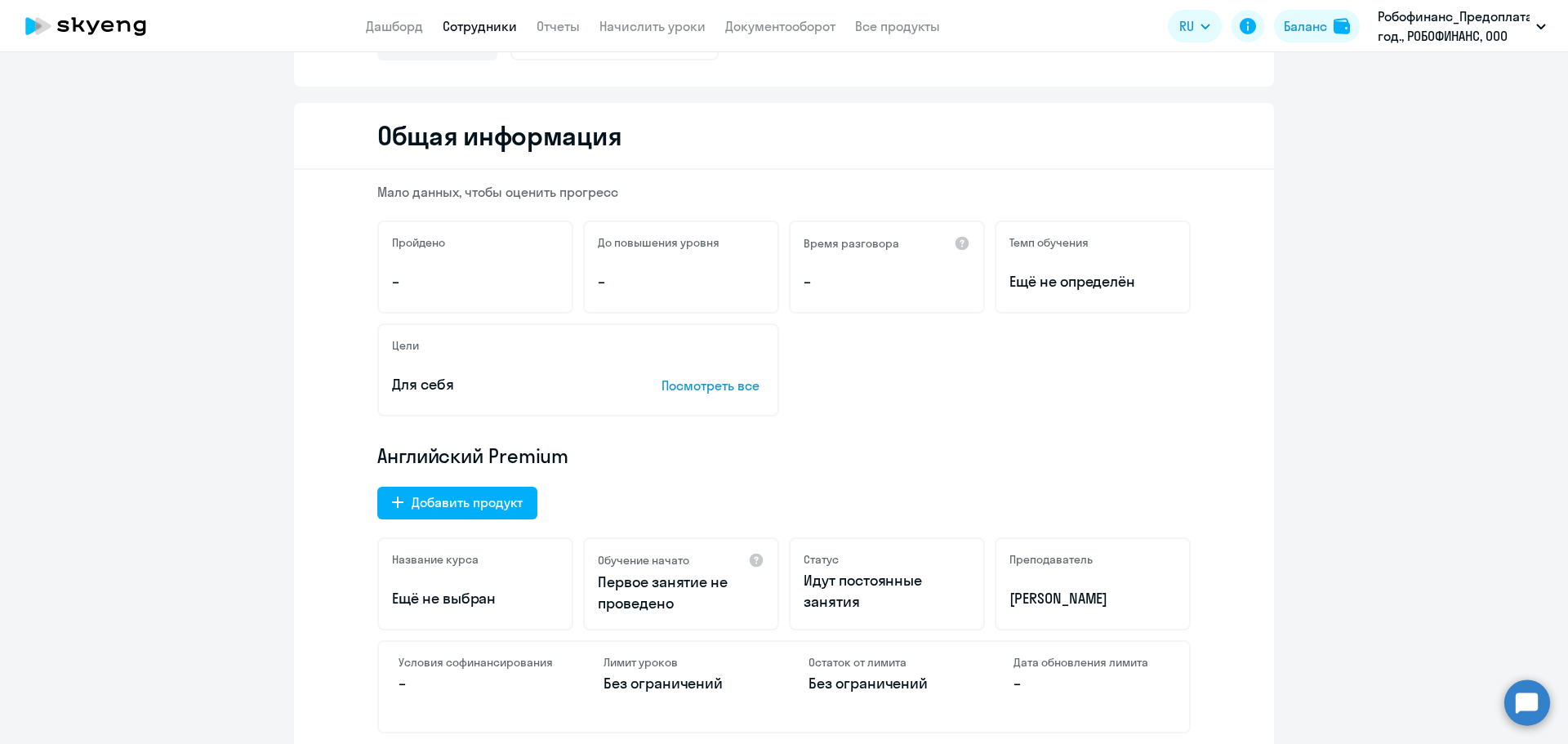
scroll to position [163, 0]
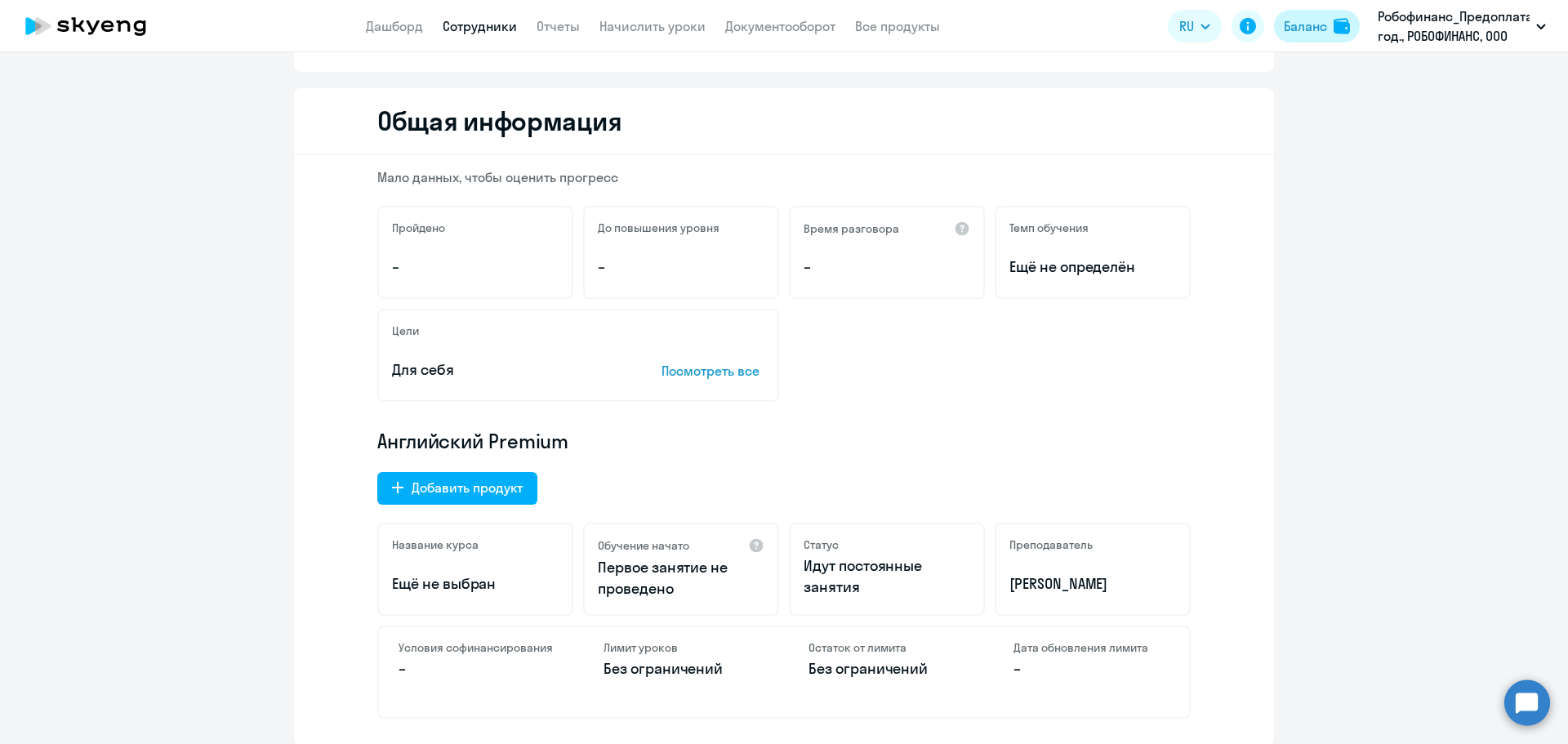
click at [1312, 33] on div "Баланс" at bounding box center [1305, 26] width 43 height 20
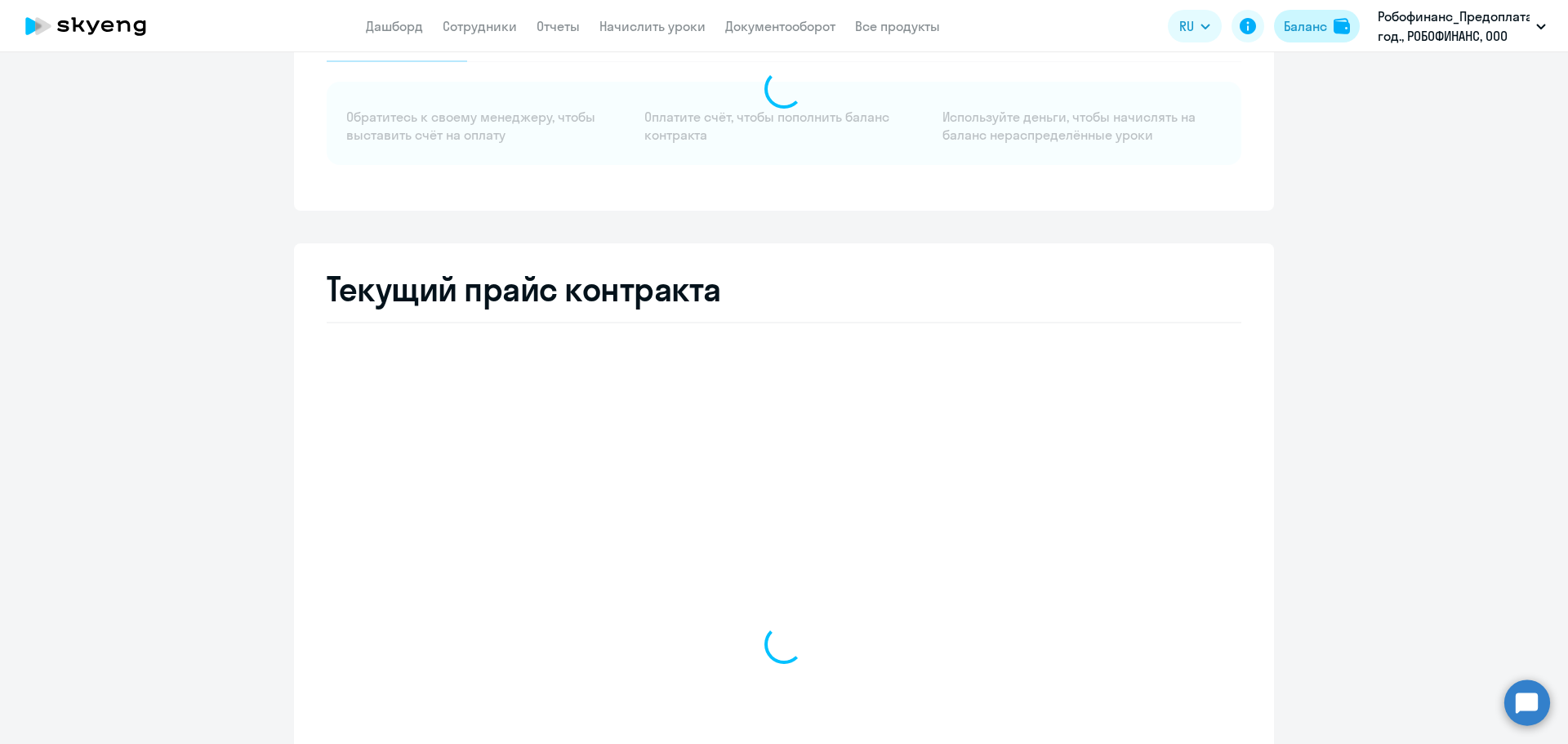
select select "english_adult_not_native_speaker"
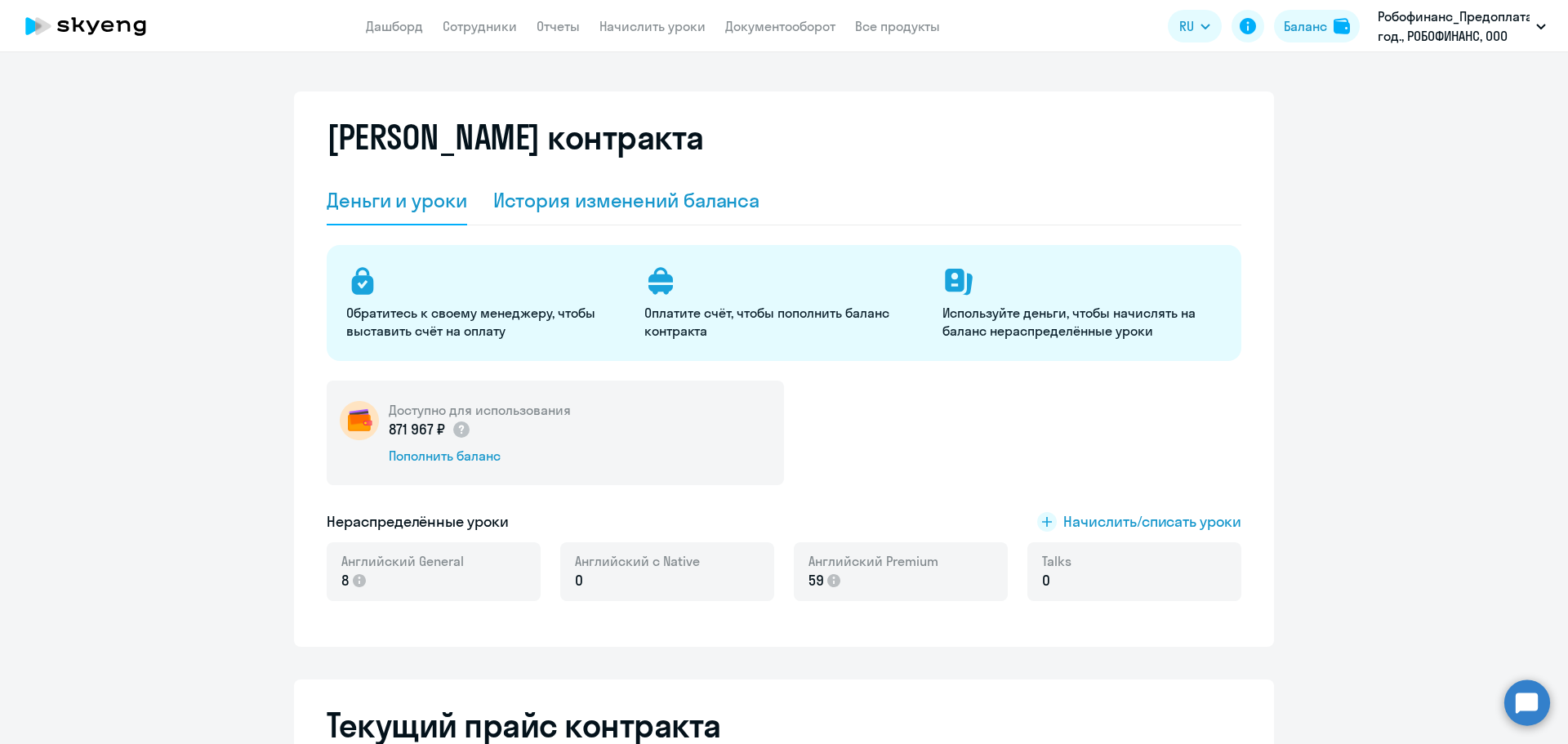
click at [673, 202] on div "История изменений баланса" at bounding box center [626, 200] width 267 height 26
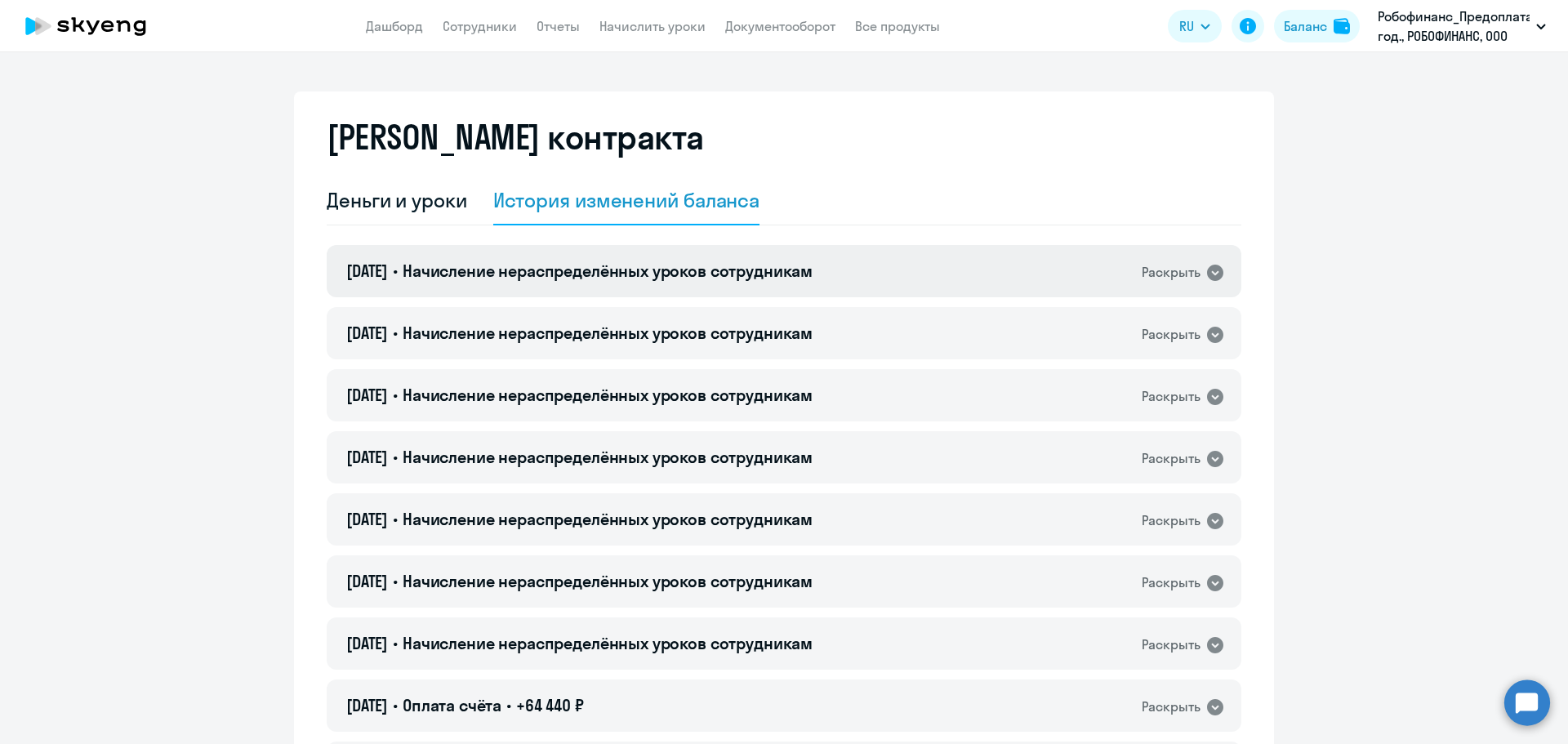
click at [534, 263] on span "Начисление нераспределённых уроков сотрудникам" at bounding box center [608, 271] width 410 height 21
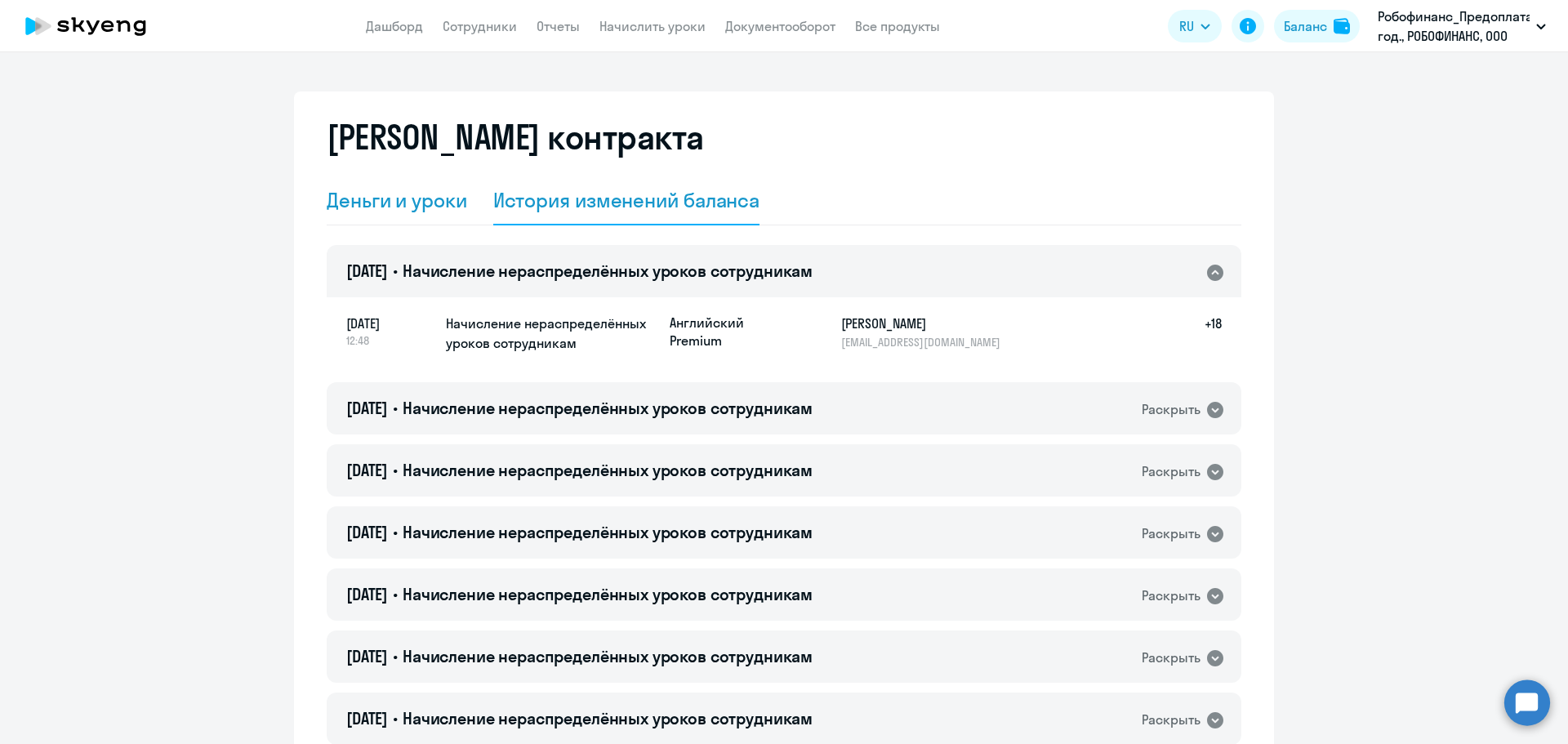
click at [412, 197] on div "Деньги и уроки" at bounding box center [397, 200] width 141 height 26
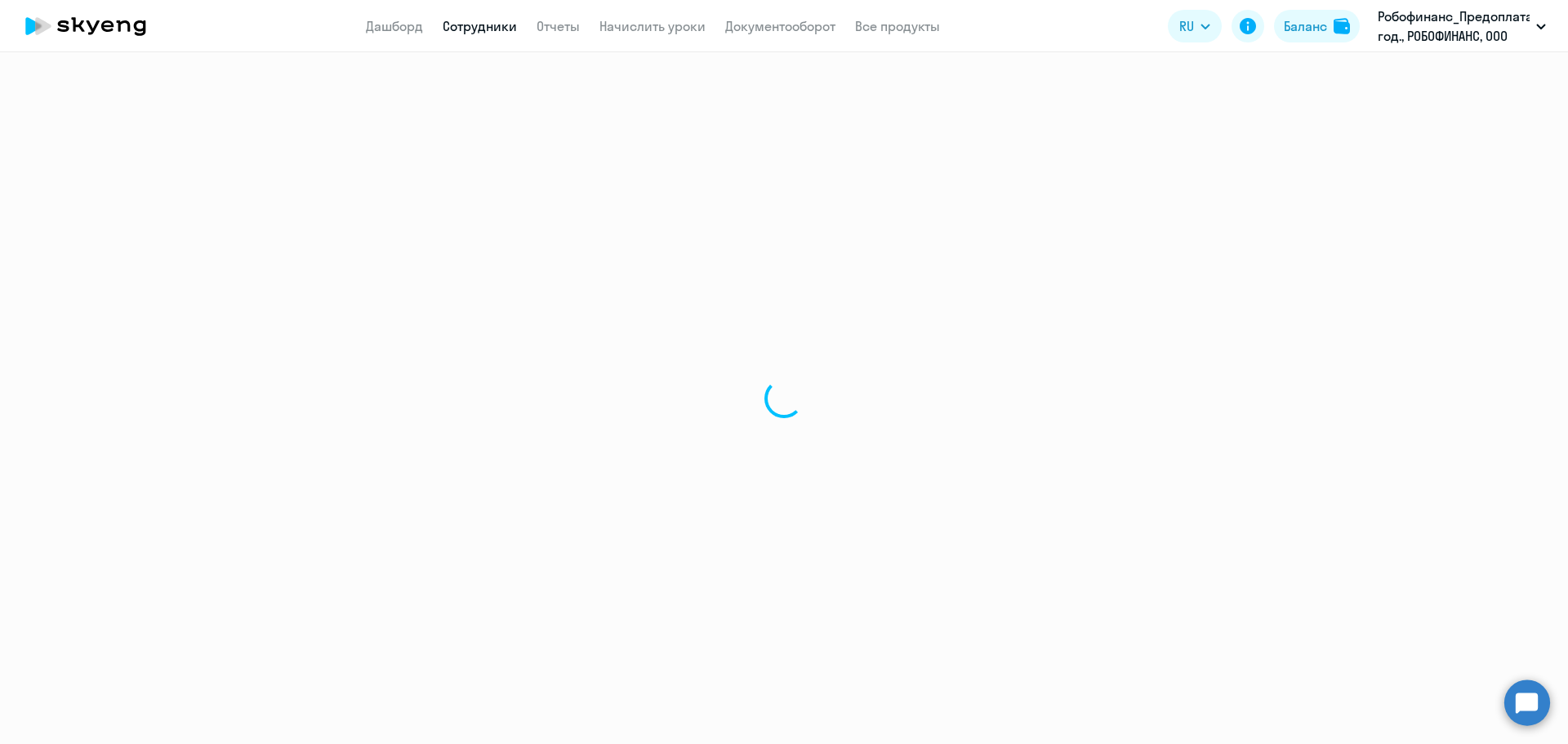
select select "english"
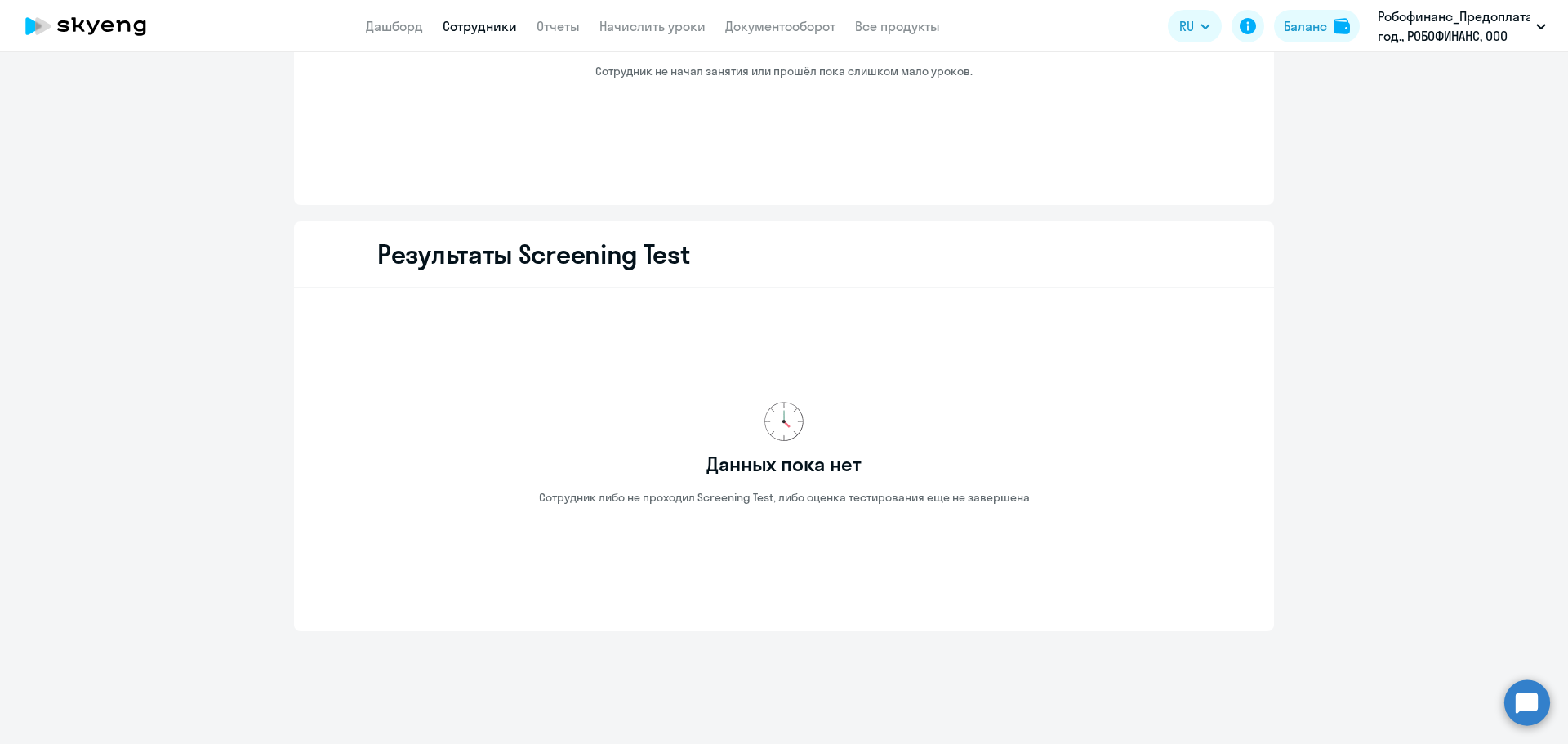
scroll to position [1988, 0]
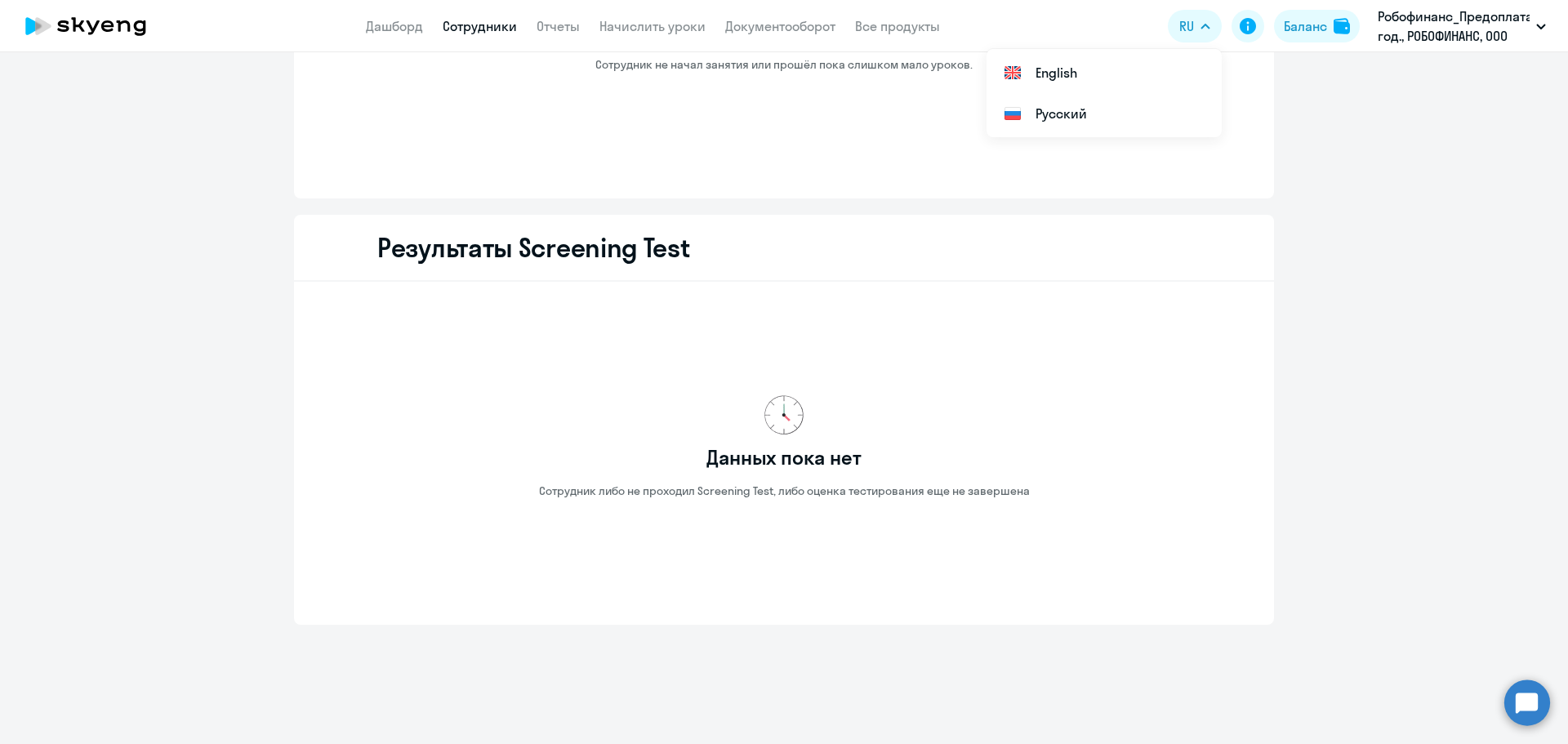
click at [1048, 513] on div "Данных пока нет Сотрудник либо не проходил Screening Test, либо оценка тестиров…" at bounding box center [784, 447] width 928 height 303
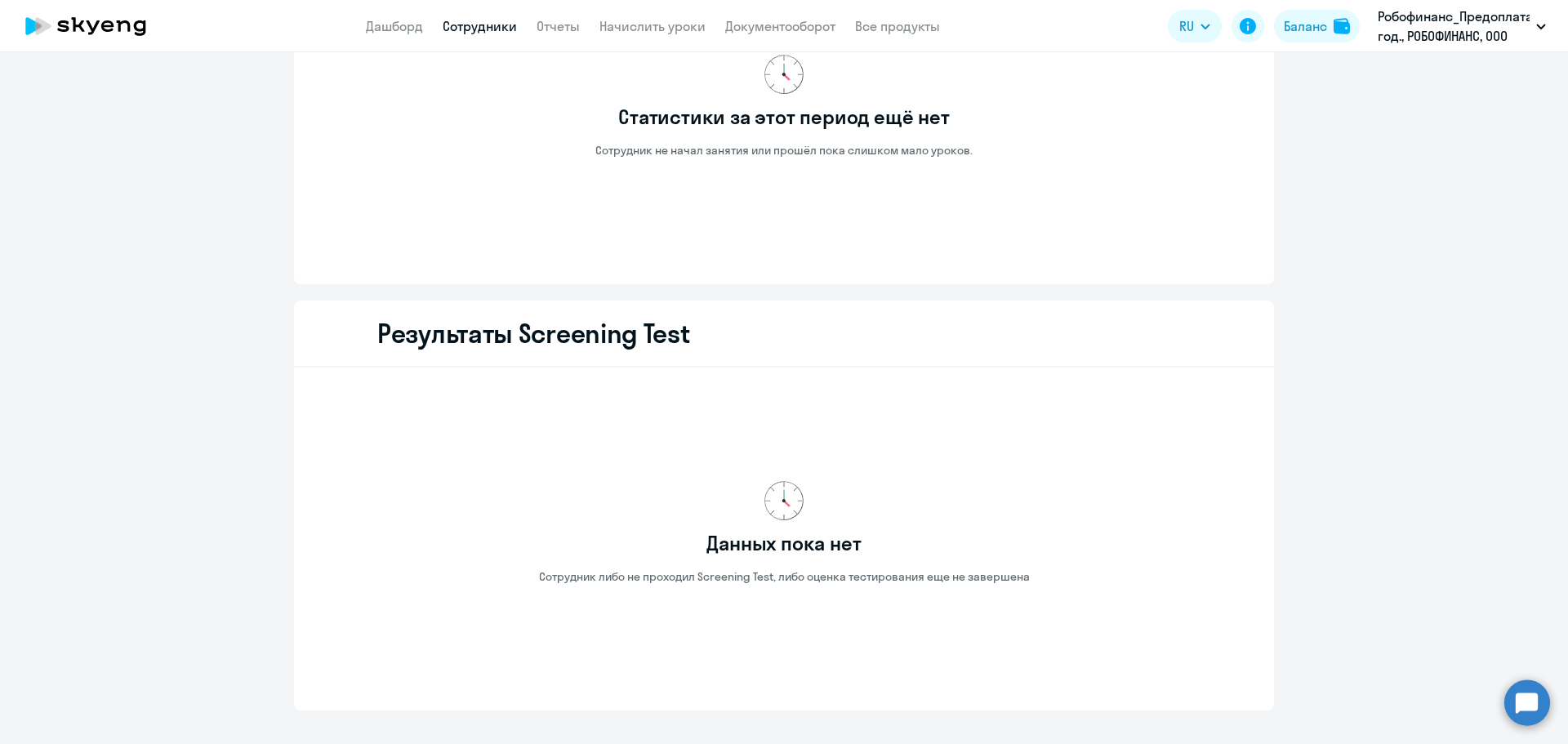
scroll to position [1661, 0]
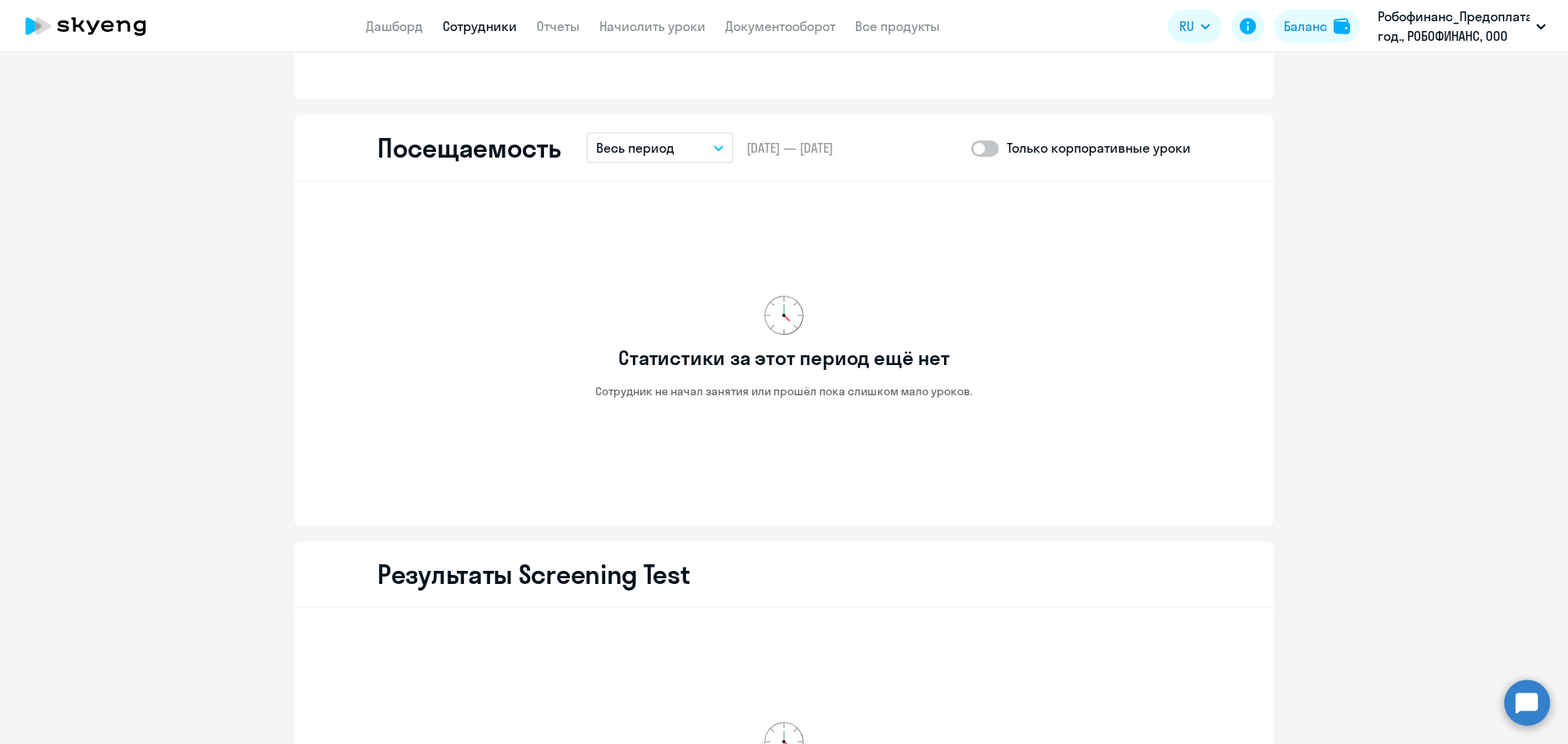
click at [645, 154] on p "Весь период" at bounding box center [634, 147] width 78 height 20
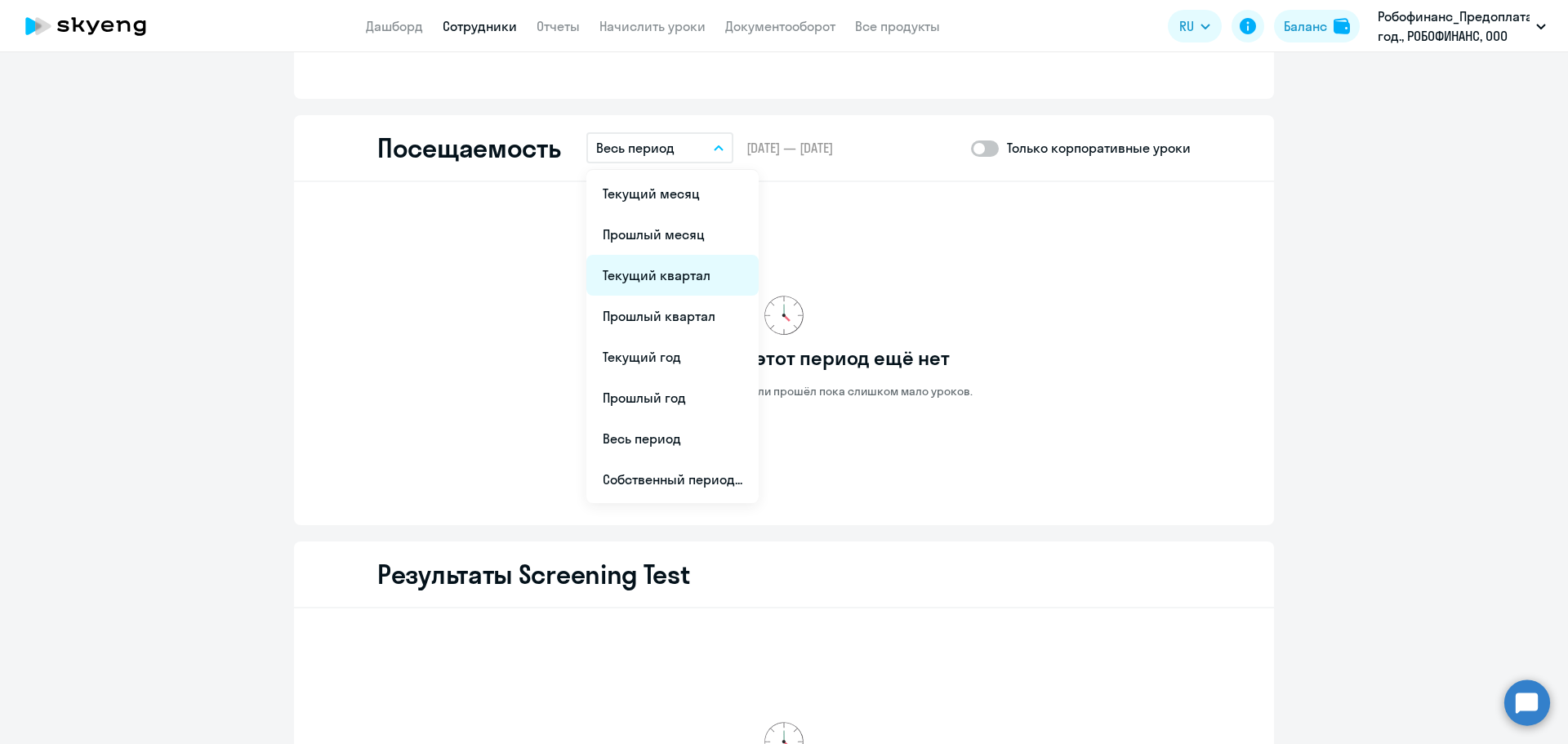
click at [660, 279] on li "Текущий квартал" at bounding box center [672, 275] width 172 height 41
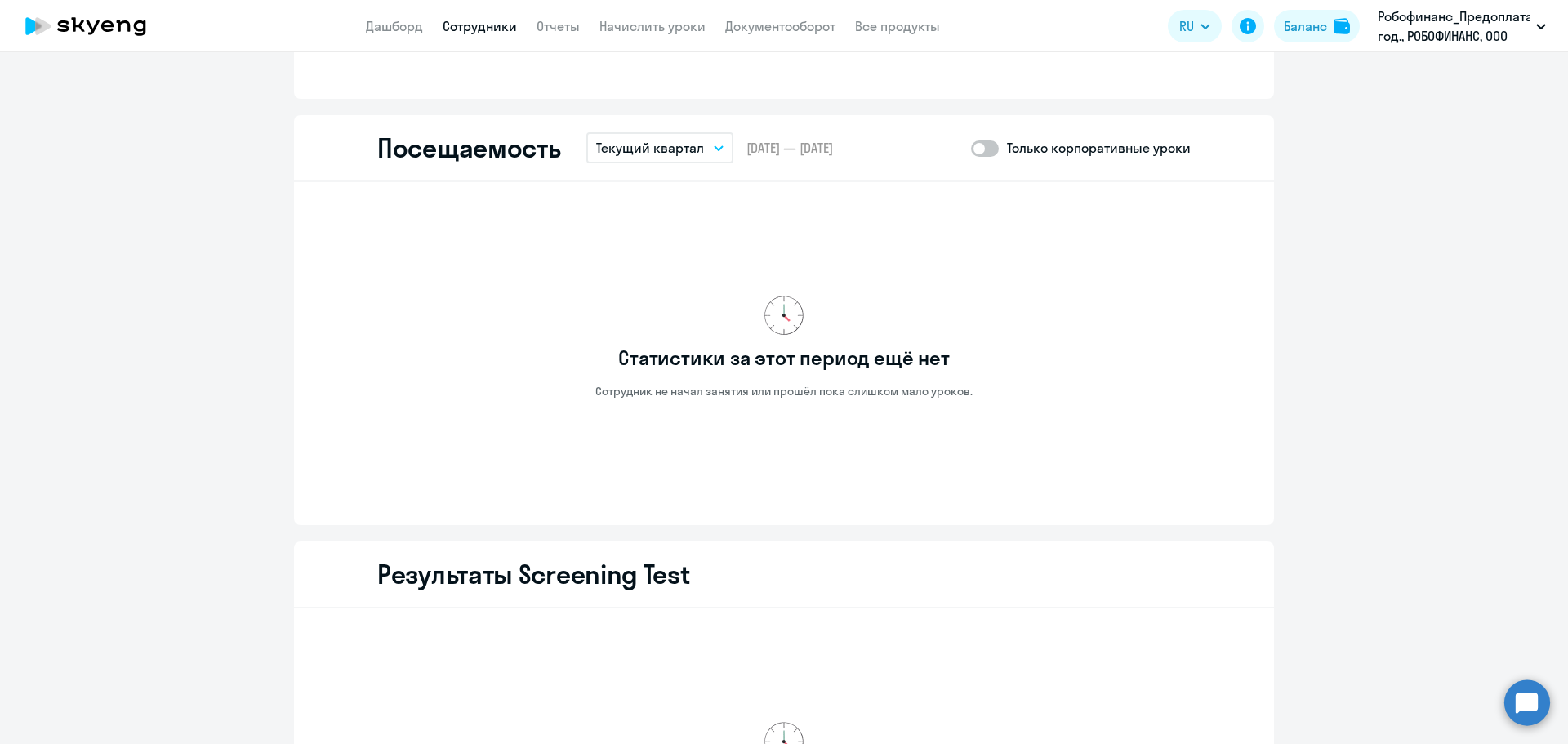
click at [686, 146] on p "Текущий квартал" at bounding box center [650, 147] width 108 height 20
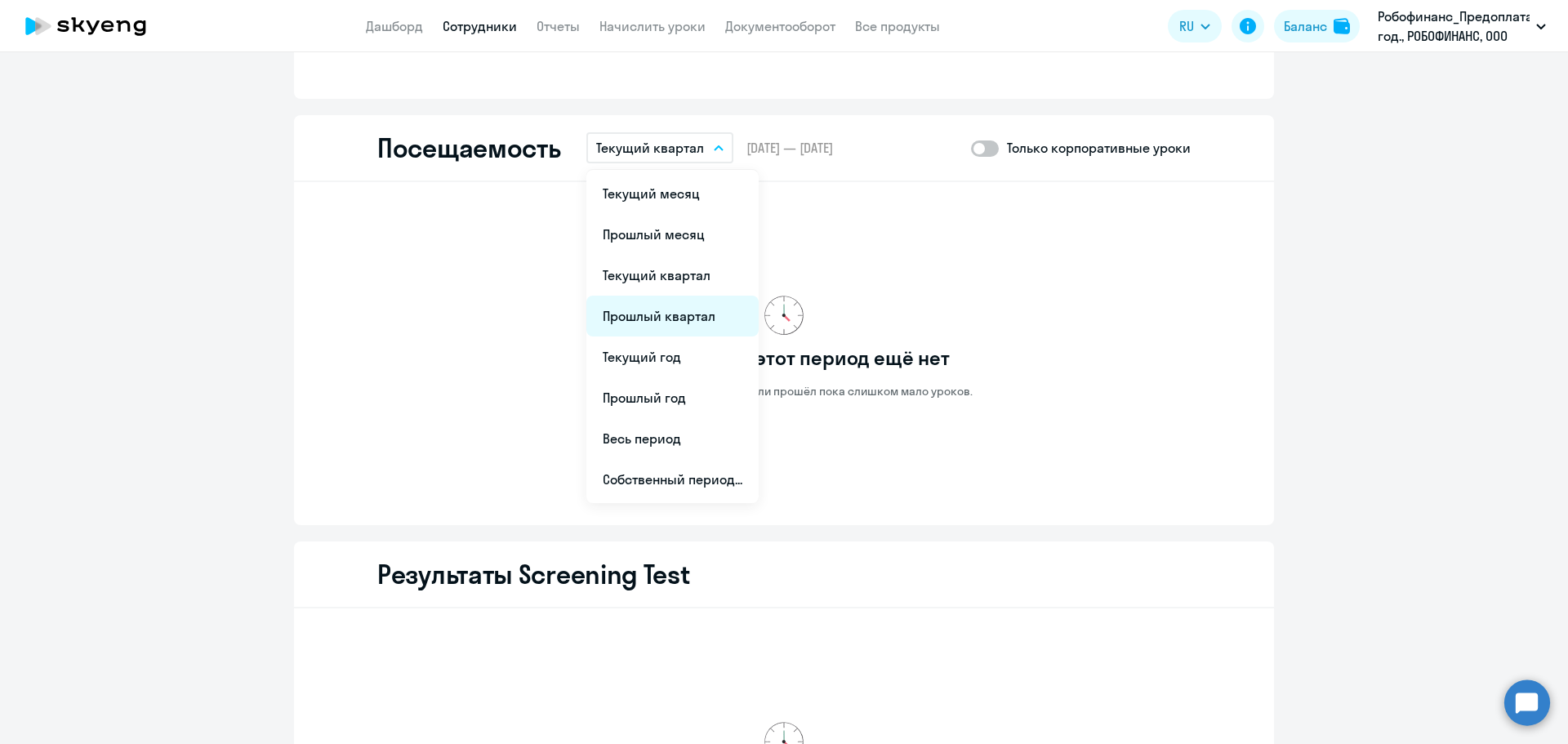
click at [697, 315] on li "Прошлый квартал" at bounding box center [672, 316] width 172 height 41
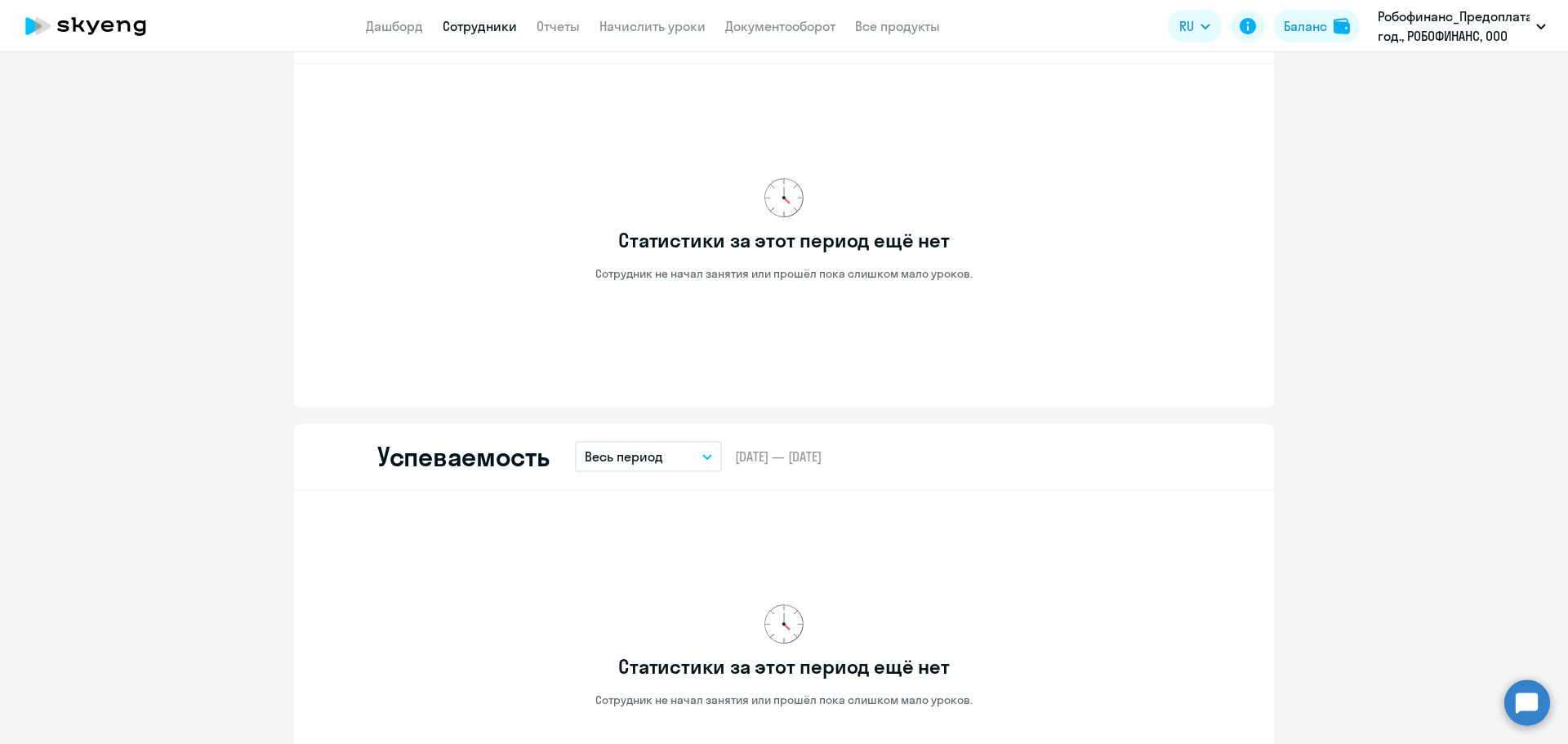
scroll to position [519, 0]
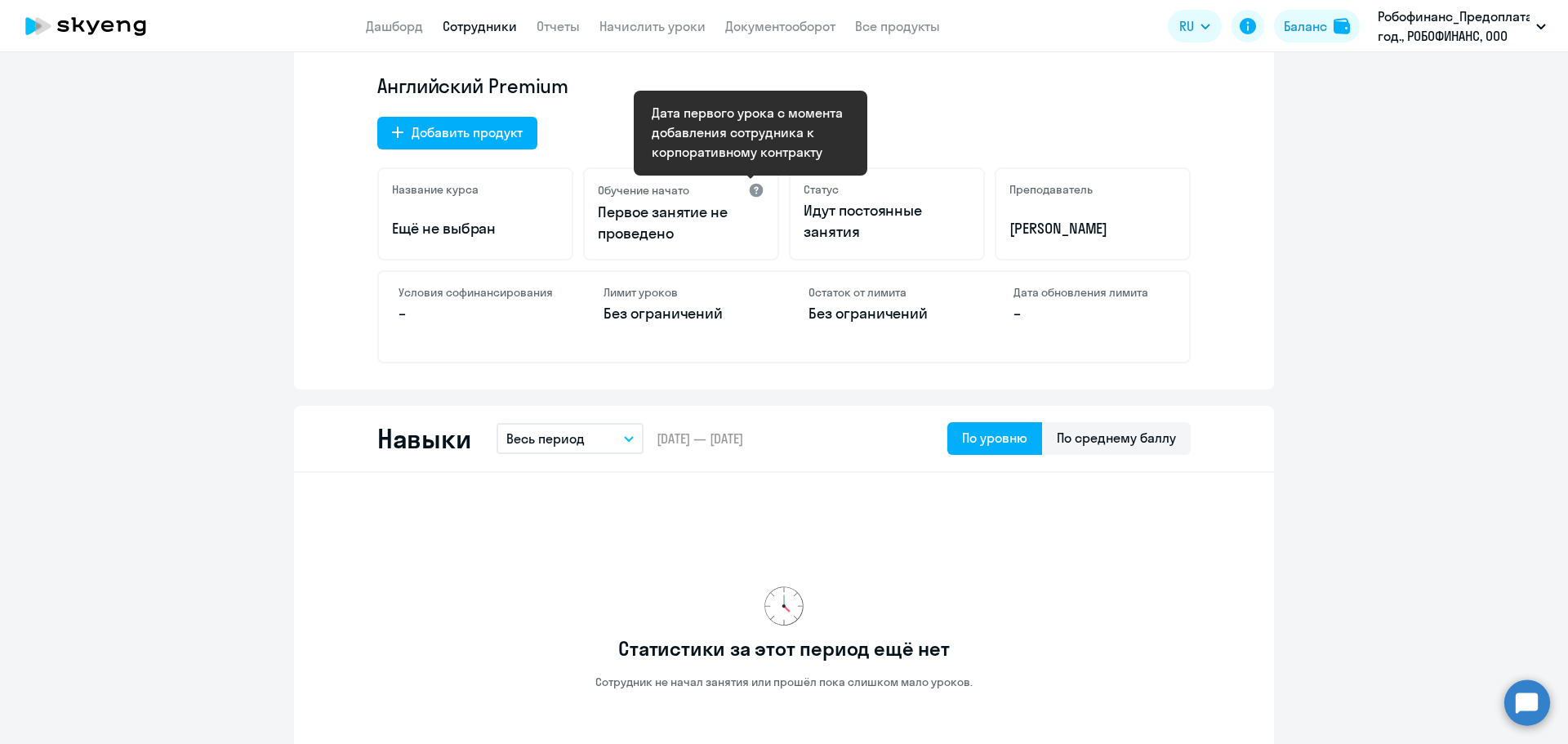
click at [748, 189] on div at bounding box center [755, 189] width 16 height 16
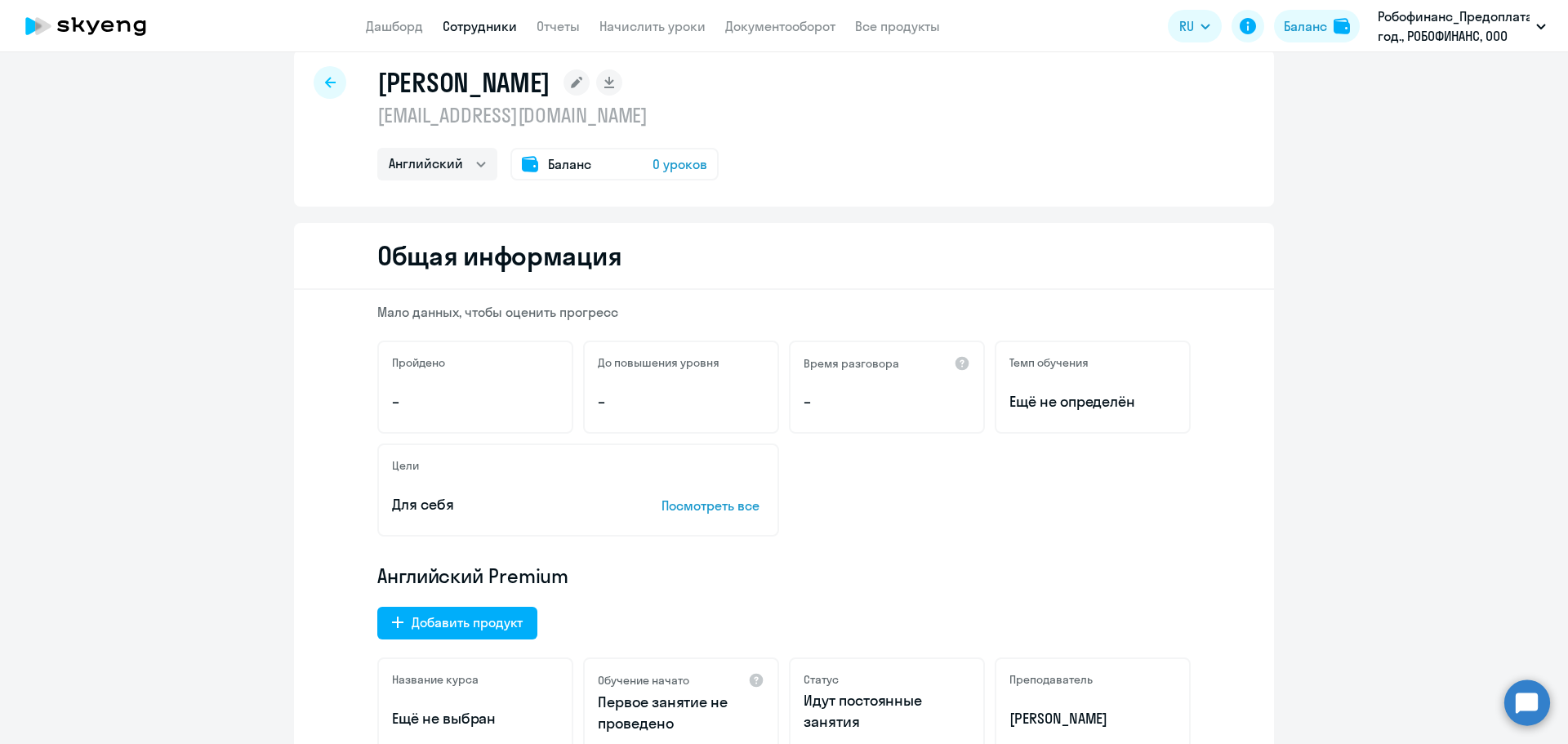
scroll to position [0, 0]
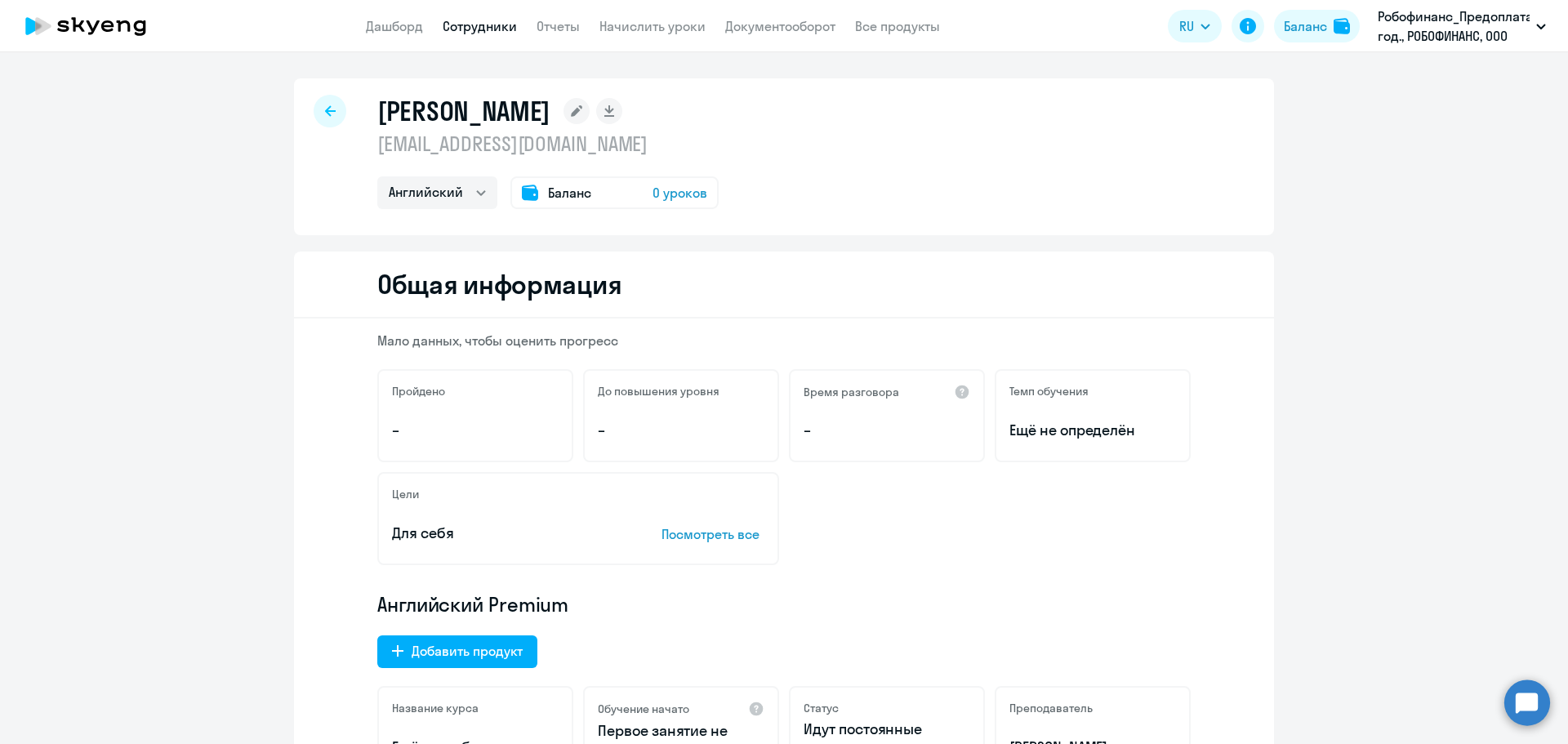
click at [559, 185] on span "Баланс" at bounding box center [569, 192] width 43 height 20
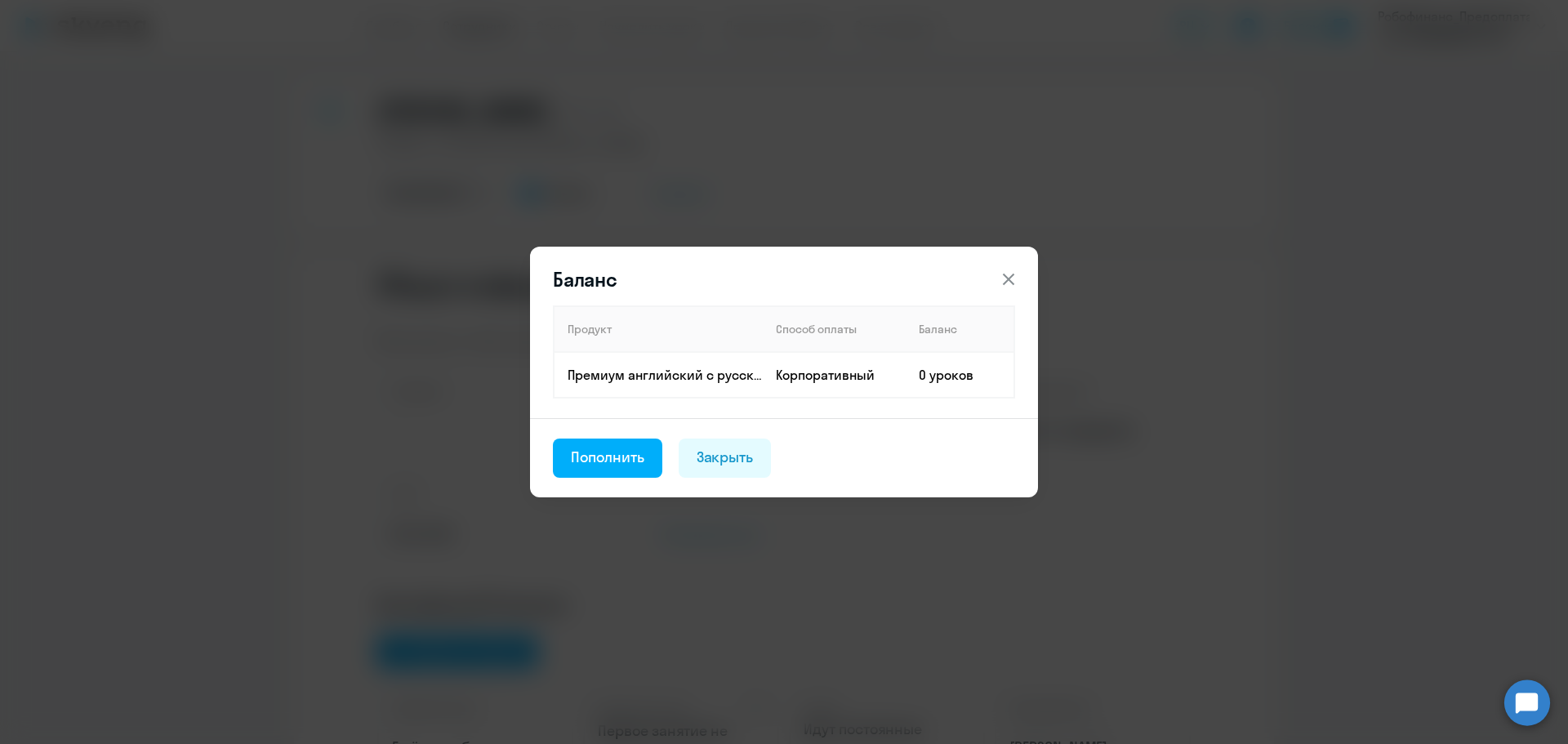
click at [1017, 269] on icon at bounding box center [1008, 279] width 20 height 20
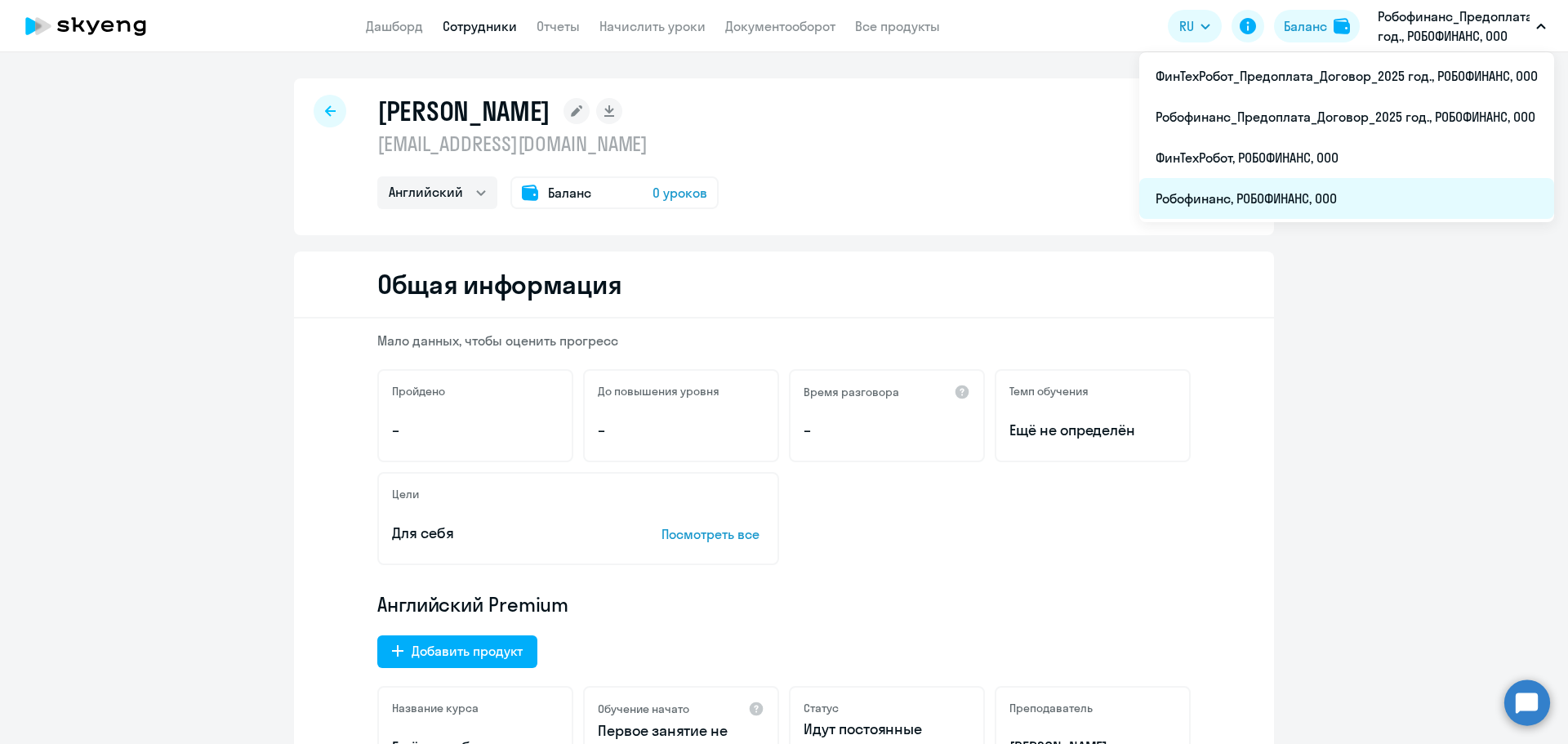
click at [1336, 192] on li "Робофинанс, РОБОФИНАНС, ООО" at bounding box center [1347, 199] width 415 height 41
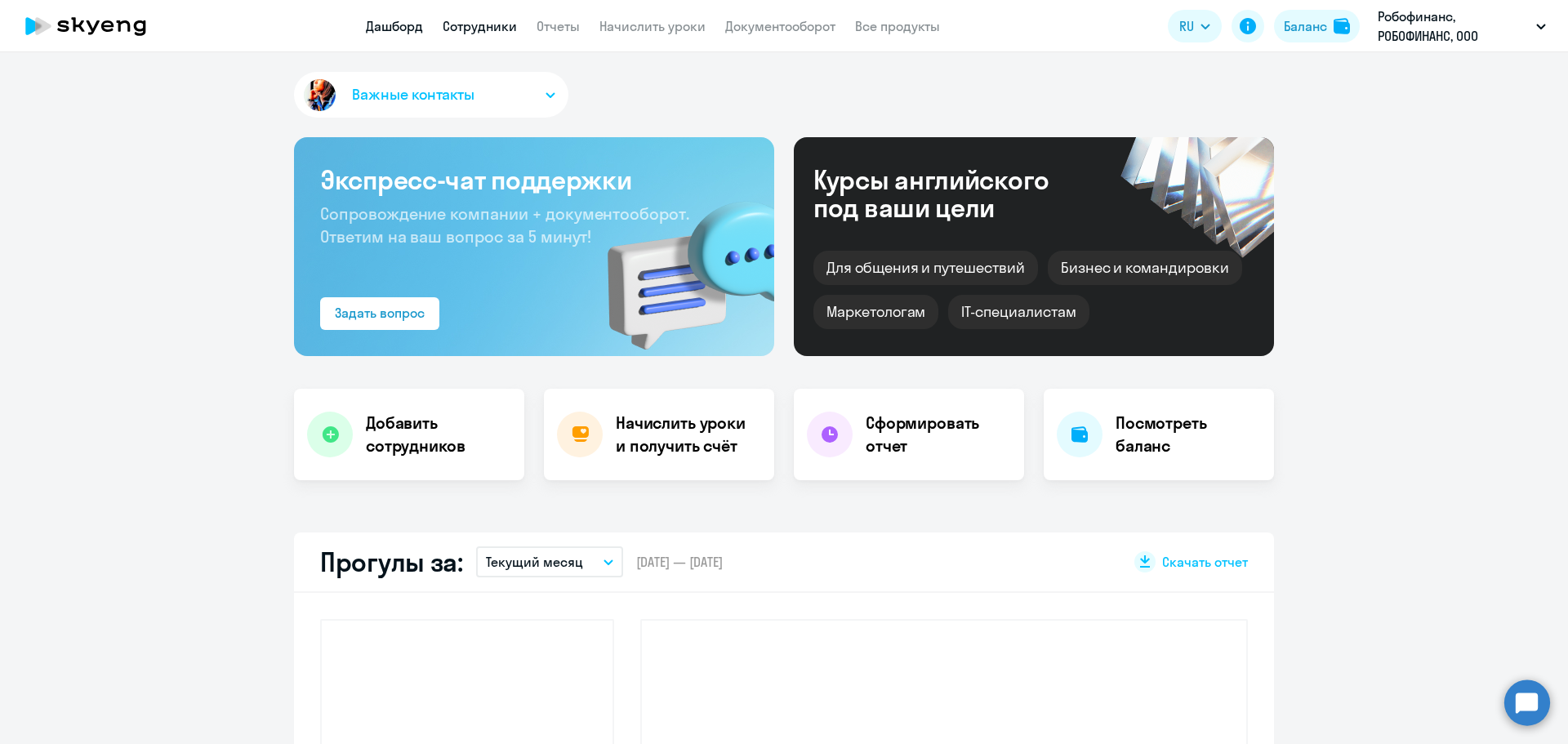
click at [492, 25] on link "Сотрудники" at bounding box center [479, 26] width 75 height 16
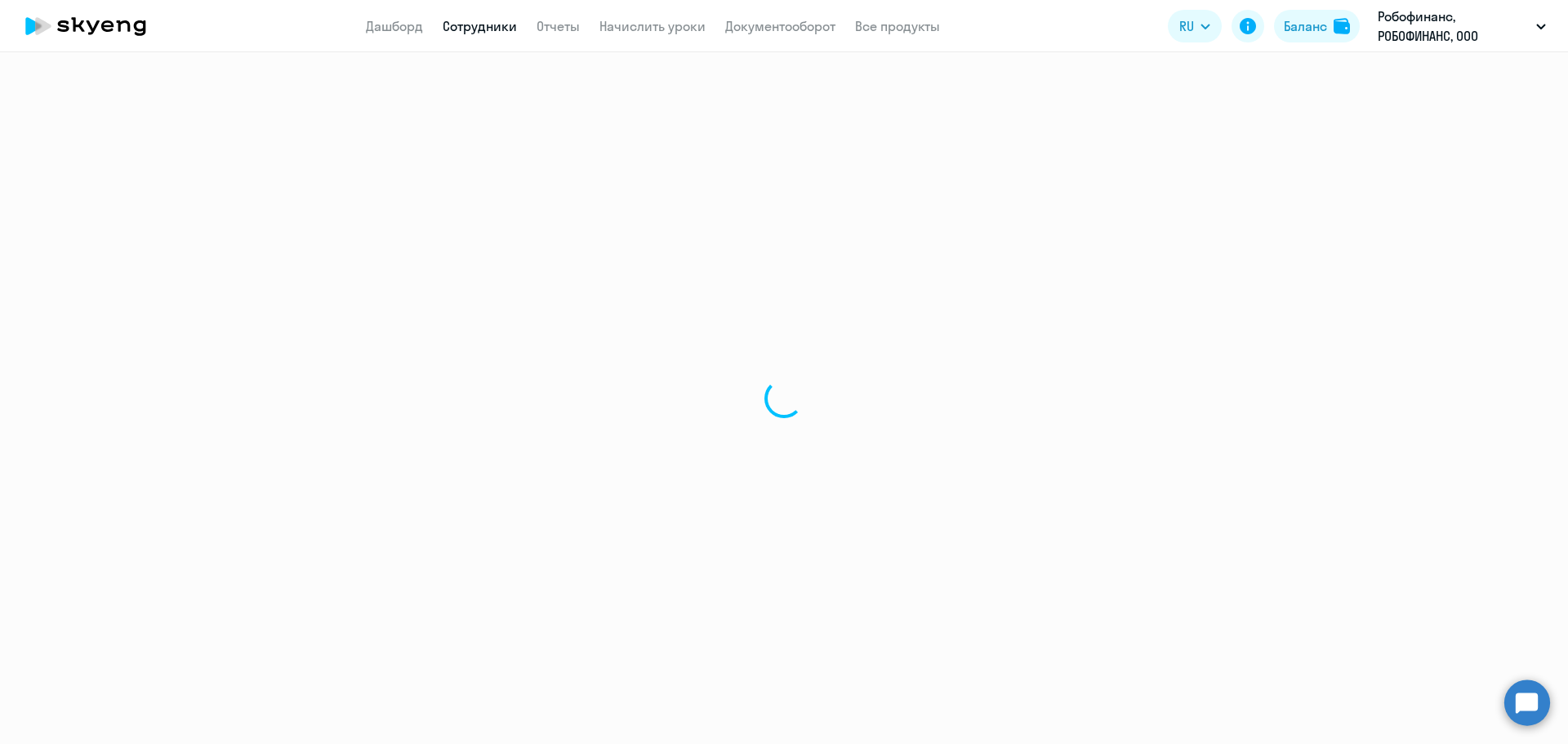
select select "30"
